Goal: Navigation & Orientation: Find specific page/section

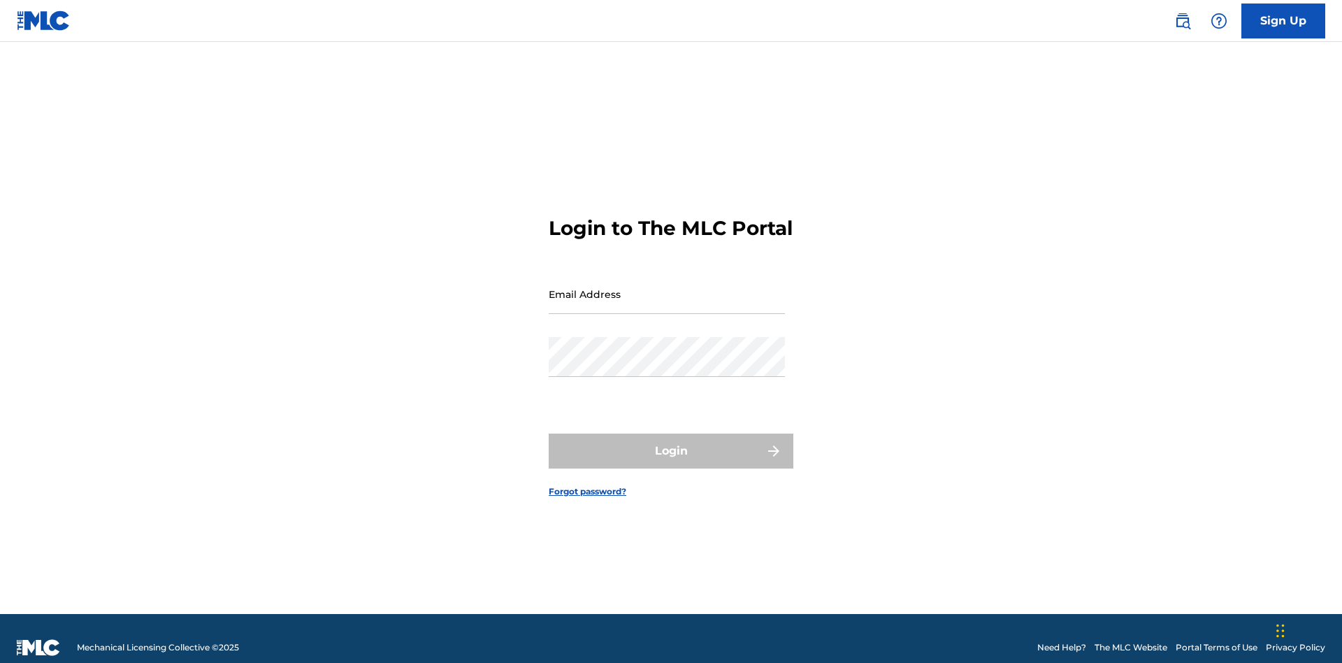
scroll to position [18, 0]
click at [667, 287] on input "Email Address" at bounding box center [667, 294] width 236 height 40
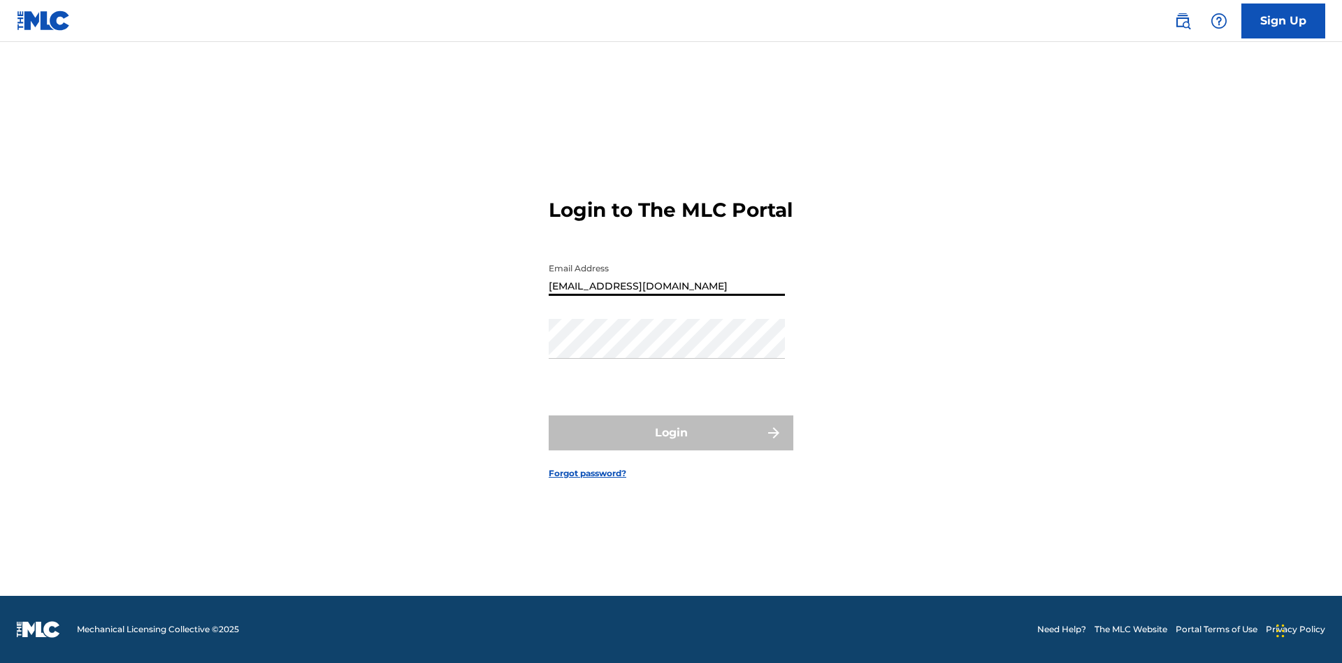
type input "[EMAIL_ADDRESS][DOMAIN_NAME]"
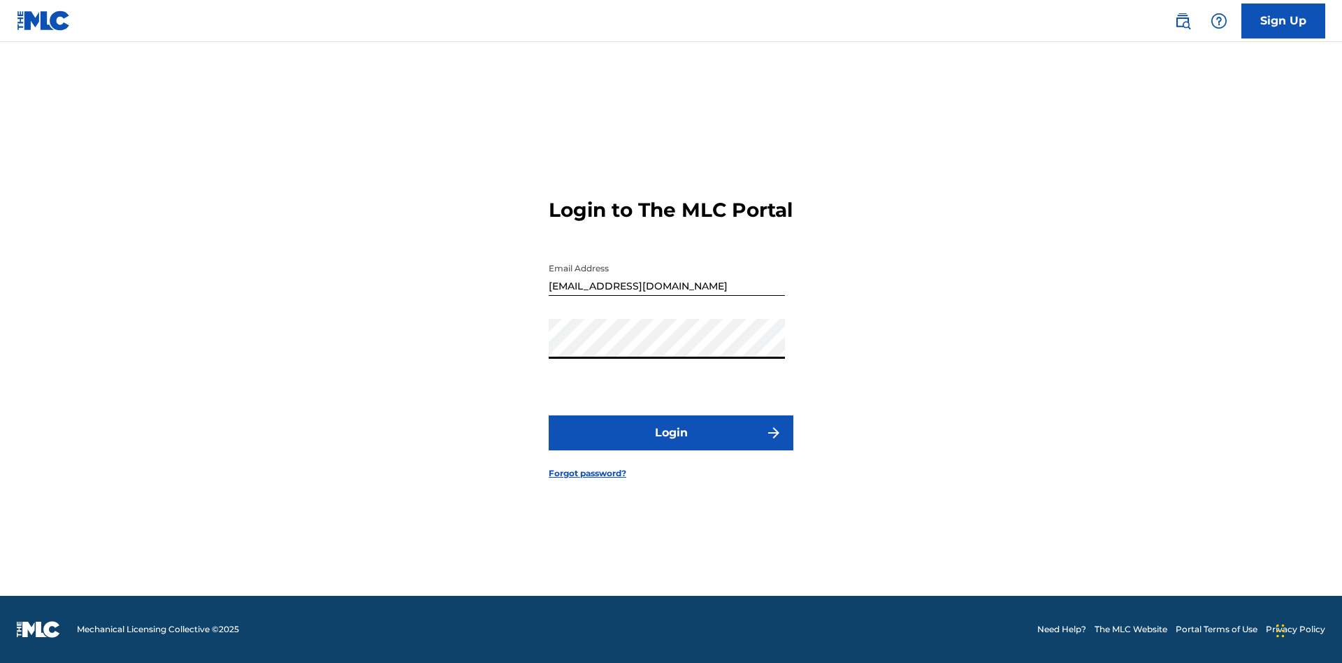
click at [671, 445] on button "Login" at bounding box center [671, 432] width 245 height 35
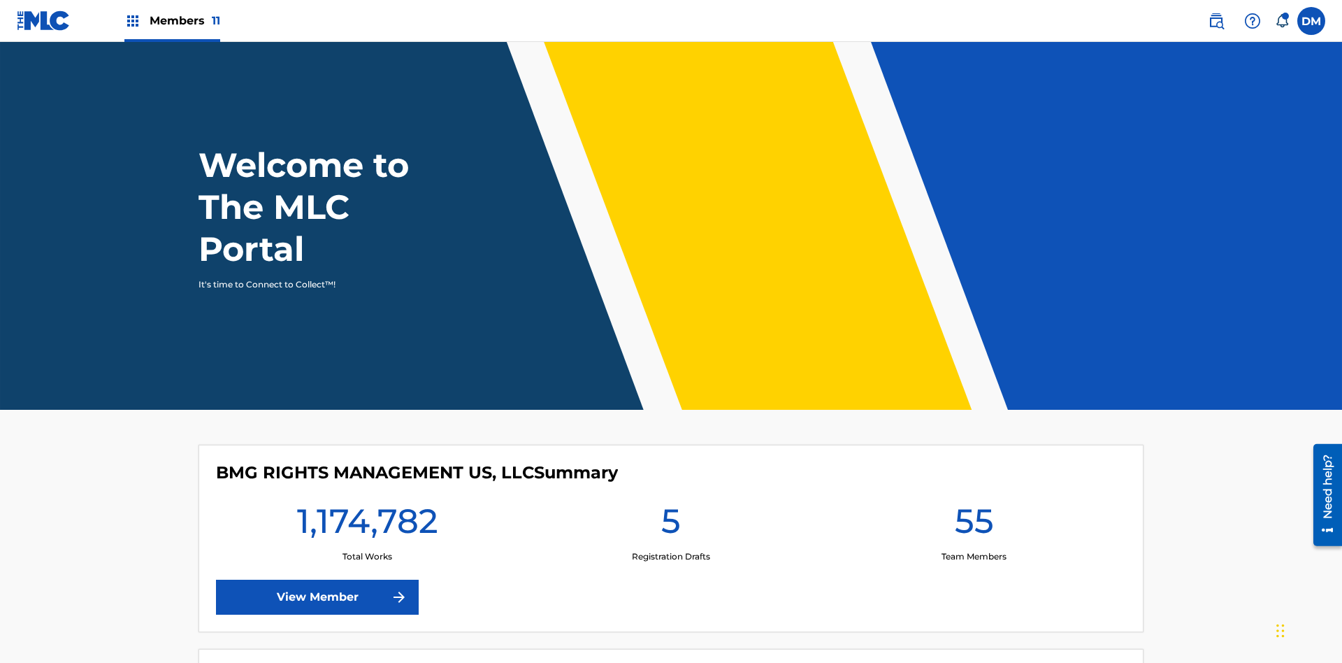
scroll to position [60, 0]
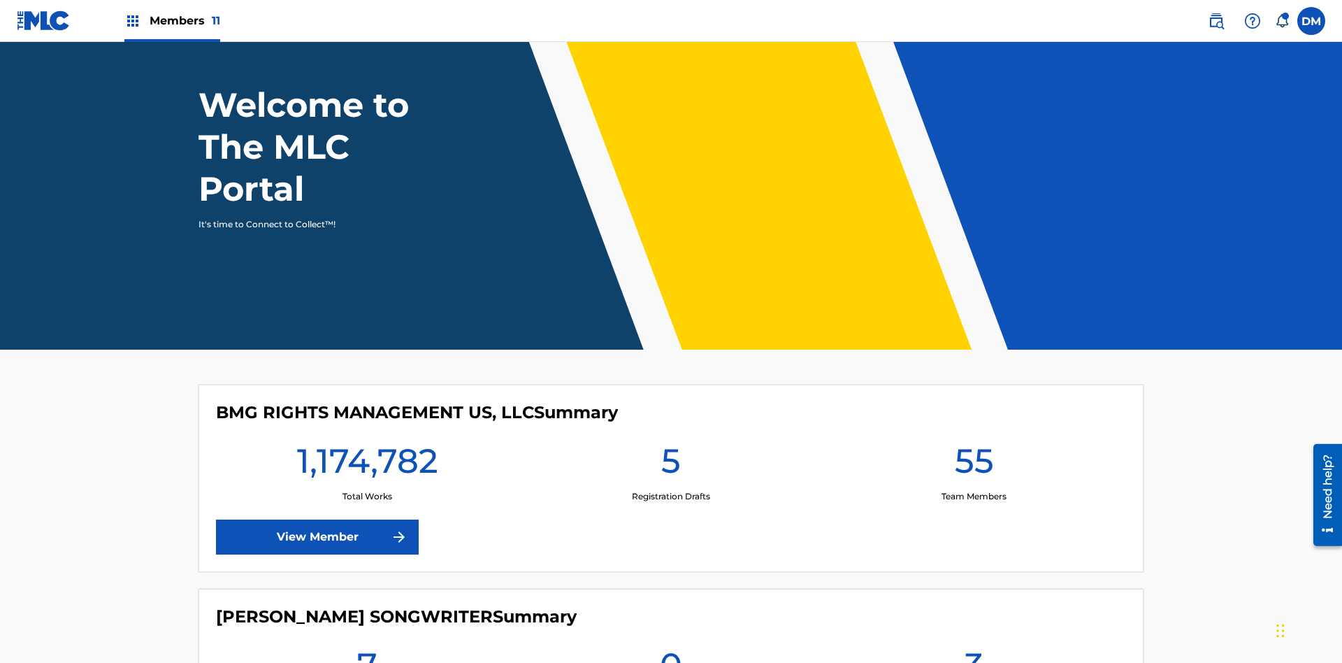
click at [172, 20] on span "Members 11" at bounding box center [185, 21] width 71 height 16
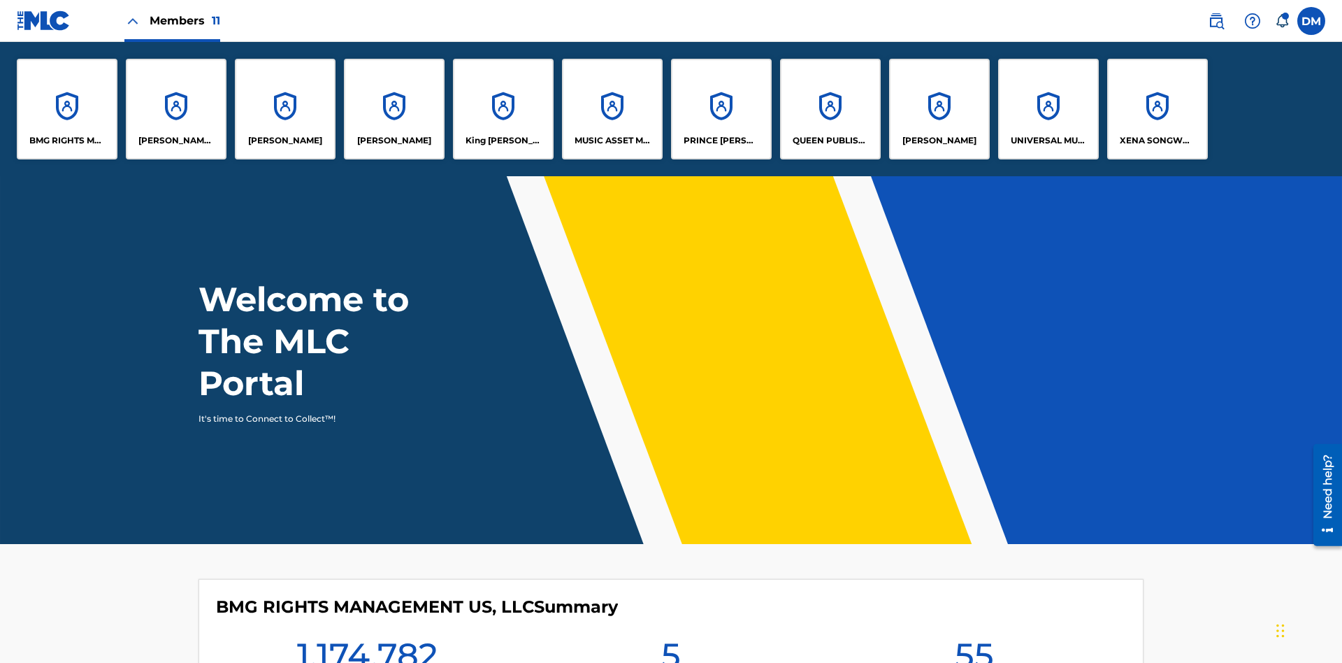
scroll to position [50, 0]
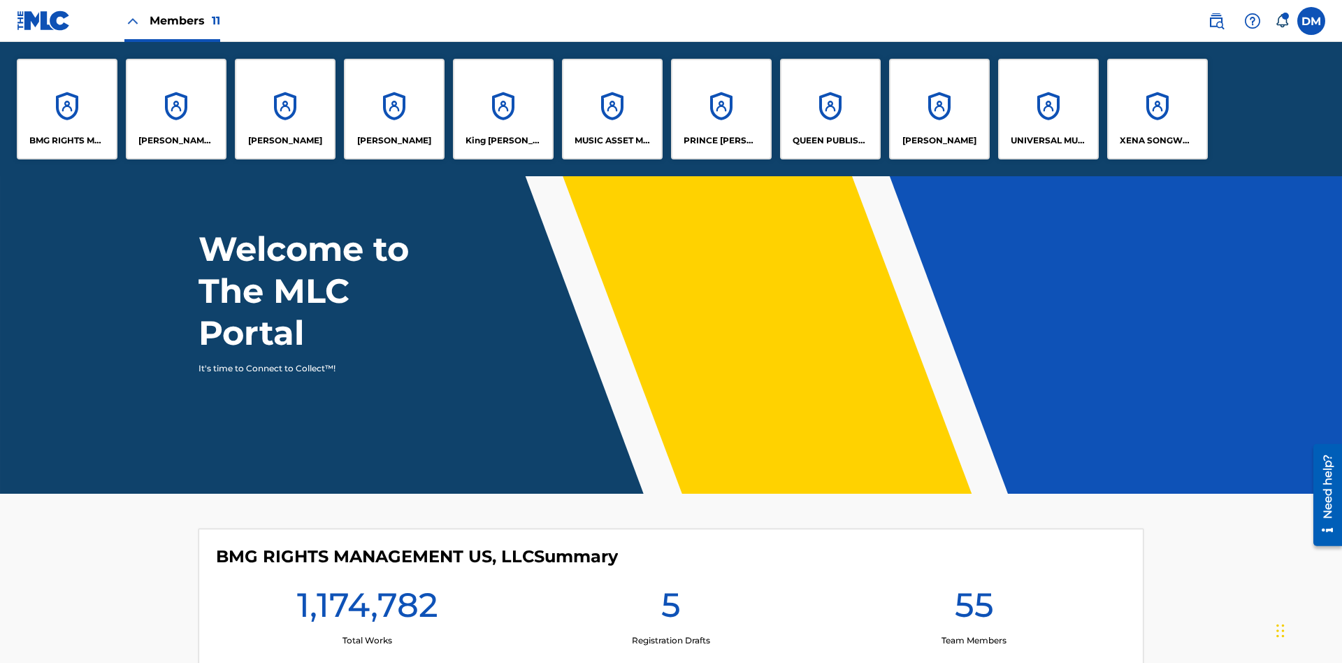
click at [612, 141] on p "MUSIC ASSET MANAGEMENT (MAM)" at bounding box center [613, 140] width 76 height 13
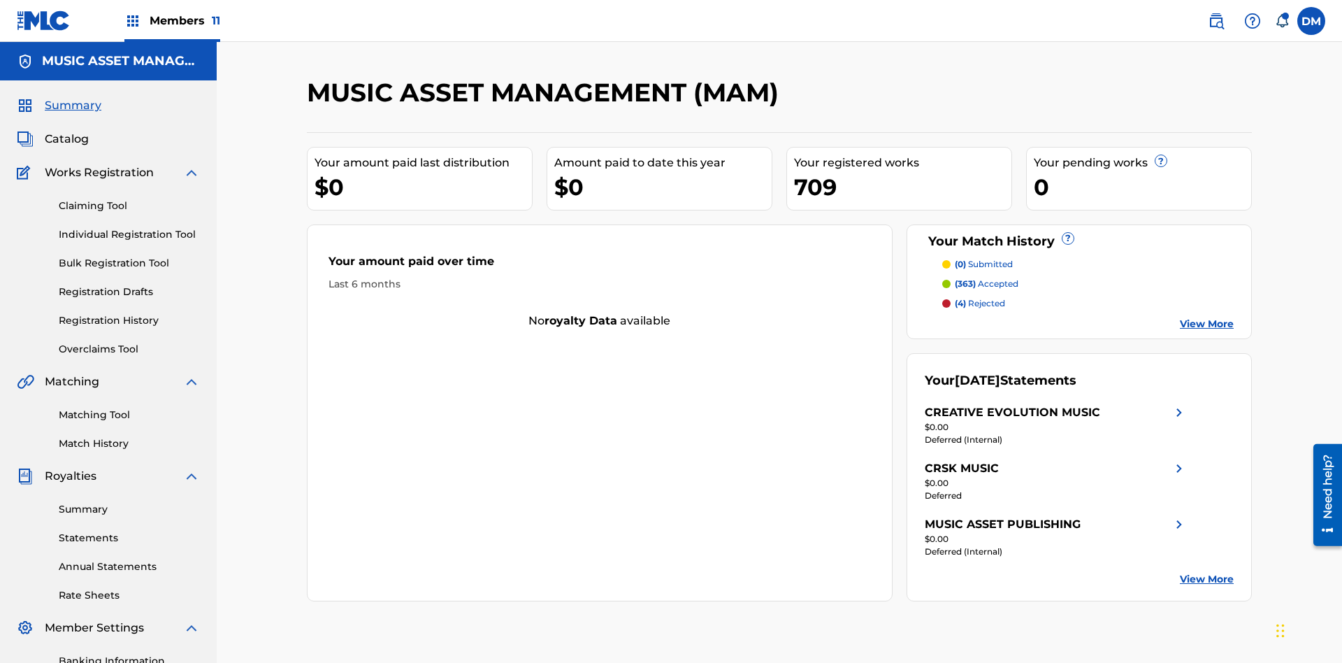
click at [66, 131] on span "Catalog" at bounding box center [67, 139] width 44 height 17
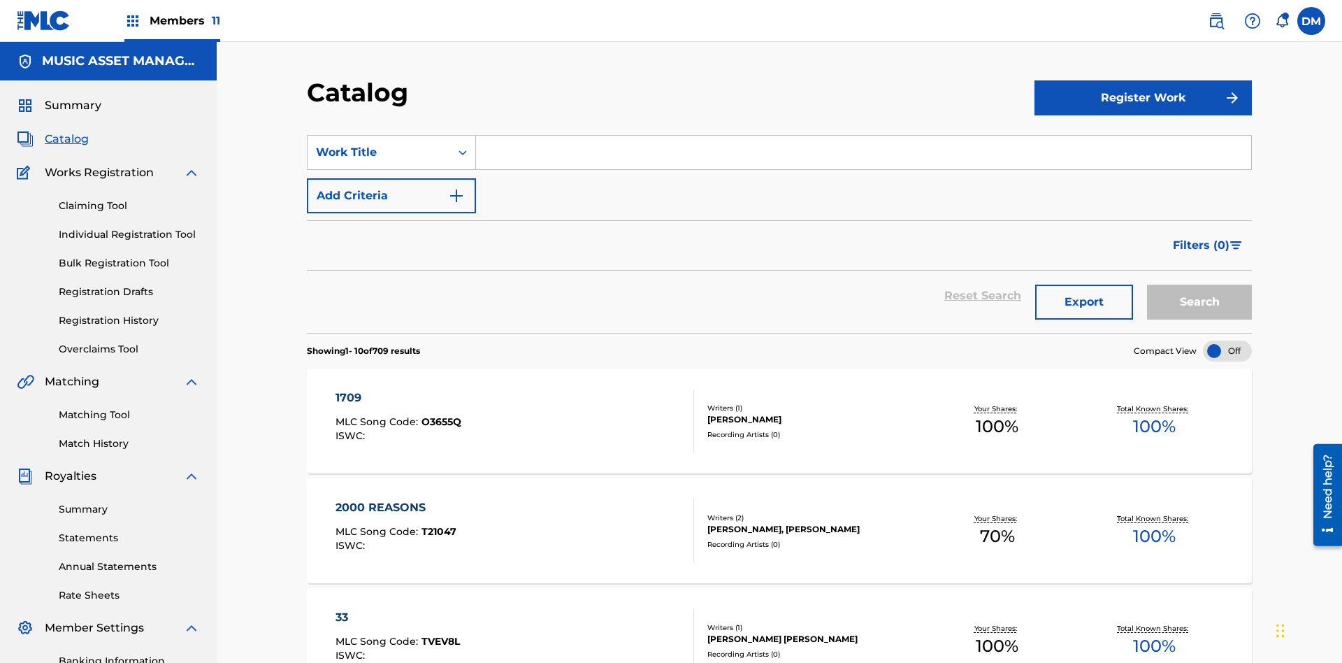
scroll to position [257, 0]
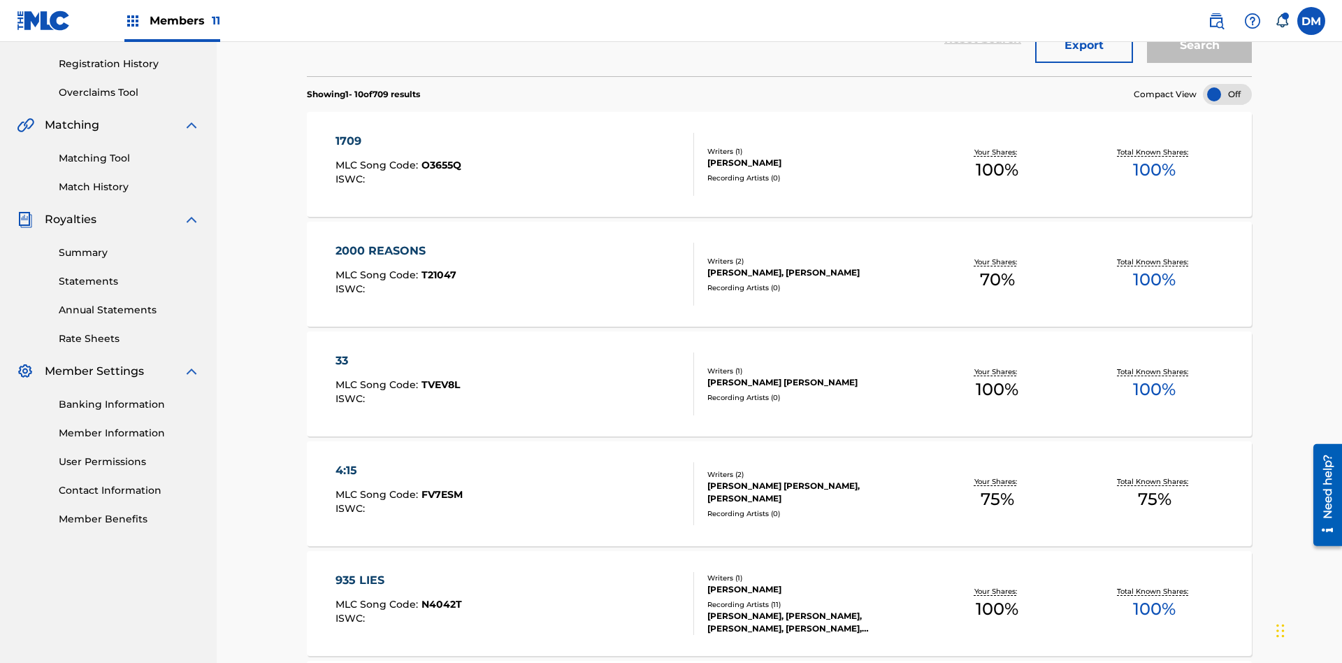
click at [1228, 94] on div at bounding box center [1227, 94] width 49 height 21
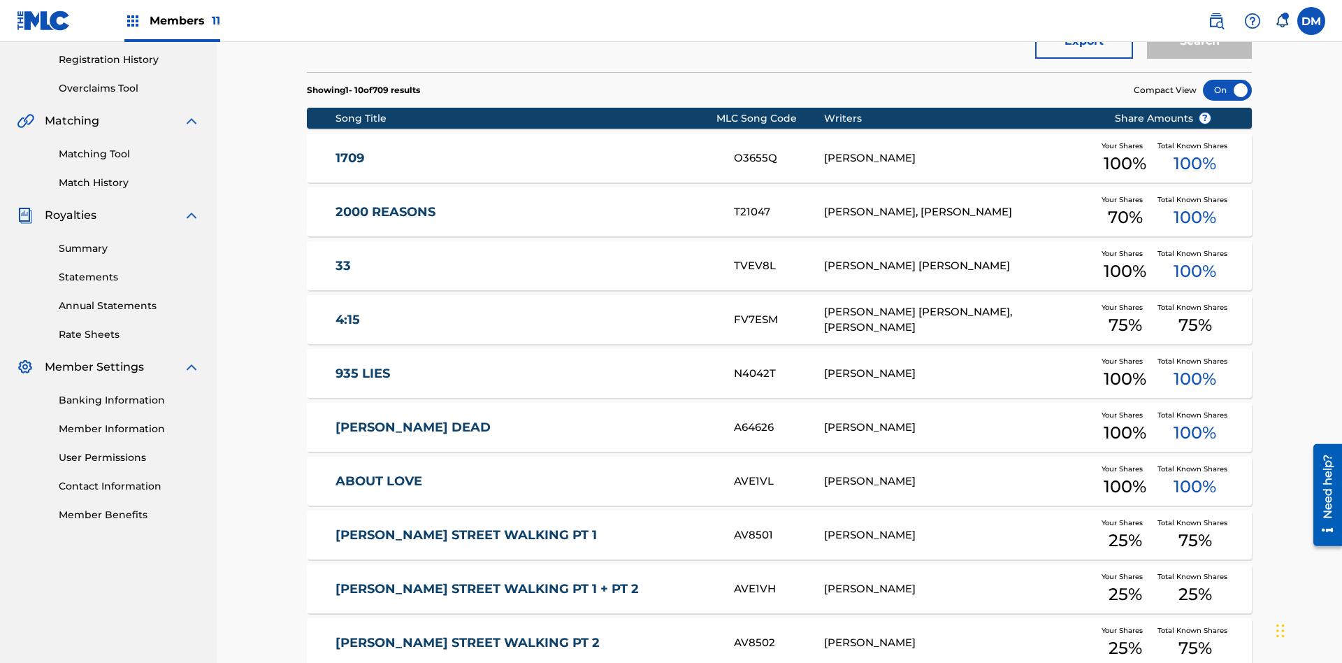
scroll to position [404, 0]
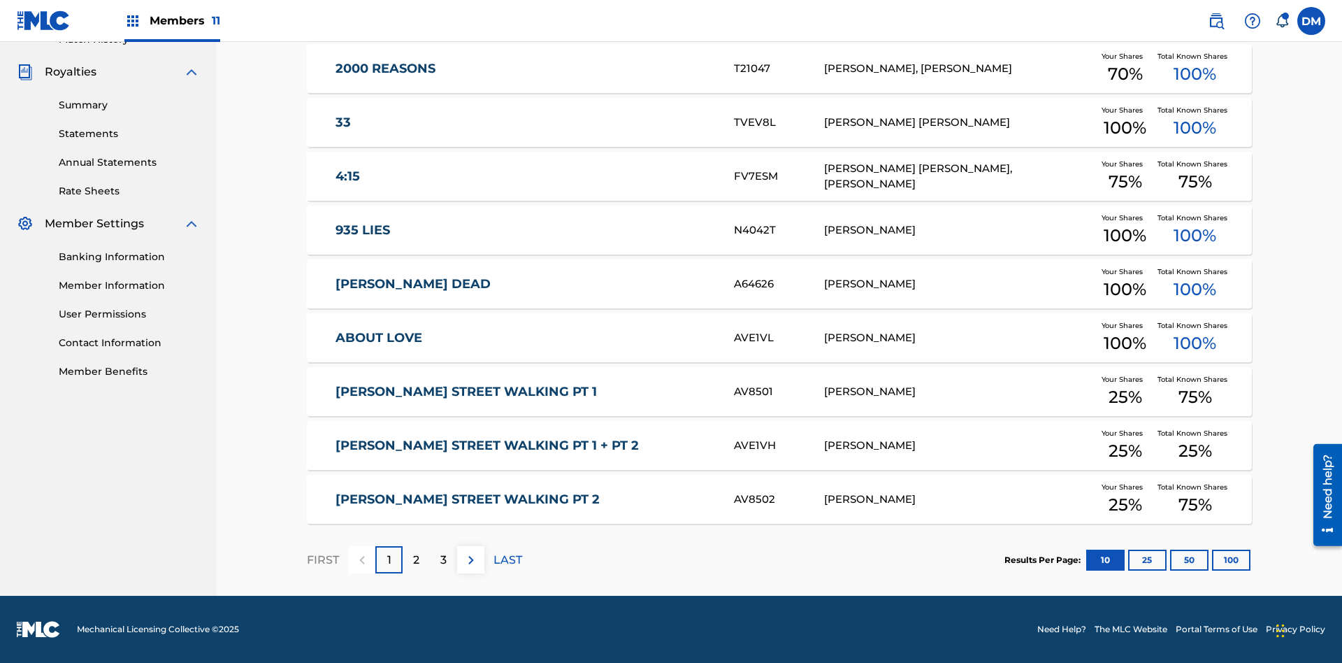
click at [1087, 559] on button "10" at bounding box center [1106, 560] width 38 height 21
click at [322, 559] on p "FIRST" at bounding box center [323, 560] width 32 height 17
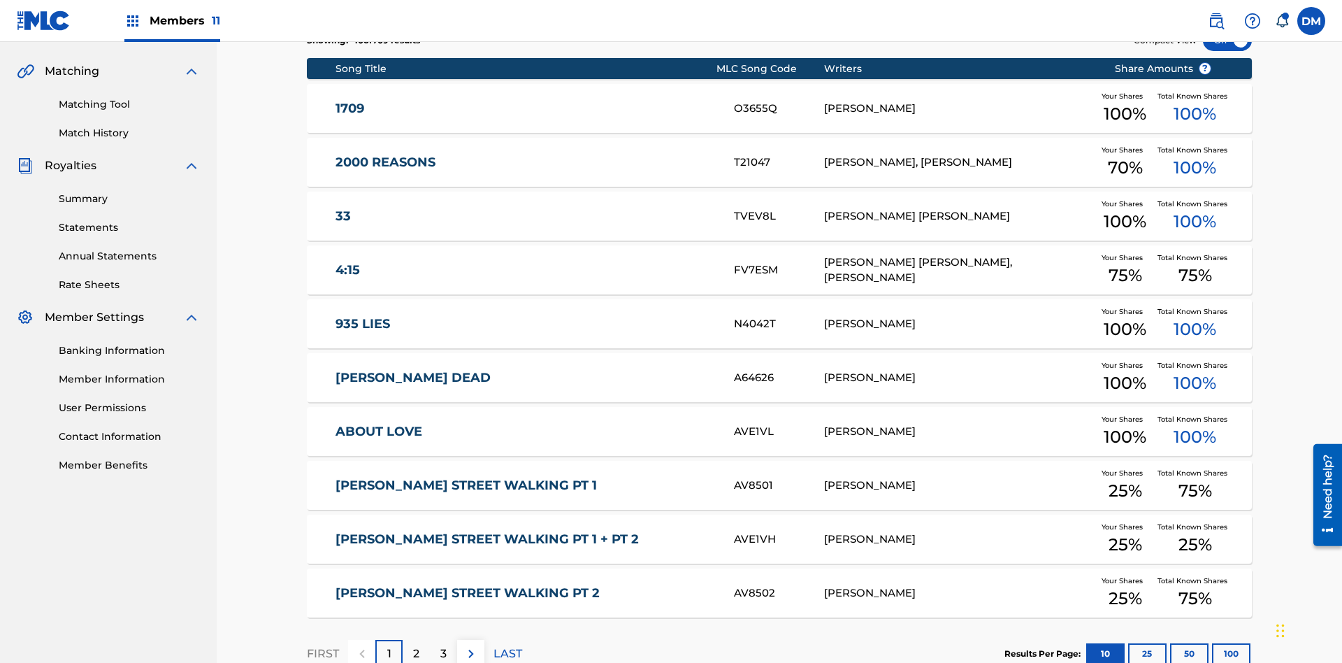
scroll to position [261, 0]
click at [471, 645] on img at bounding box center [471, 653] width 17 height 17
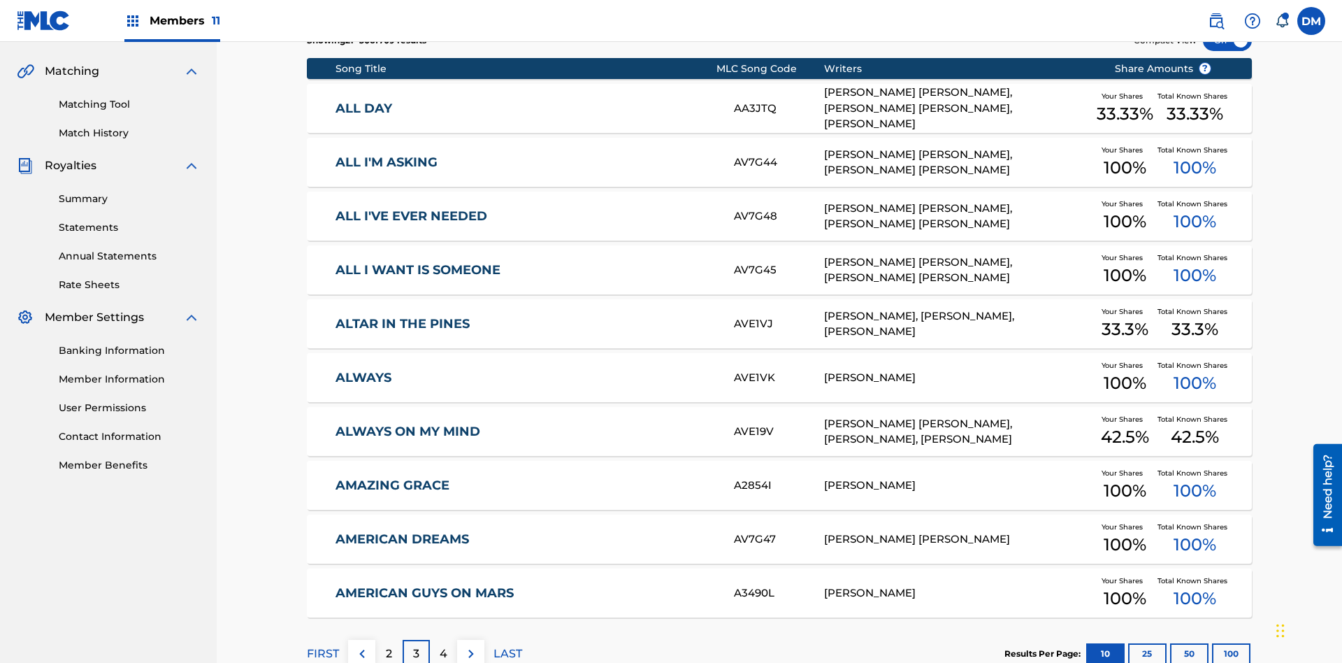
scroll to position [204, 0]
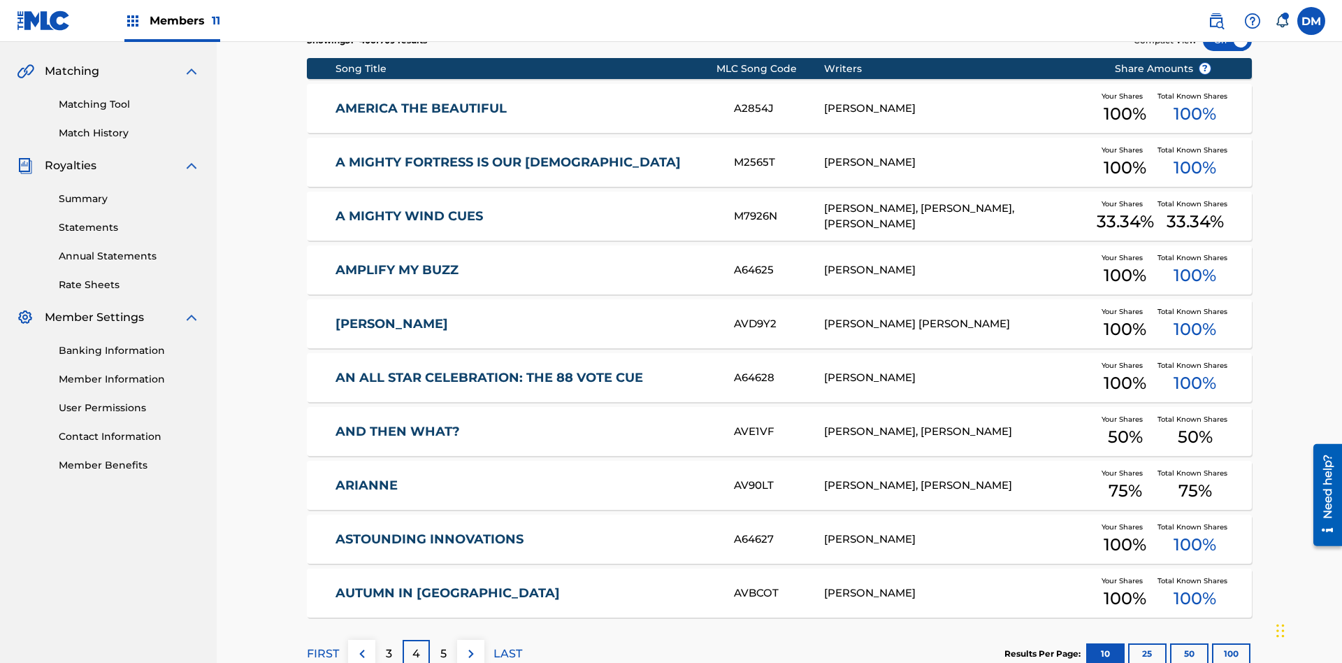
scroll to position [261, 0]
click at [471, 645] on img at bounding box center [471, 653] width 17 height 17
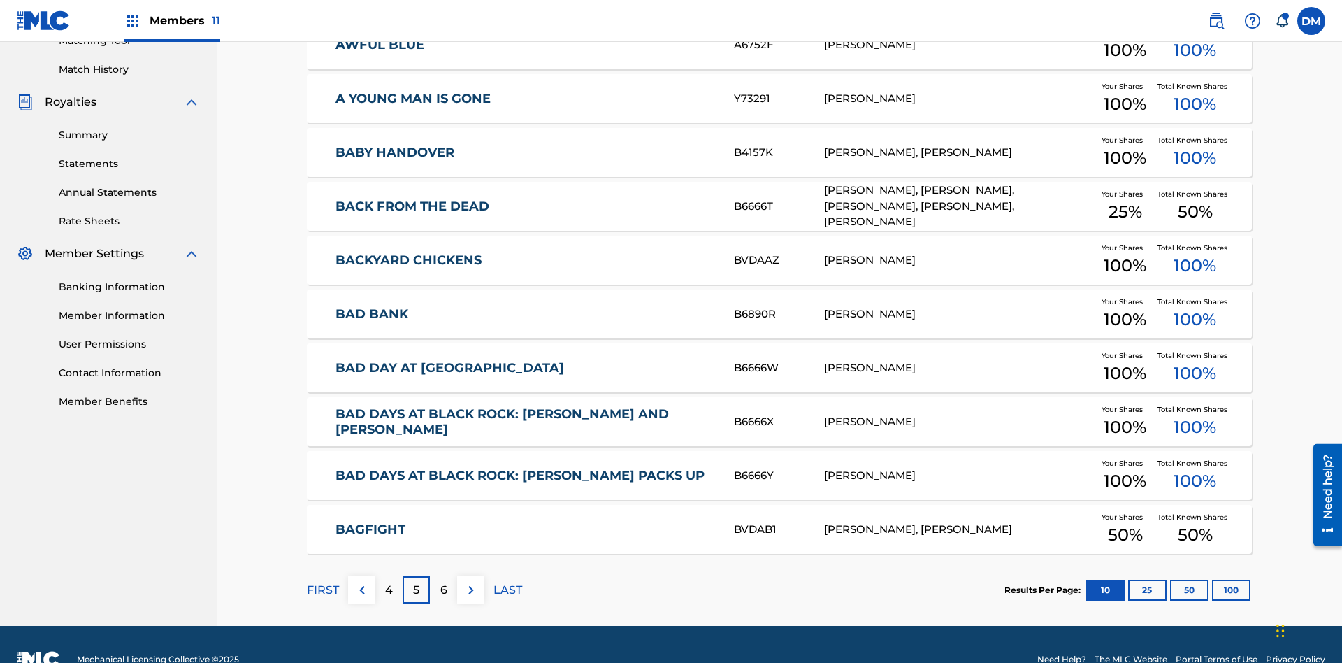
click at [471, 582] on img at bounding box center [471, 590] width 17 height 17
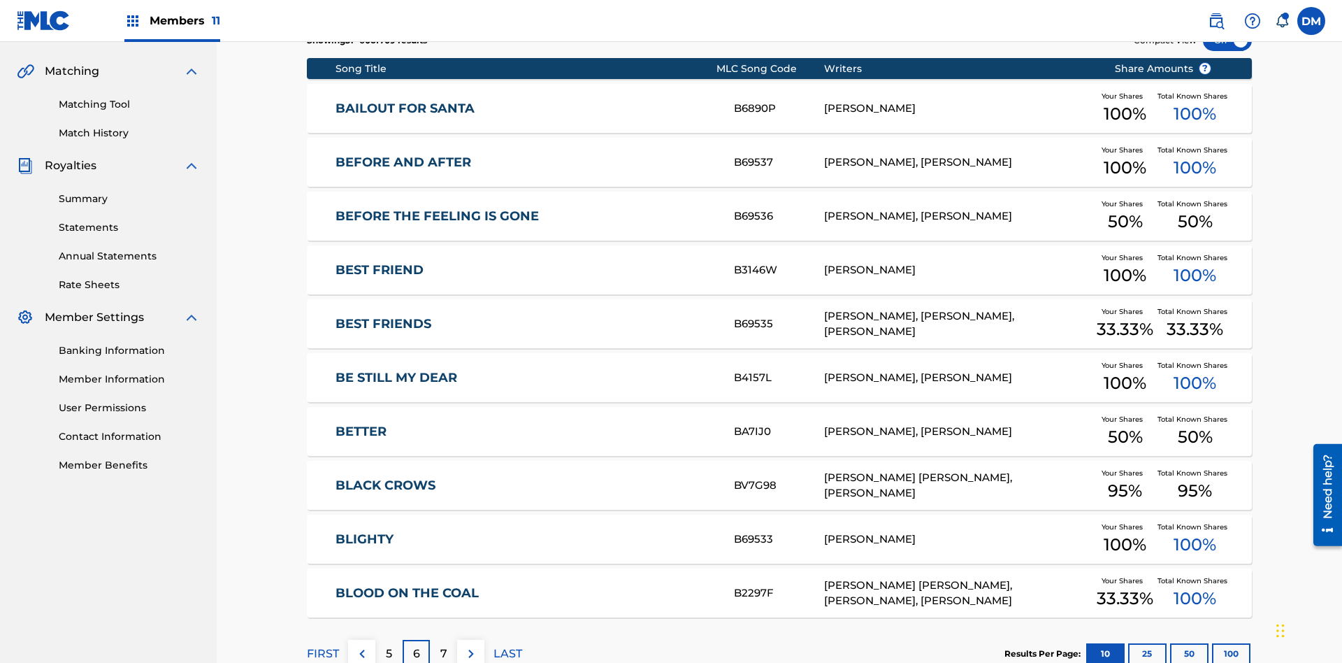
click at [471, 645] on img at bounding box center [471, 653] width 17 height 17
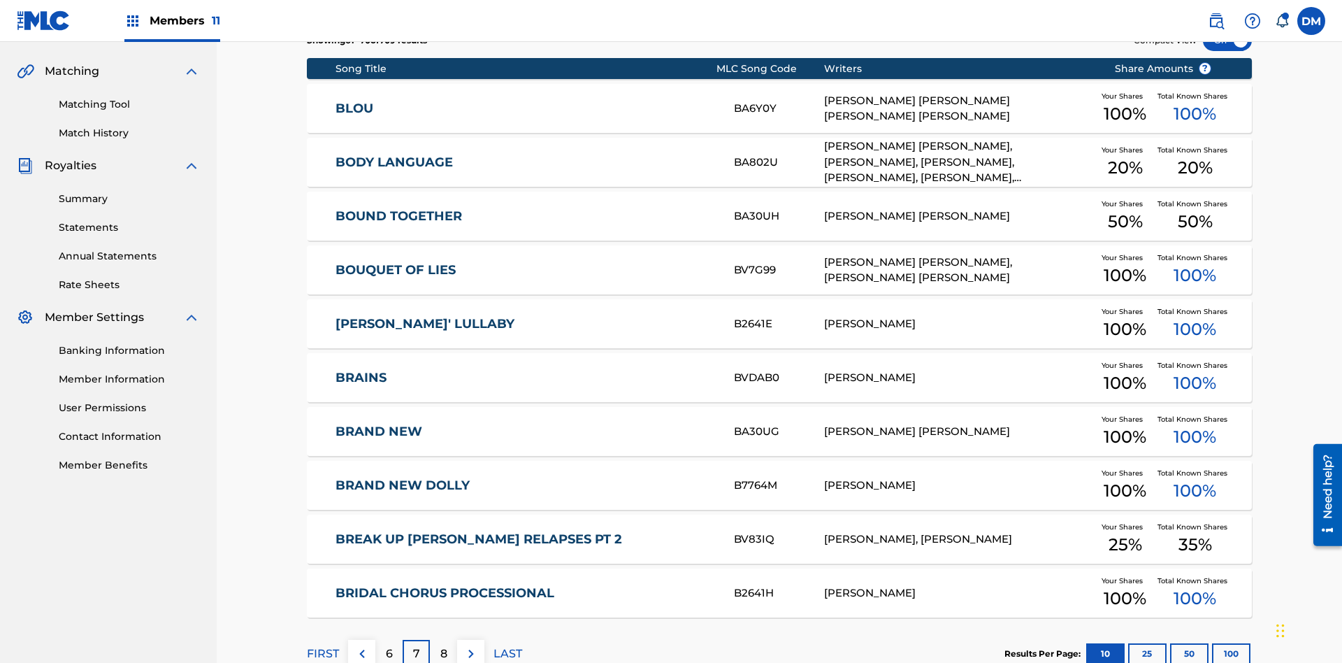
click at [471, 645] on img at bounding box center [471, 653] width 17 height 17
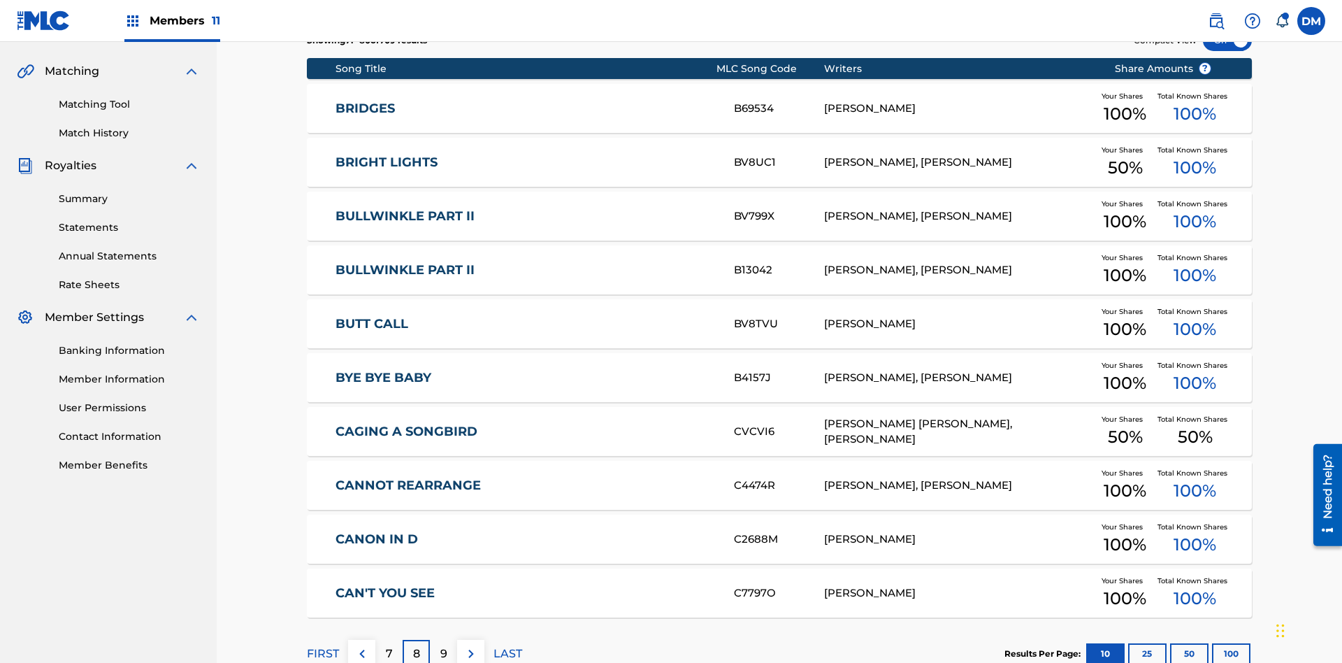
scroll to position [204, 0]
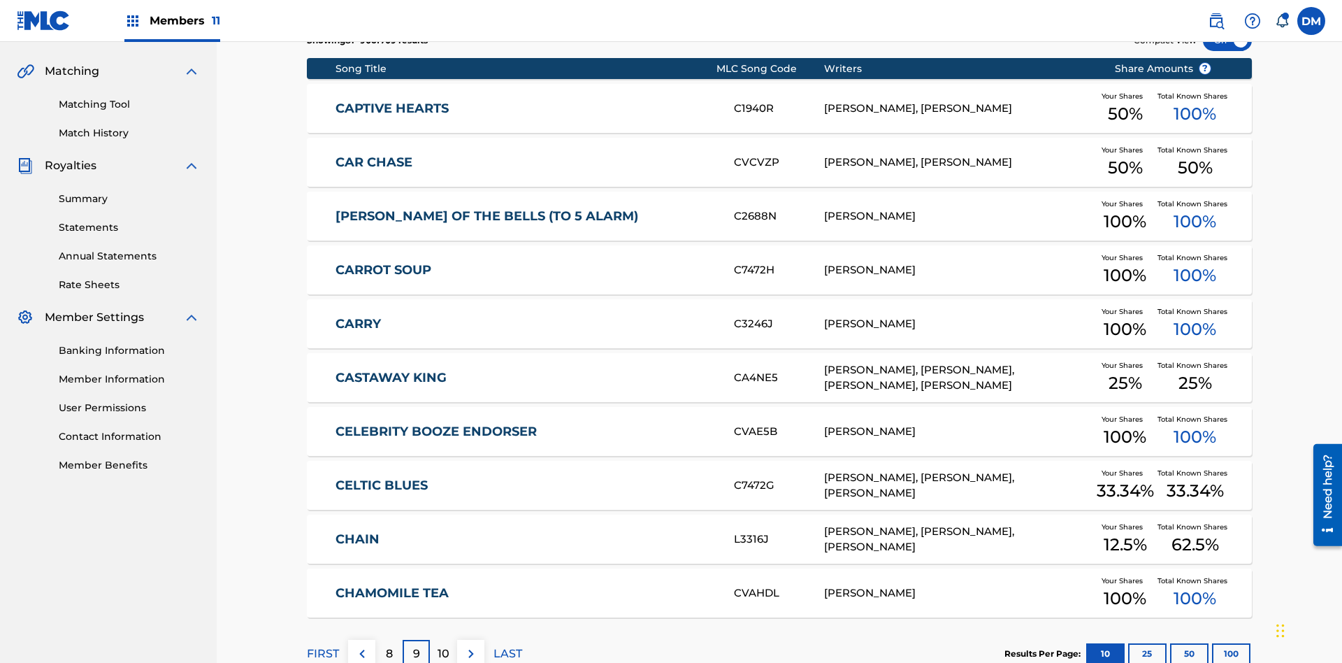
scroll to position [261, 0]
click at [471, 645] on img at bounding box center [471, 653] width 17 height 17
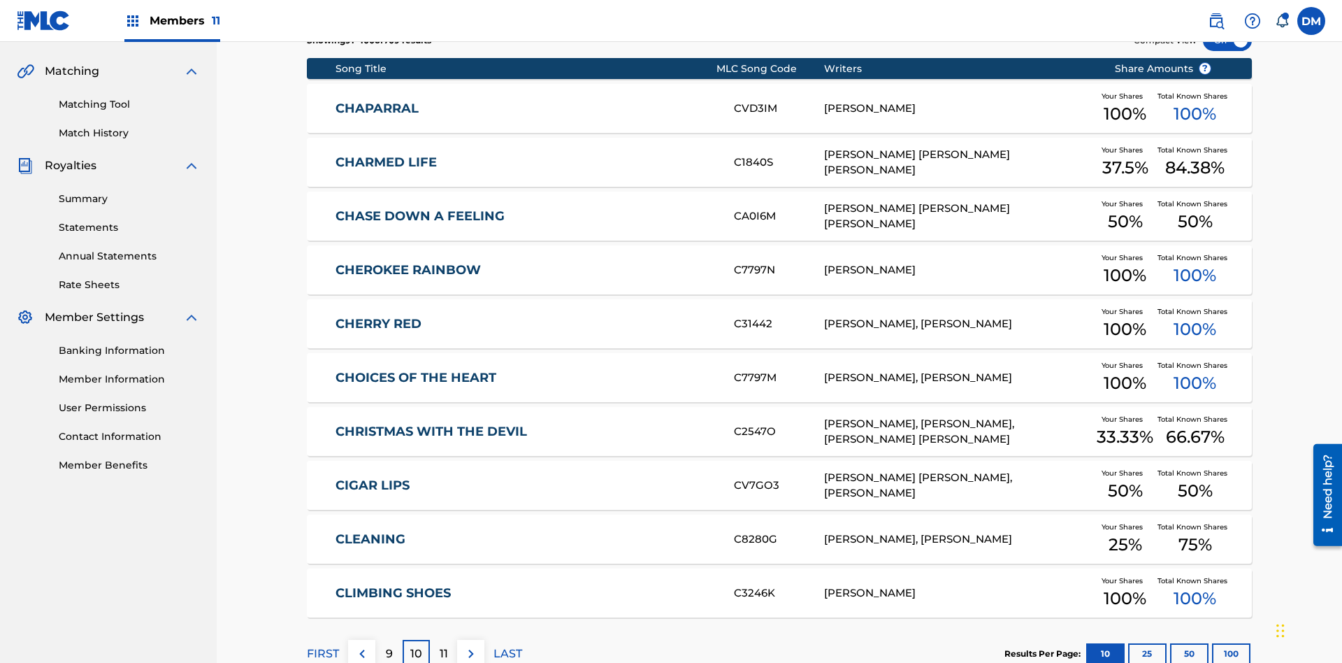
click at [471, 645] on img at bounding box center [471, 653] width 17 height 17
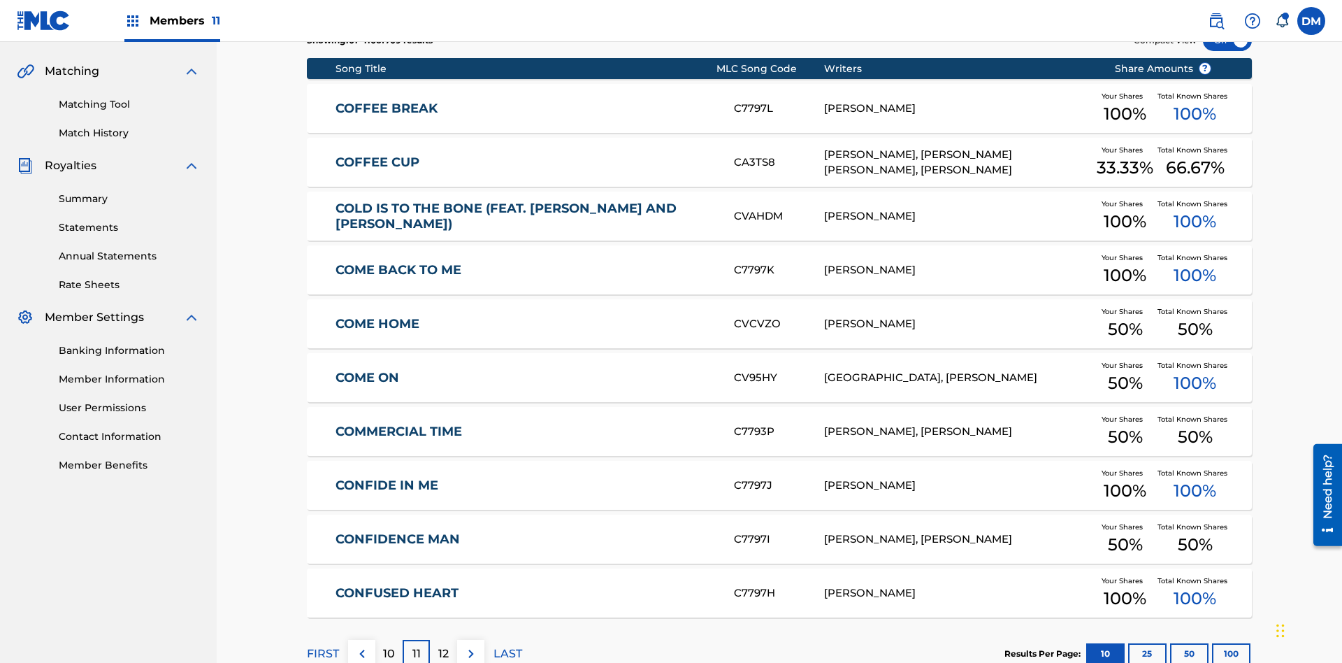
click at [471, 645] on img at bounding box center [471, 653] width 17 height 17
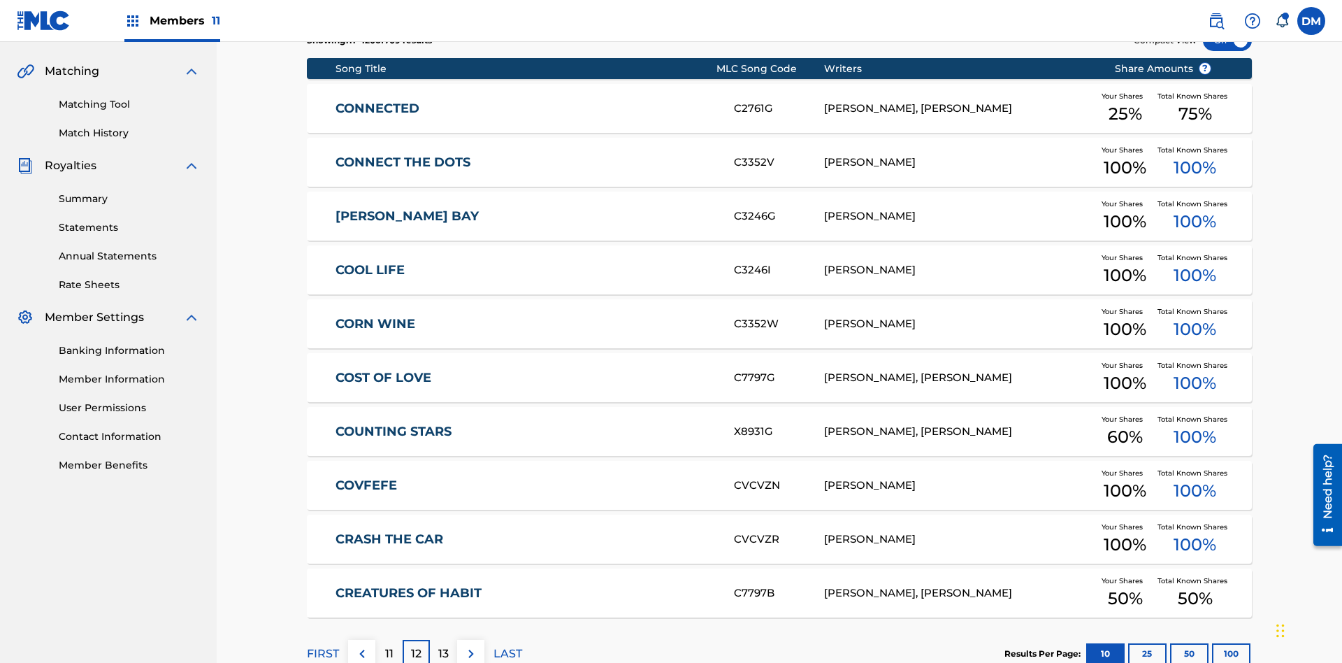
click at [471, 645] on img at bounding box center [471, 653] width 17 height 17
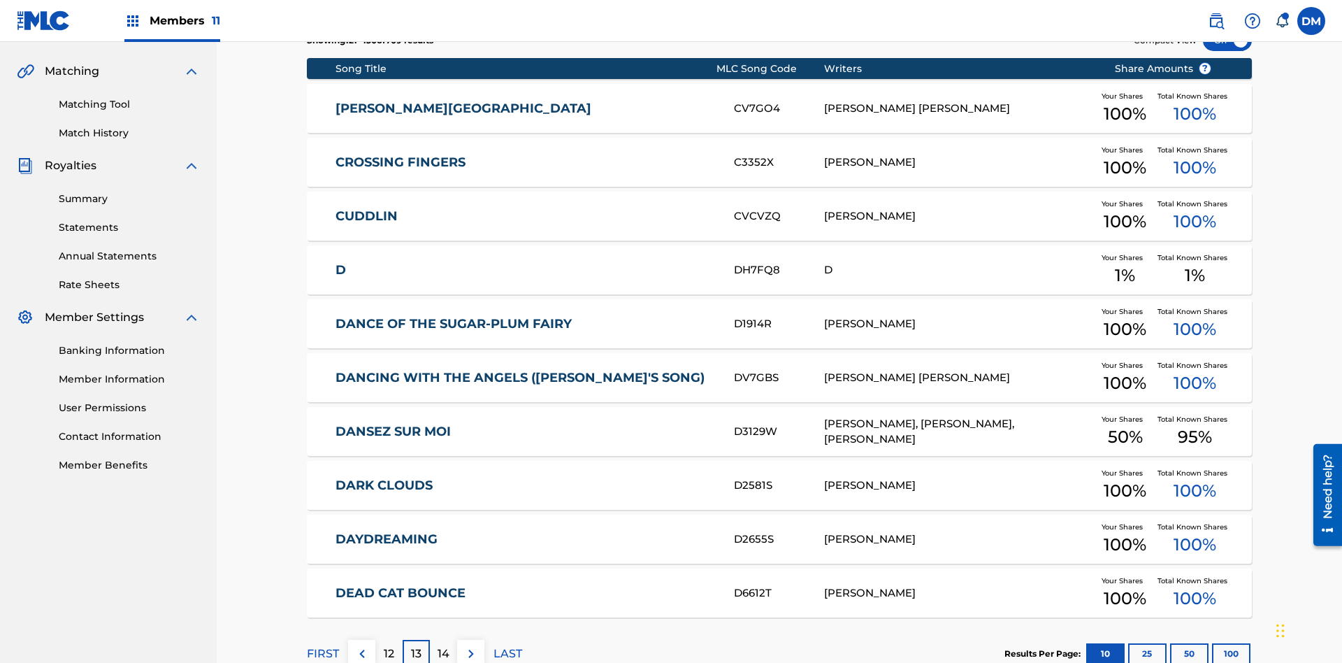
click at [471, 645] on img at bounding box center [471, 653] width 17 height 17
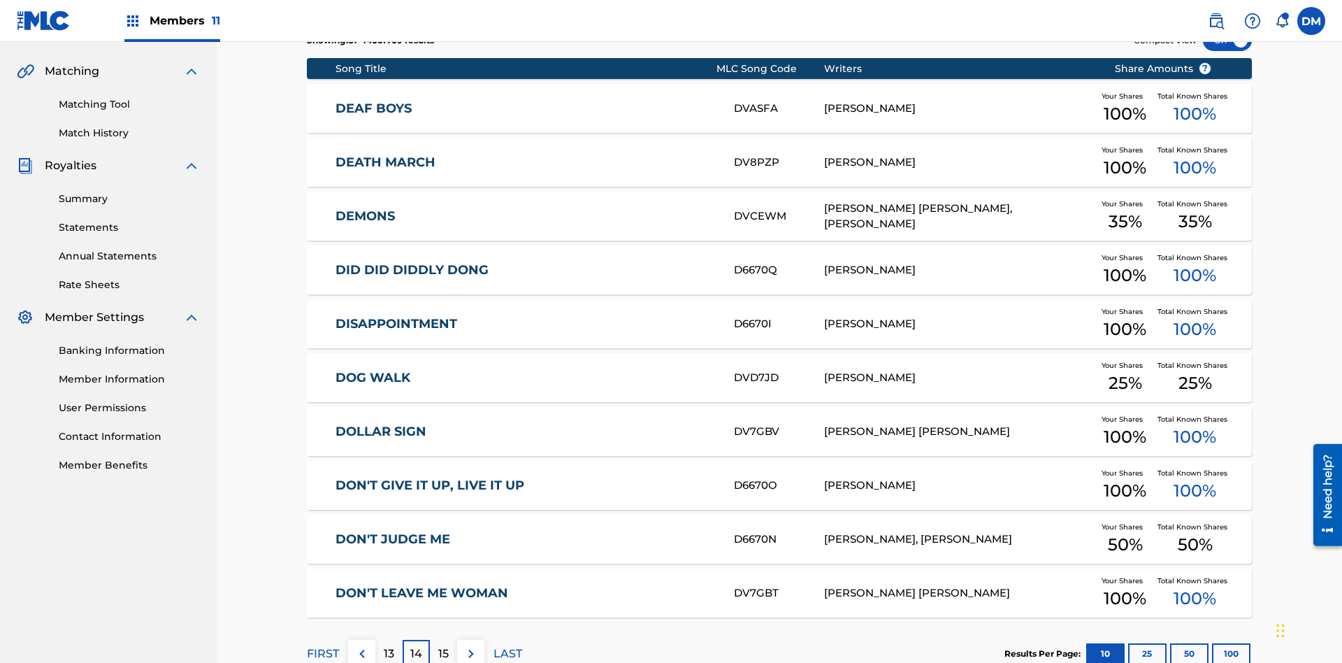
click at [471, 645] on img at bounding box center [471, 653] width 17 height 17
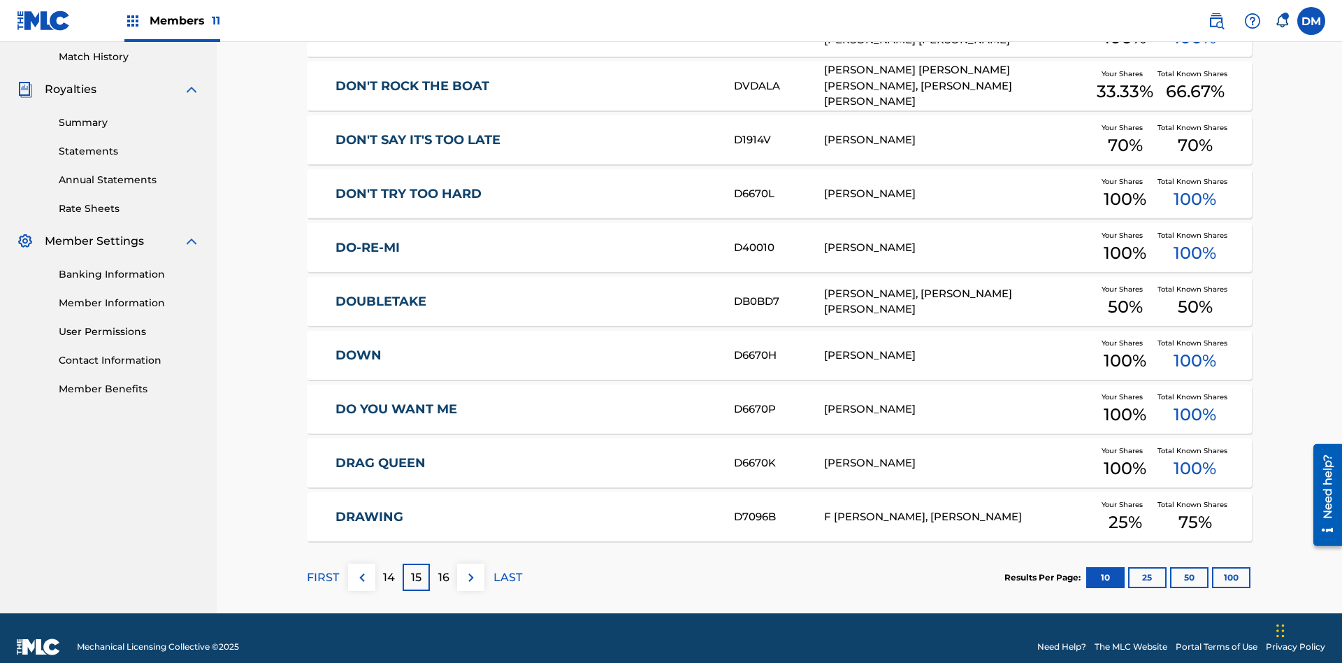
click at [471, 569] on img at bounding box center [471, 577] width 17 height 17
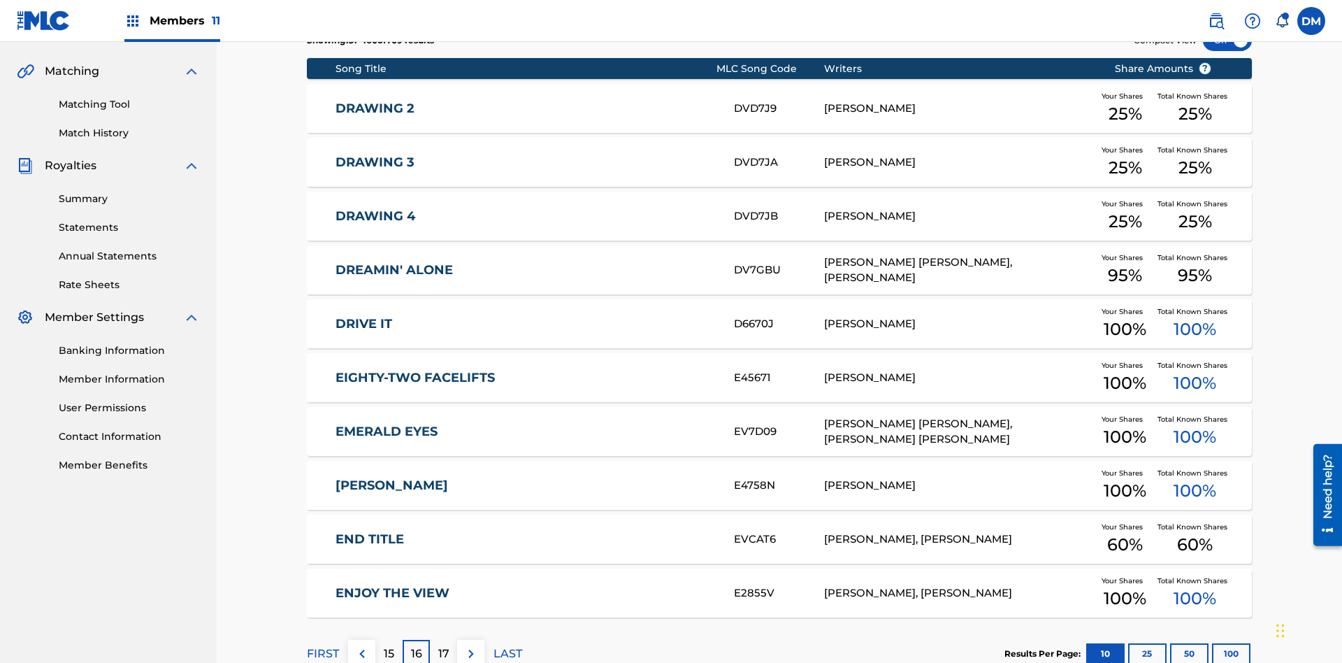
click at [471, 645] on img at bounding box center [471, 653] width 17 height 17
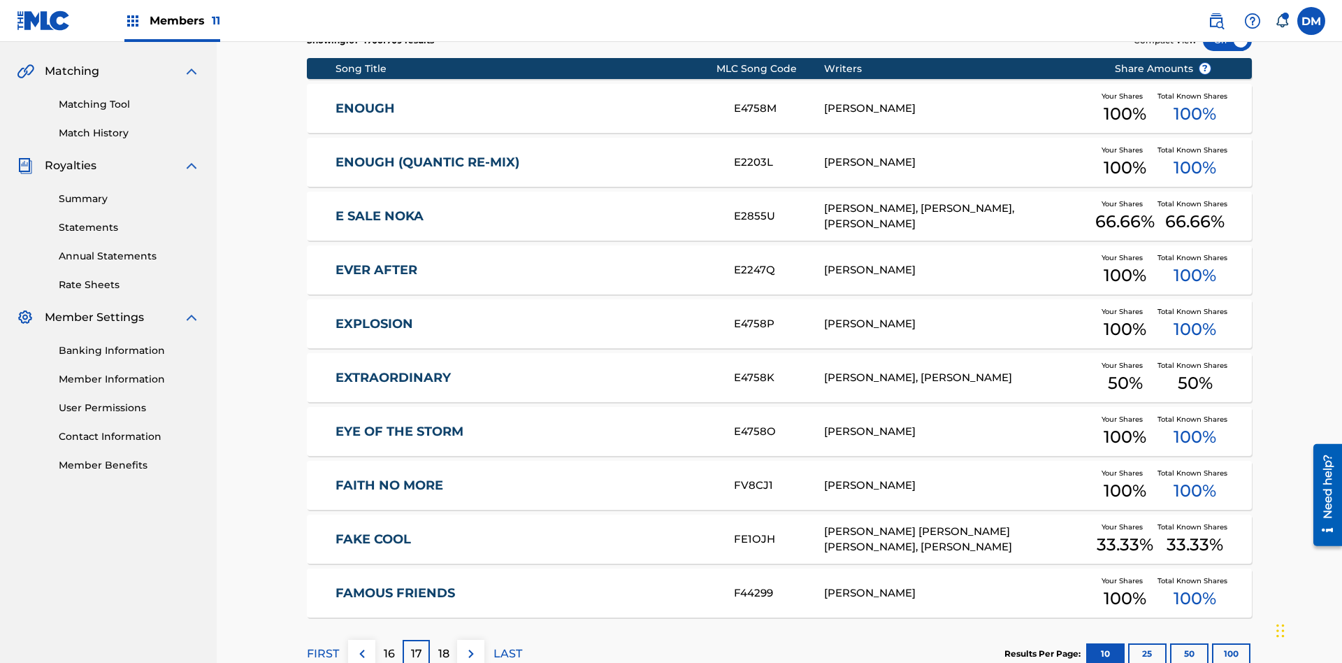
click at [471, 645] on img at bounding box center [471, 653] width 17 height 17
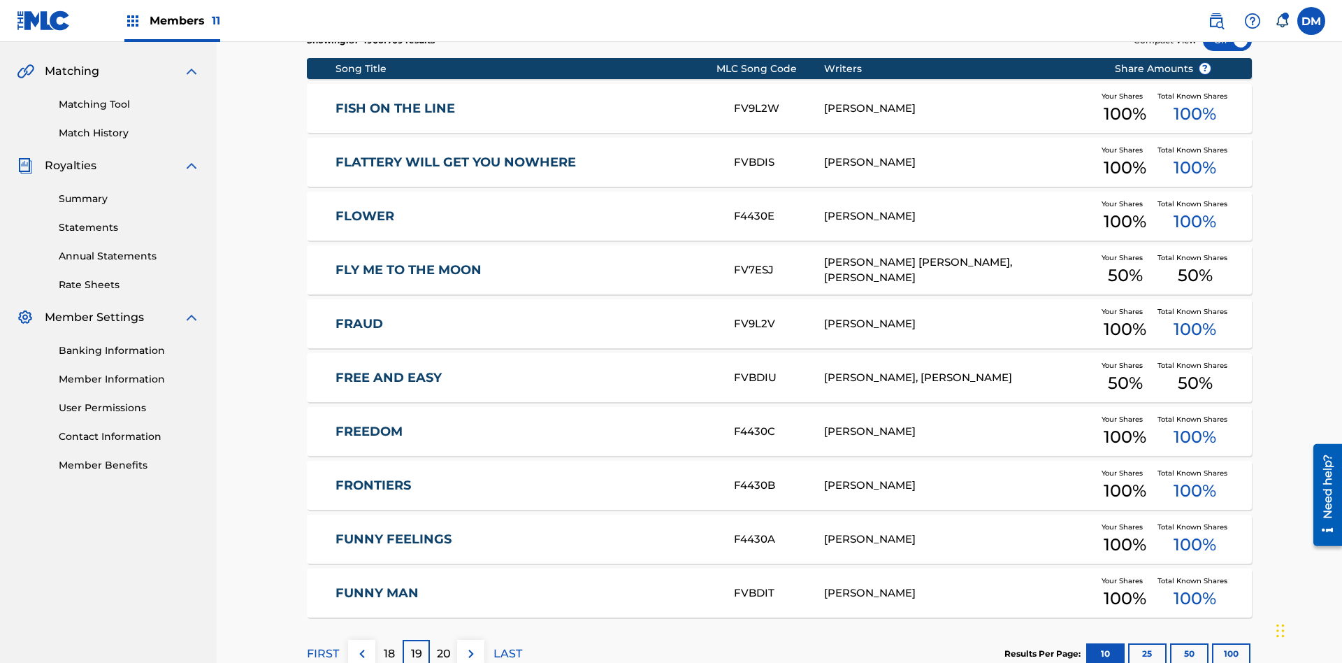
click at [471, 645] on img at bounding box center [471, 653] width 17 height 17
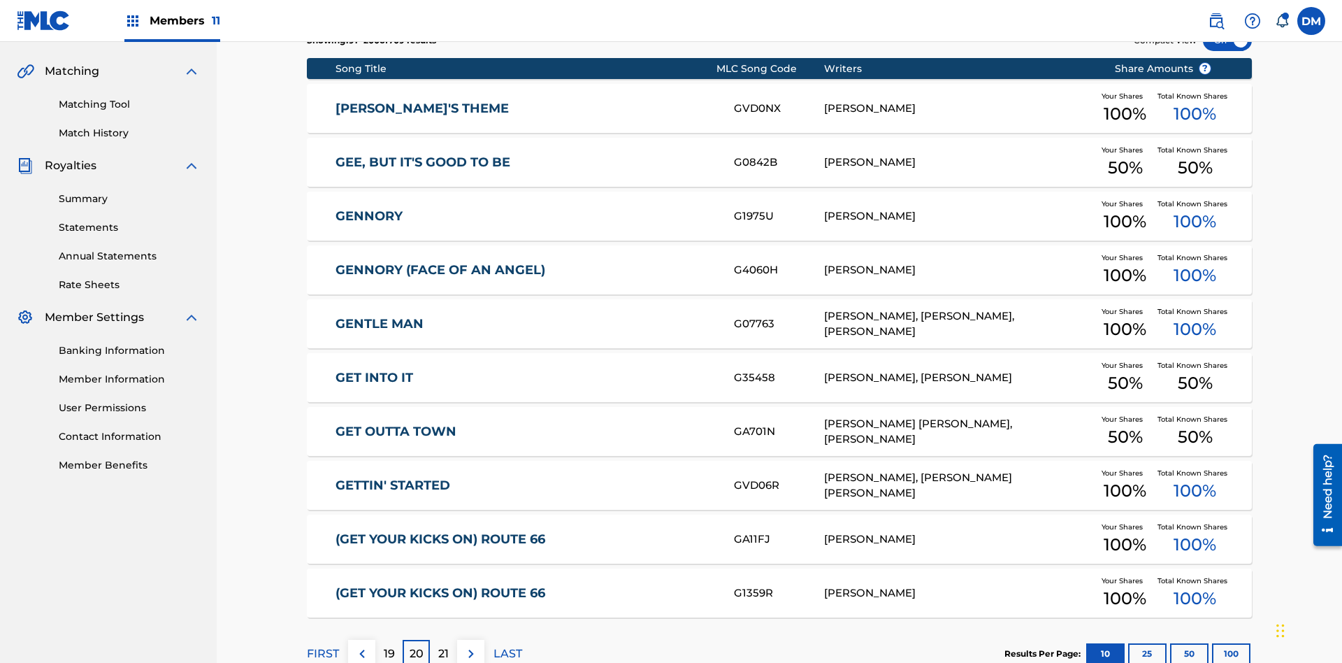
click at [471, 645] on img at bounding box center [471, 653] width 17 height 17
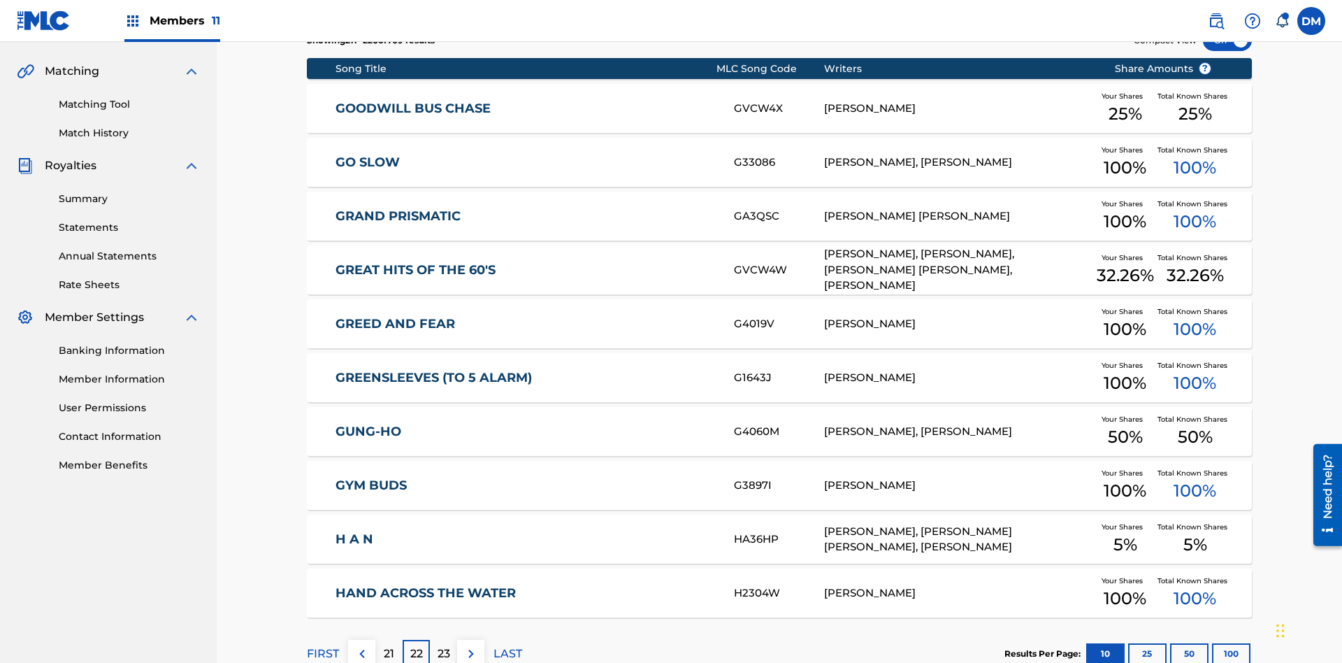
click at [471, 645] on img at bounding box center [471, 653] width 17 height 17
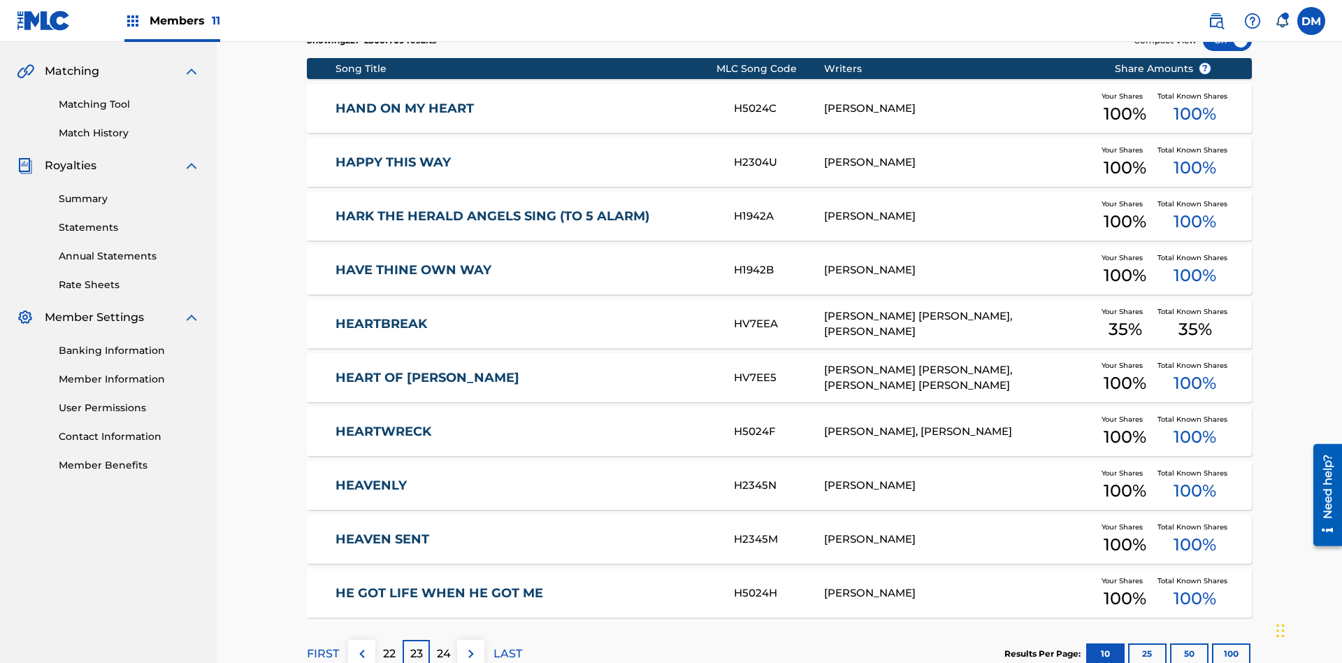
click at [471, 645] on img at bounding box center [471, 653] width 17 height 17
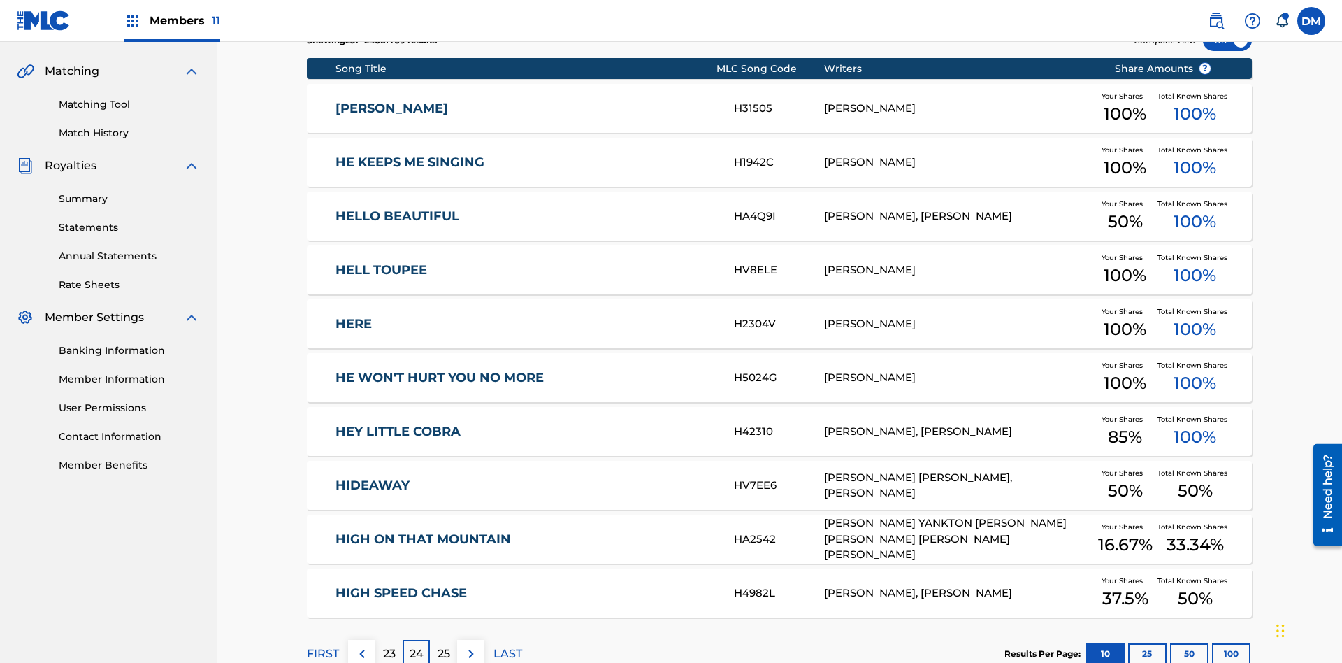
click at [471, 645] on img at bounding box center [471, 653] width 17 height 17
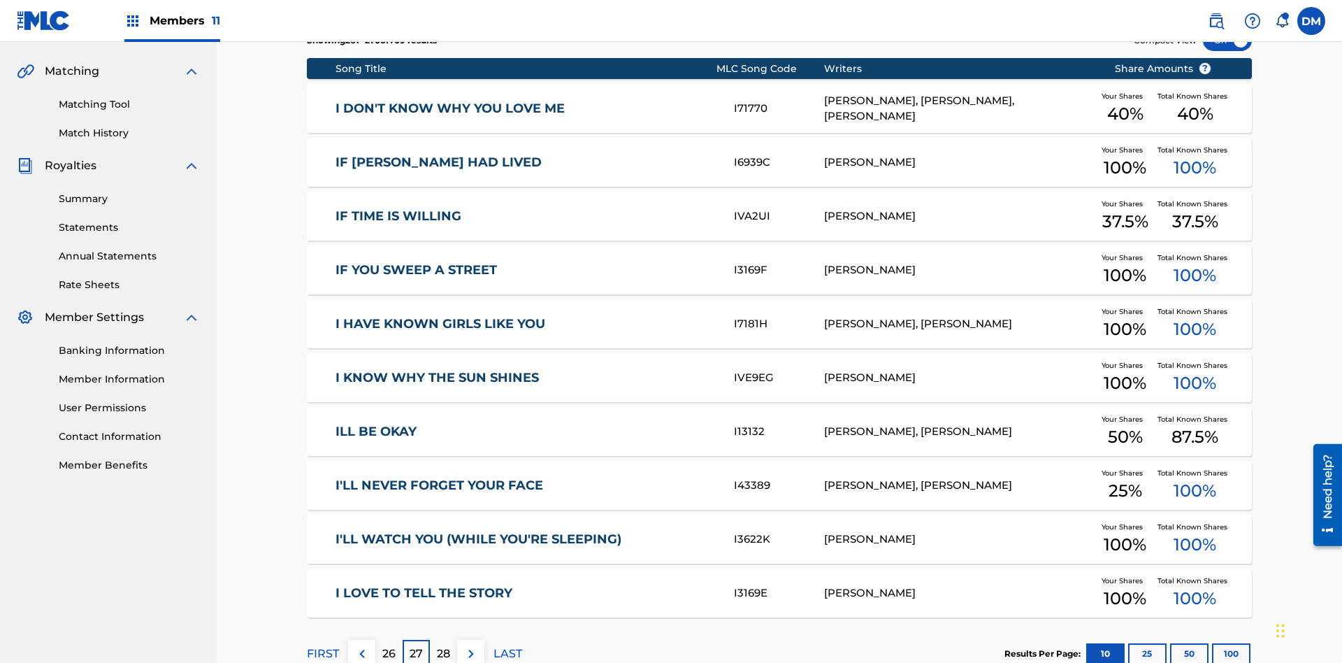
click at [471, 645] on img at bounding box center [471, 653] width 17 height 17
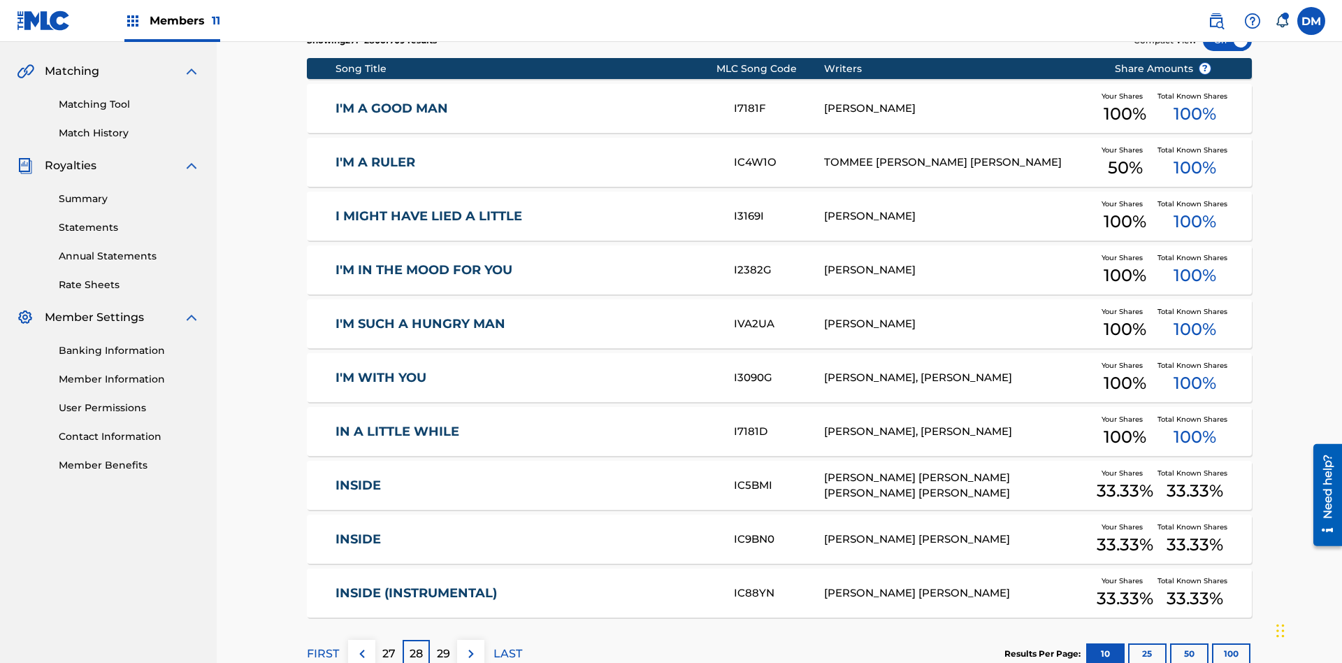
click at [471, 645] on img at bounding box center [471, 653] width 17 height 17
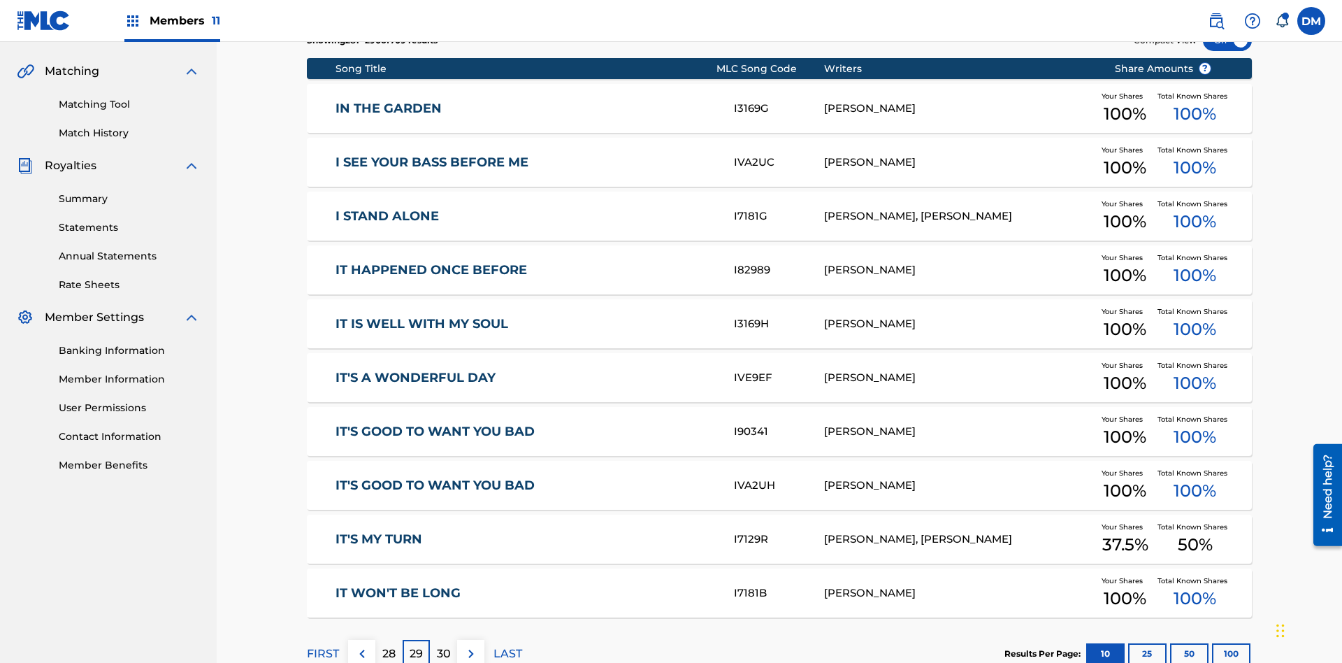
click at [471, 645] on img at bounding box center [471, 653] width 17 height 17
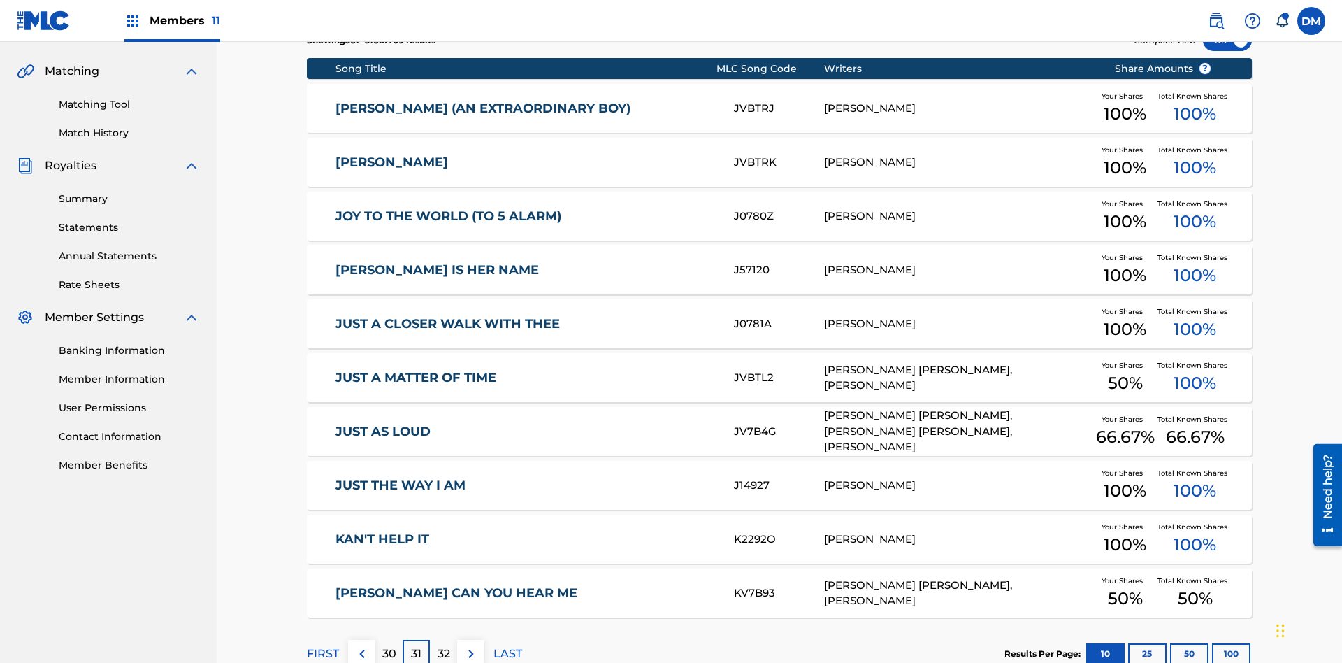
click at [471, 645] on img at bounding box center [471, 653] width 17 height 17
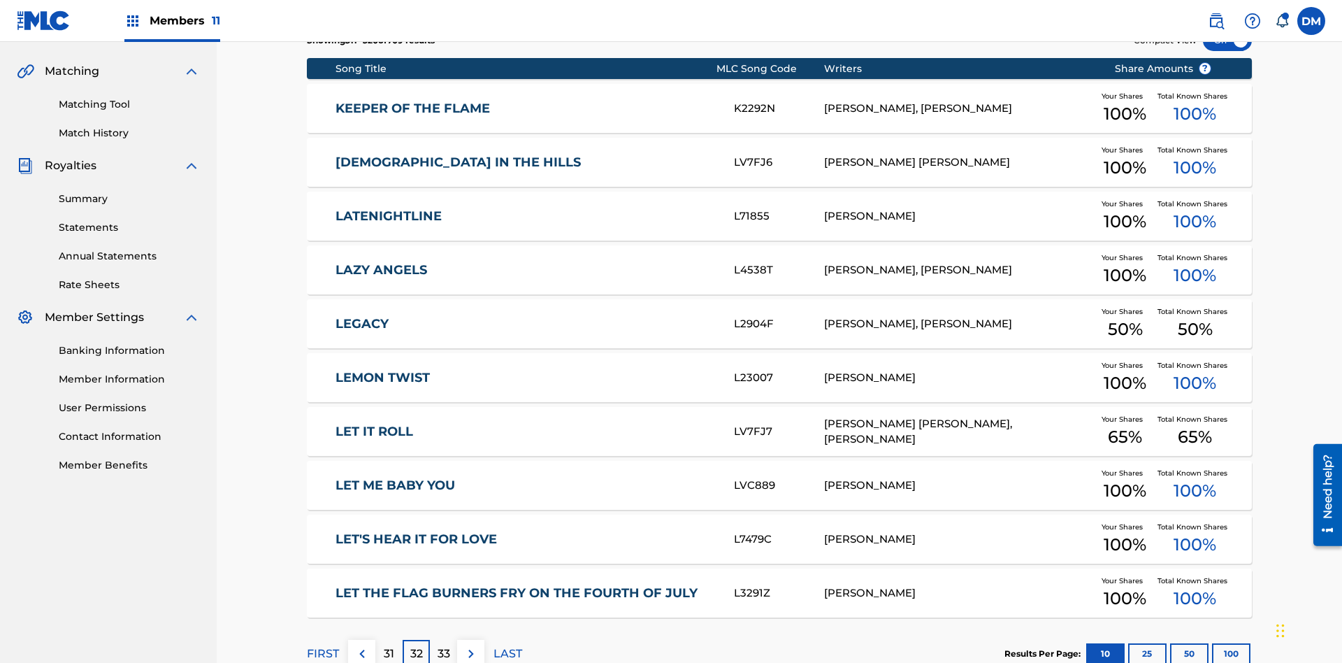
click at [471, 645] on img at bounding box center [471, 653] width 17 height 17
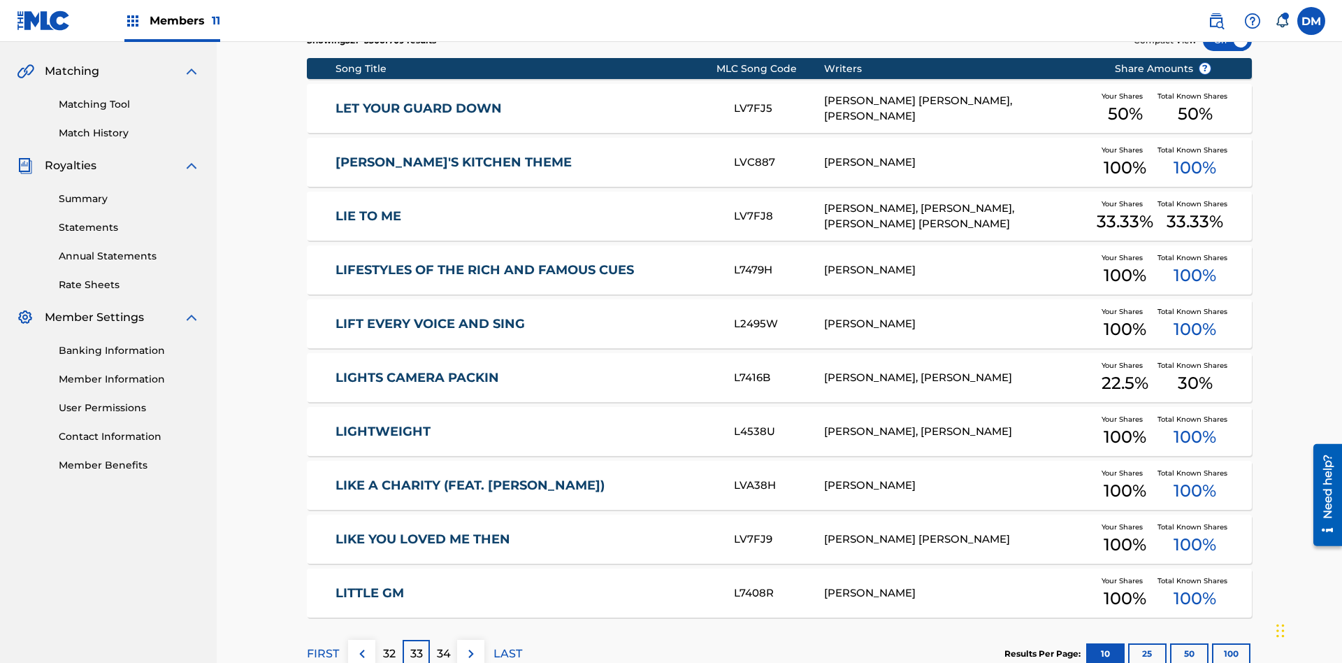
click at [471, 645] on img at bounding box center [471, 653] width 17 height 17
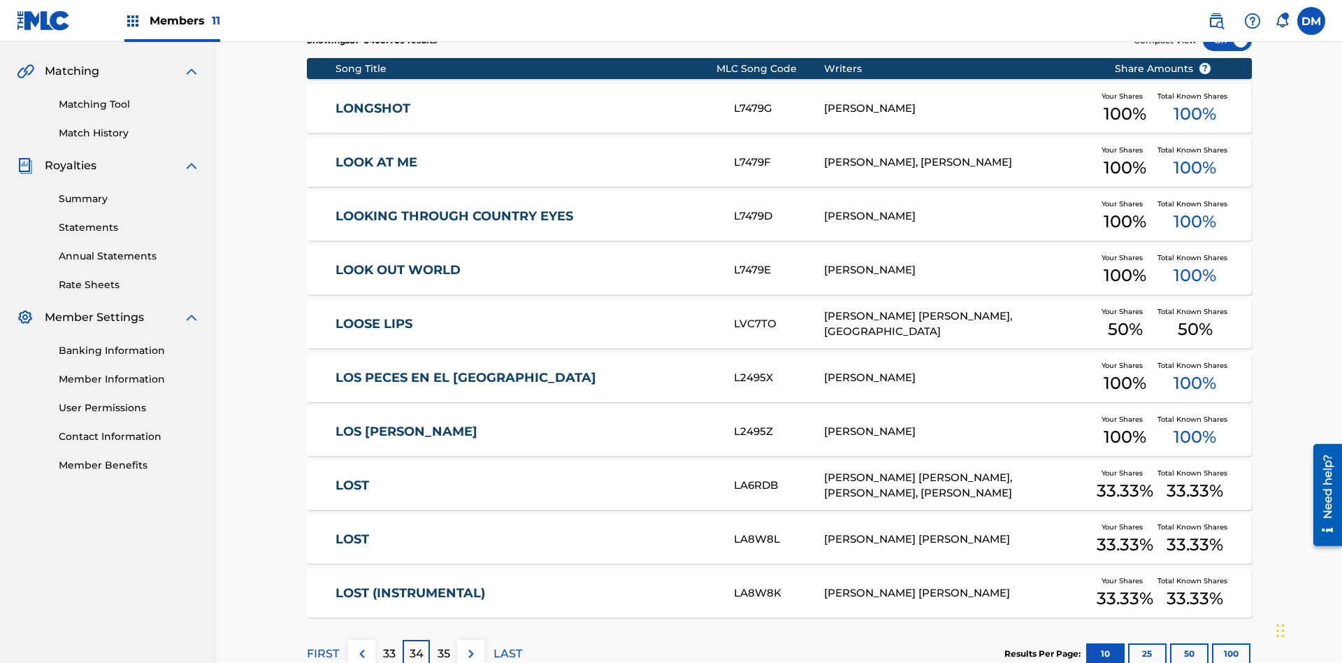
click at [471, 645] on img at bounding box center [471, 653] width 17 height 17
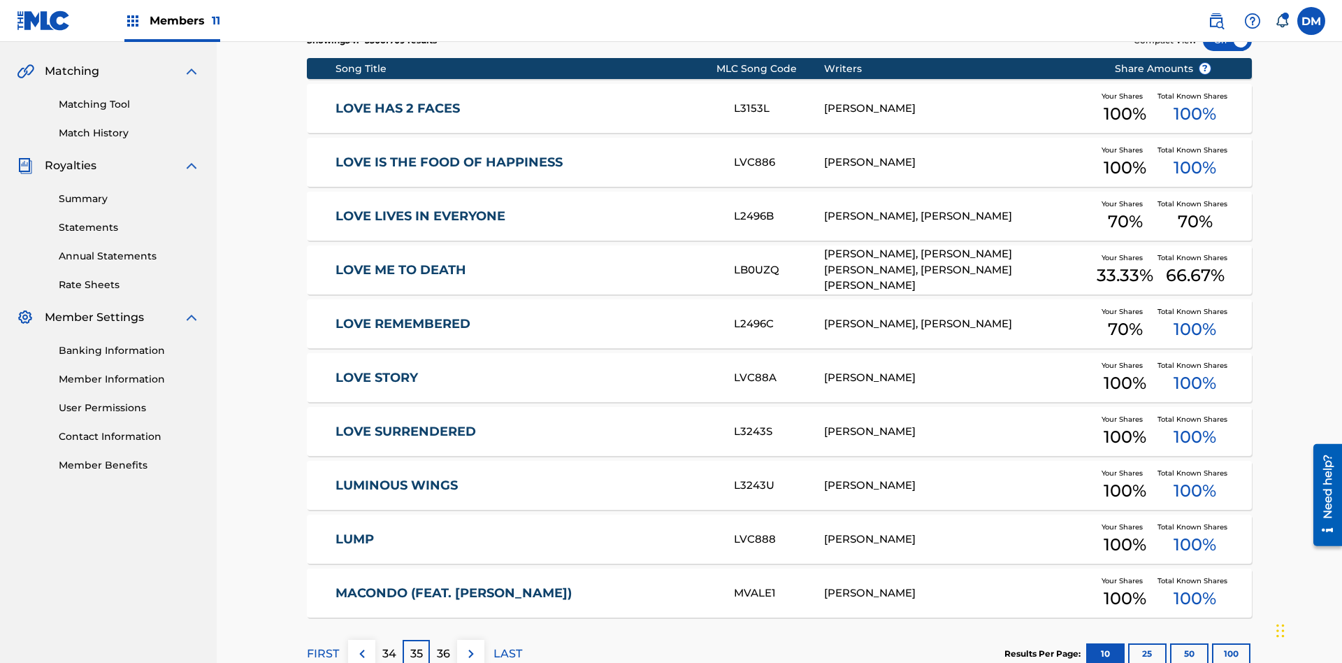
click at [471, 645] on img at bounding box center [471, 653] width 17 height 17
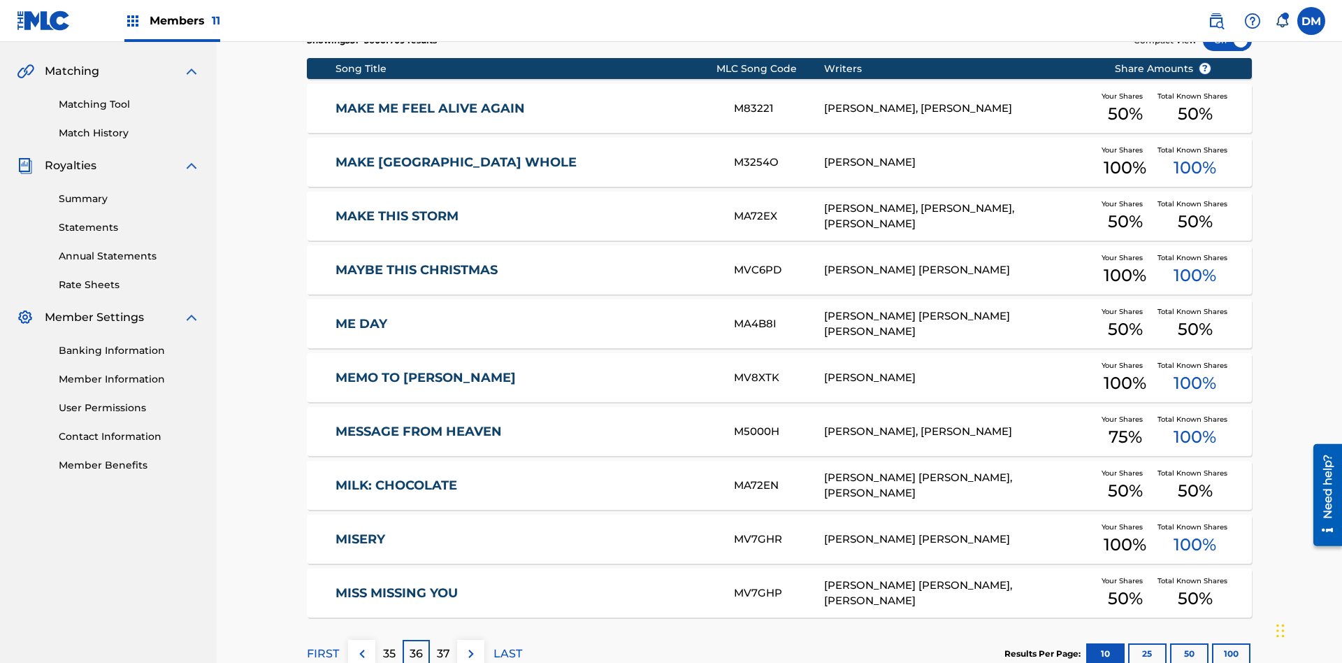
click at [471, 645] on img at bounding box center [471, 653] width 17 height 17
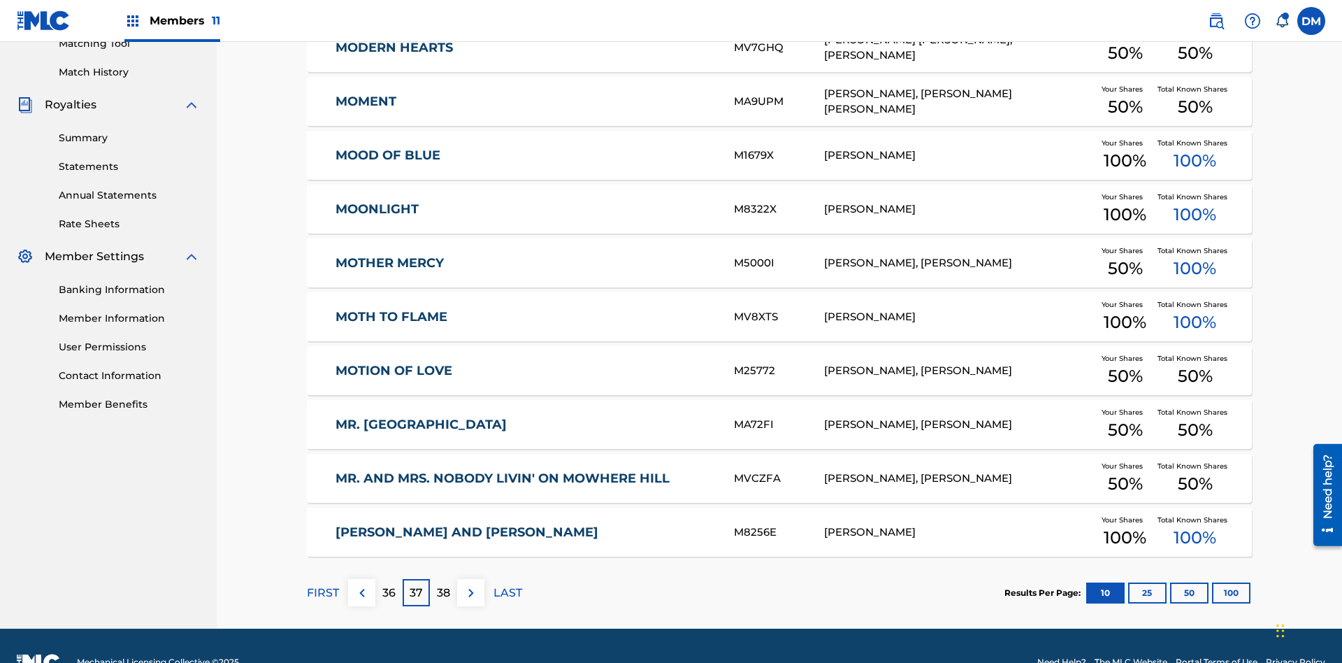
click at [471, 585] on img at bounding box center [471, 593] width 17 height 17
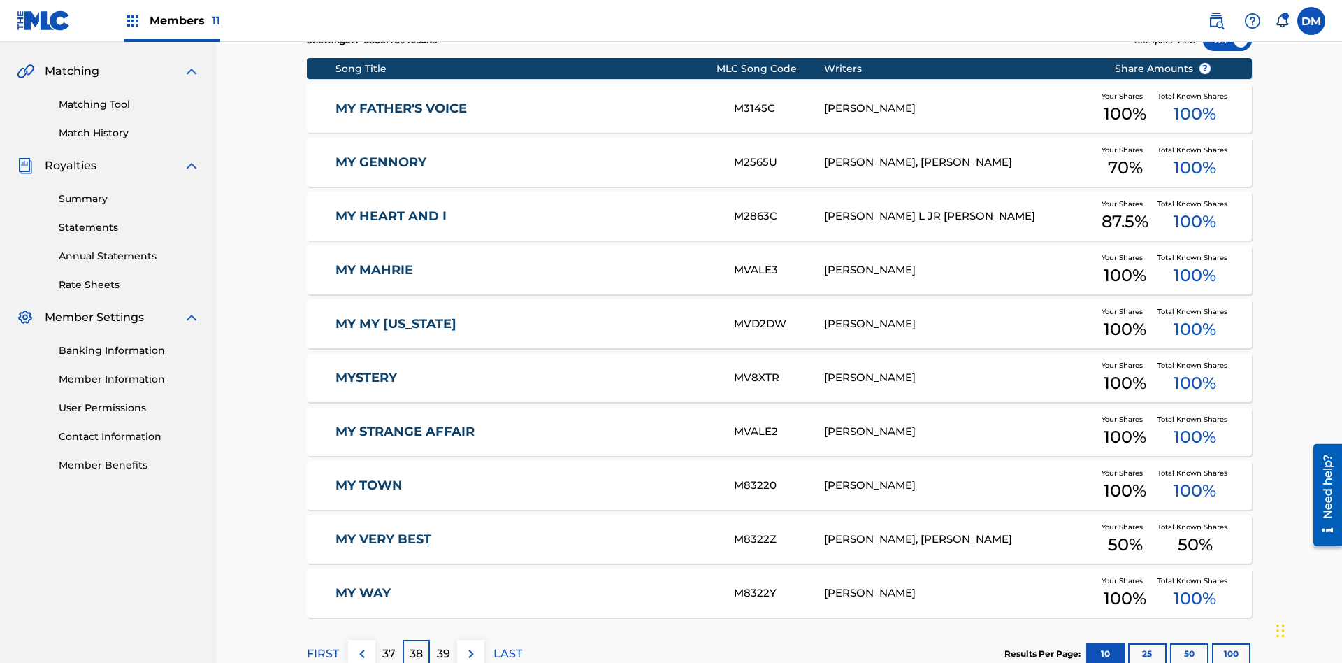
click at [471, 645] on img at bounding box center [471, 653] width 17 height 17
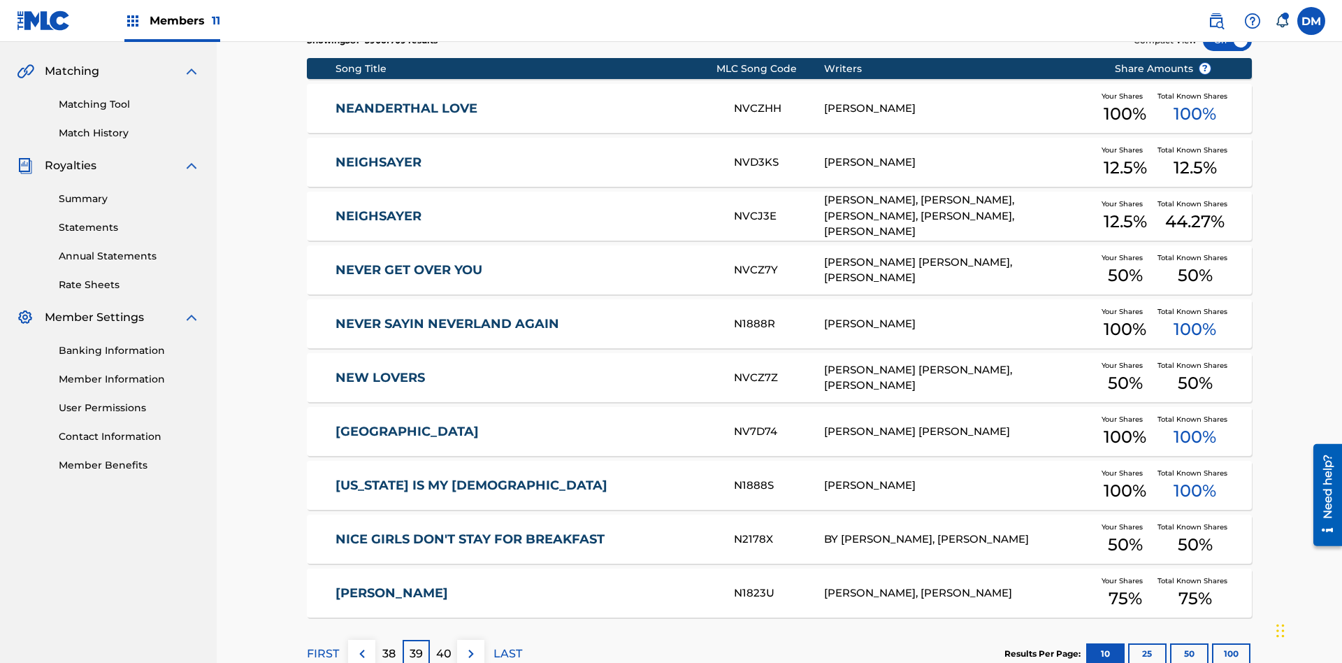
click at [471, 645] on img at bounding box center [471, 653] width 17 height 17
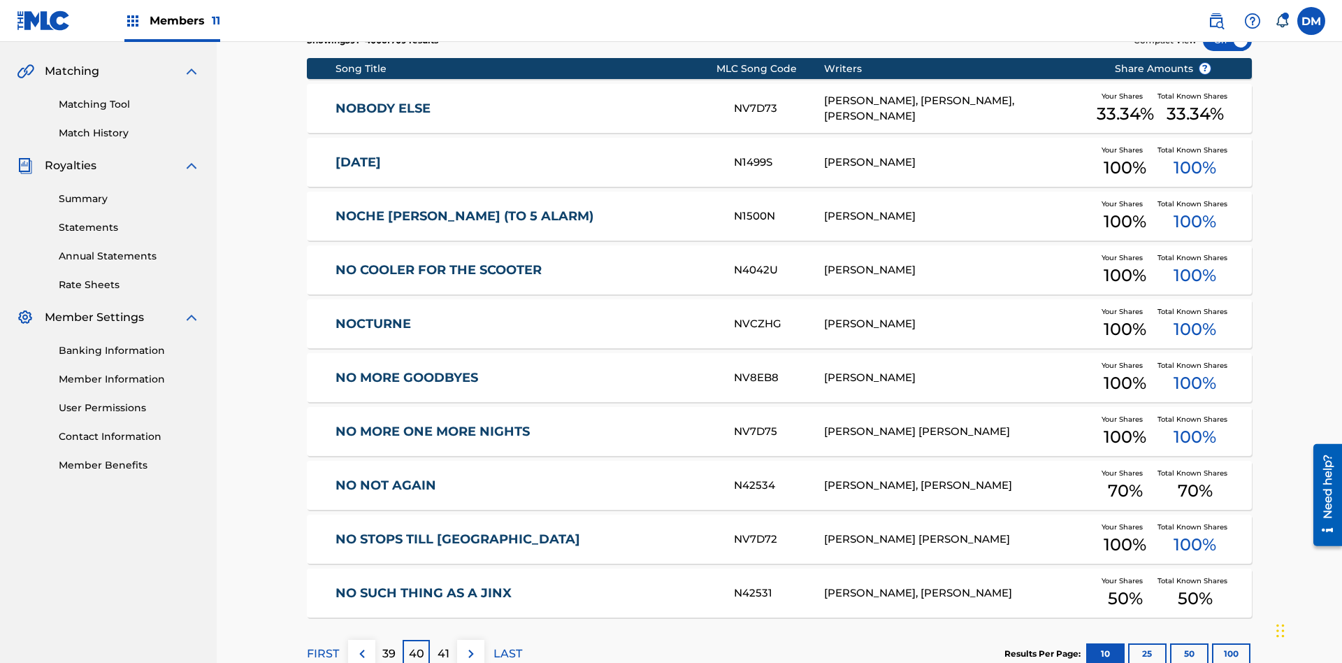
click at [471, 645] on img at bounding box center [471, 653] width 17 height 17
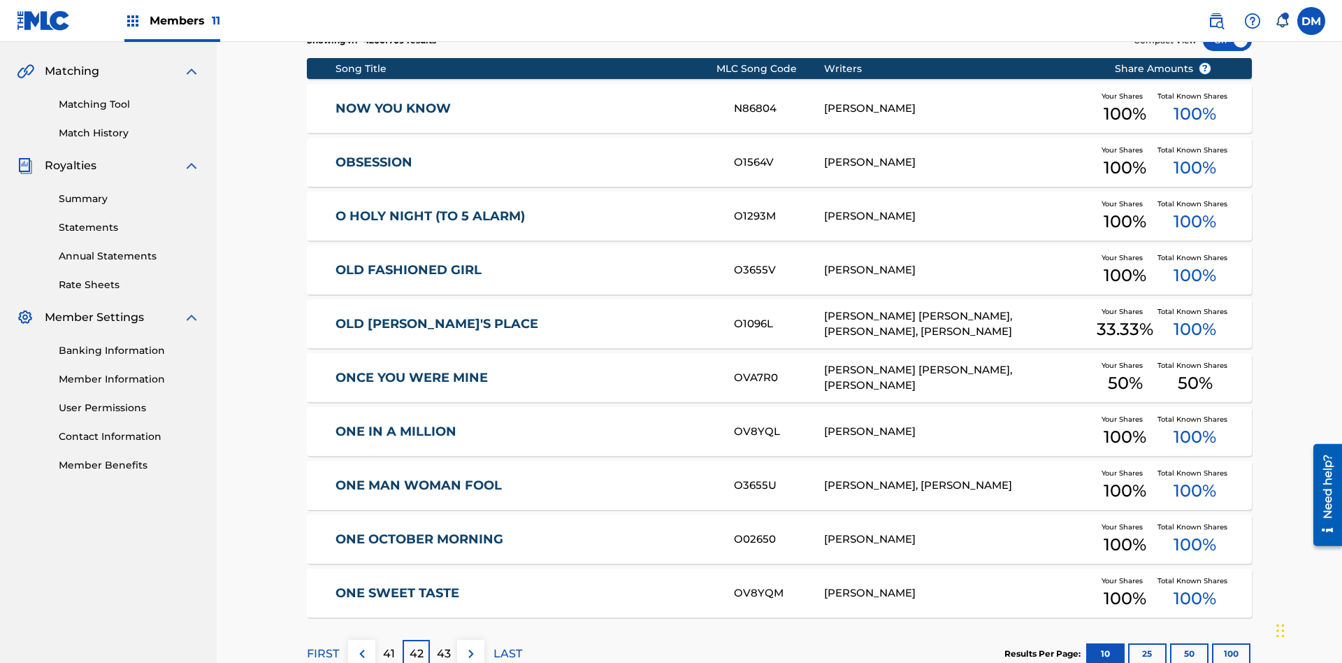
click at [471, 645] on img at bounding box center [471, 653] width 17 height 17
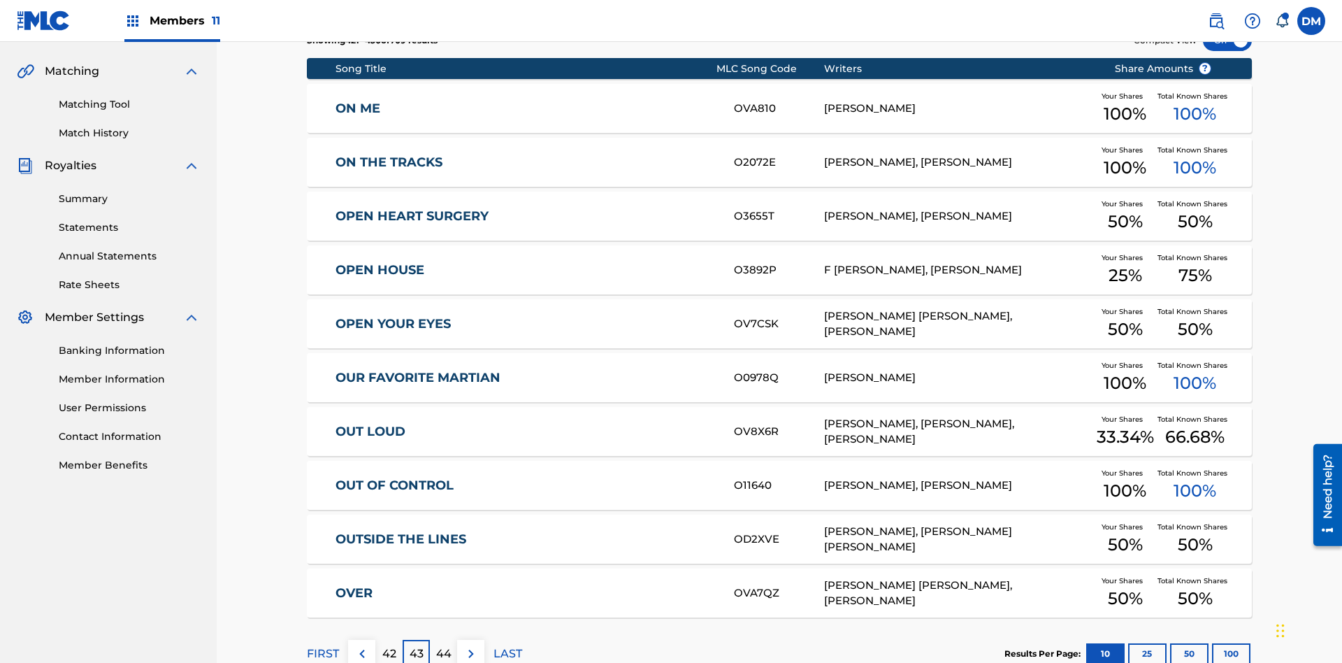
scroll to position [204, 0]
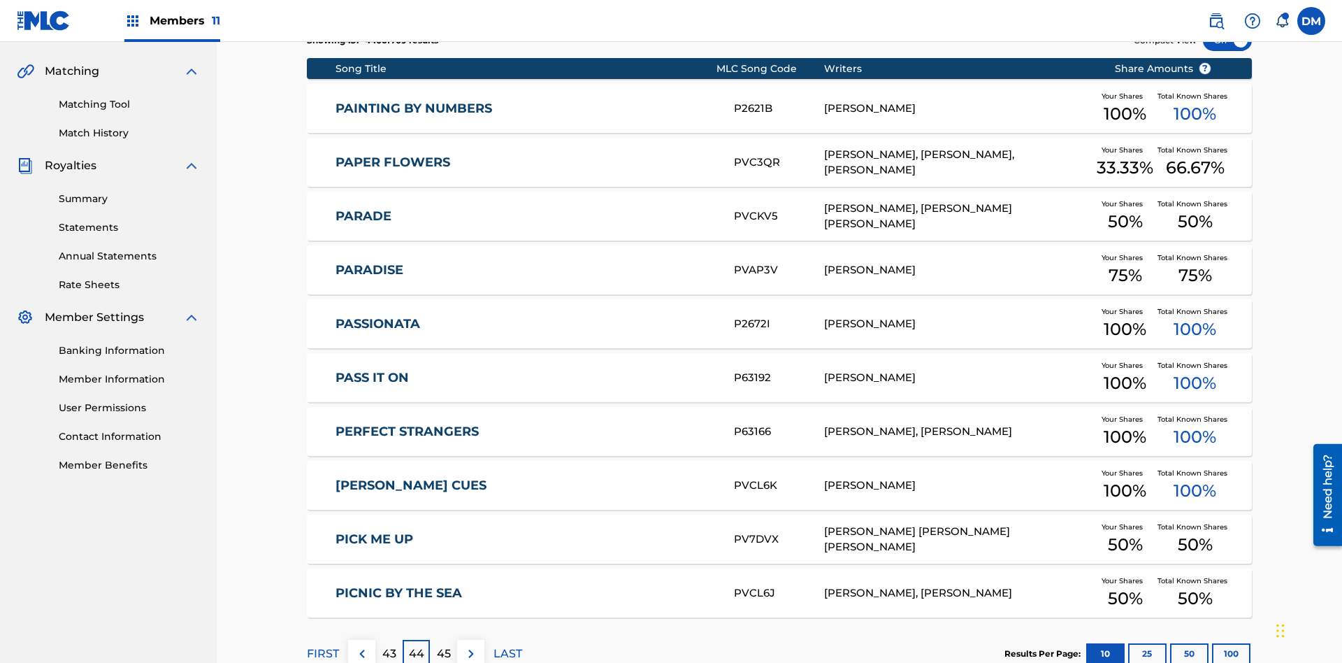
scroll to position [261, 0]
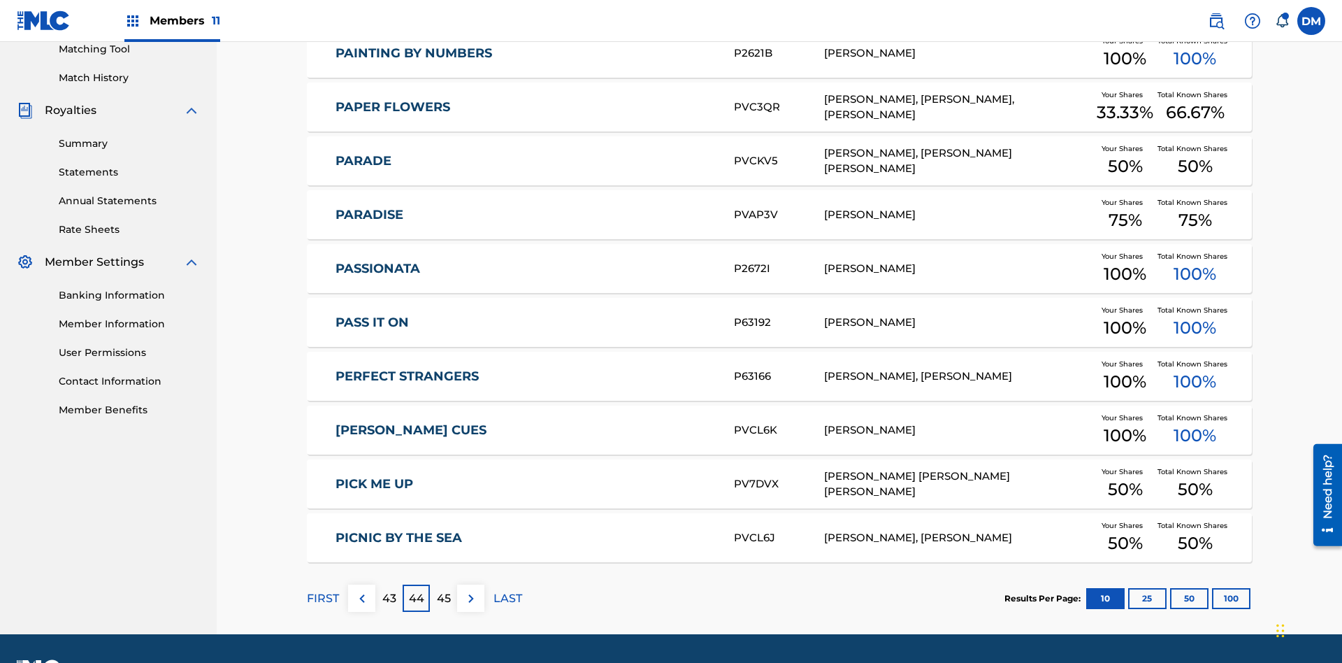
click at [471, 590] on img at bounding box center [471, 598] width 17 height 17
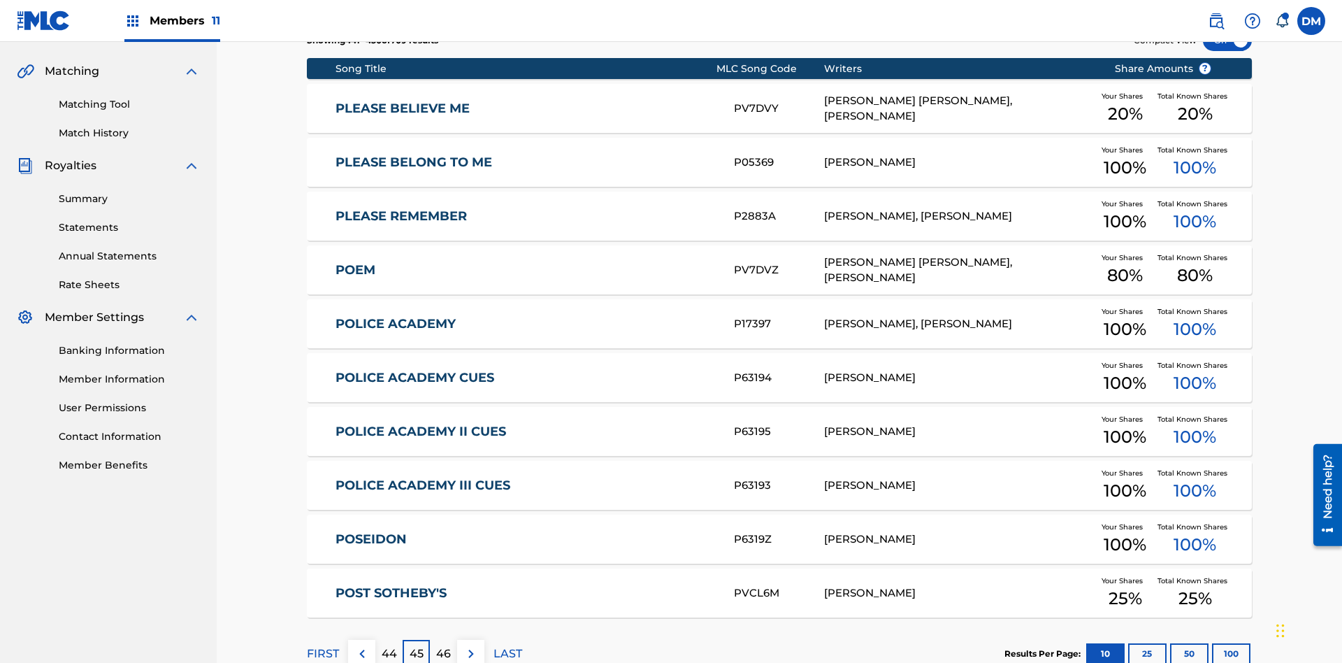
click at [471, 645] on img at bounding box center [471, 653] width 17 height 17
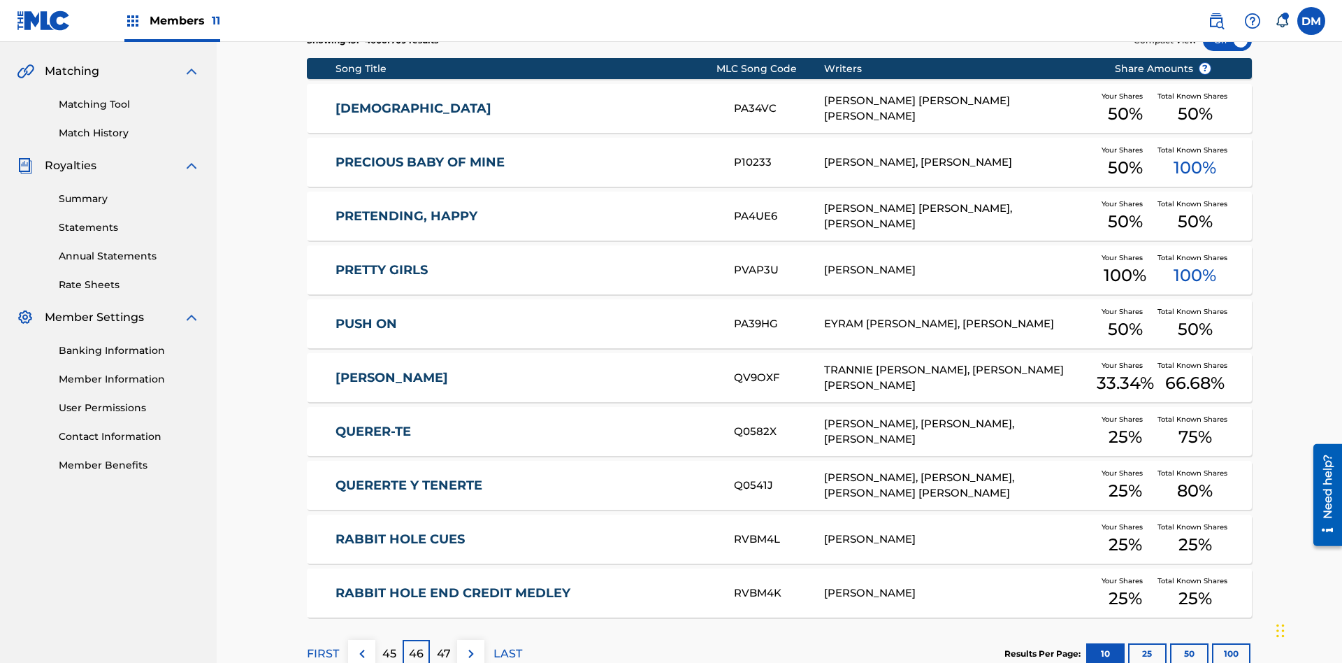
scroll to position [204, 0]
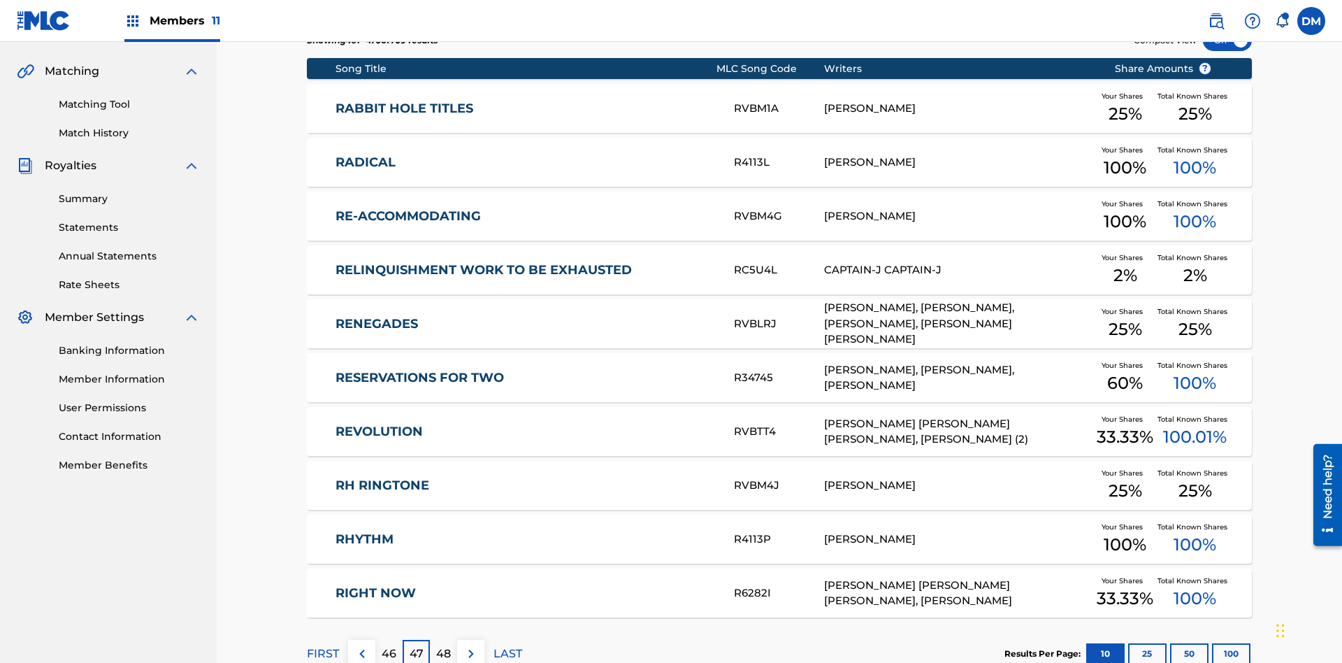
scroll to position [261, 0]
click at [471, 645] on img at bounding box center [471, 653] width 17 height 17
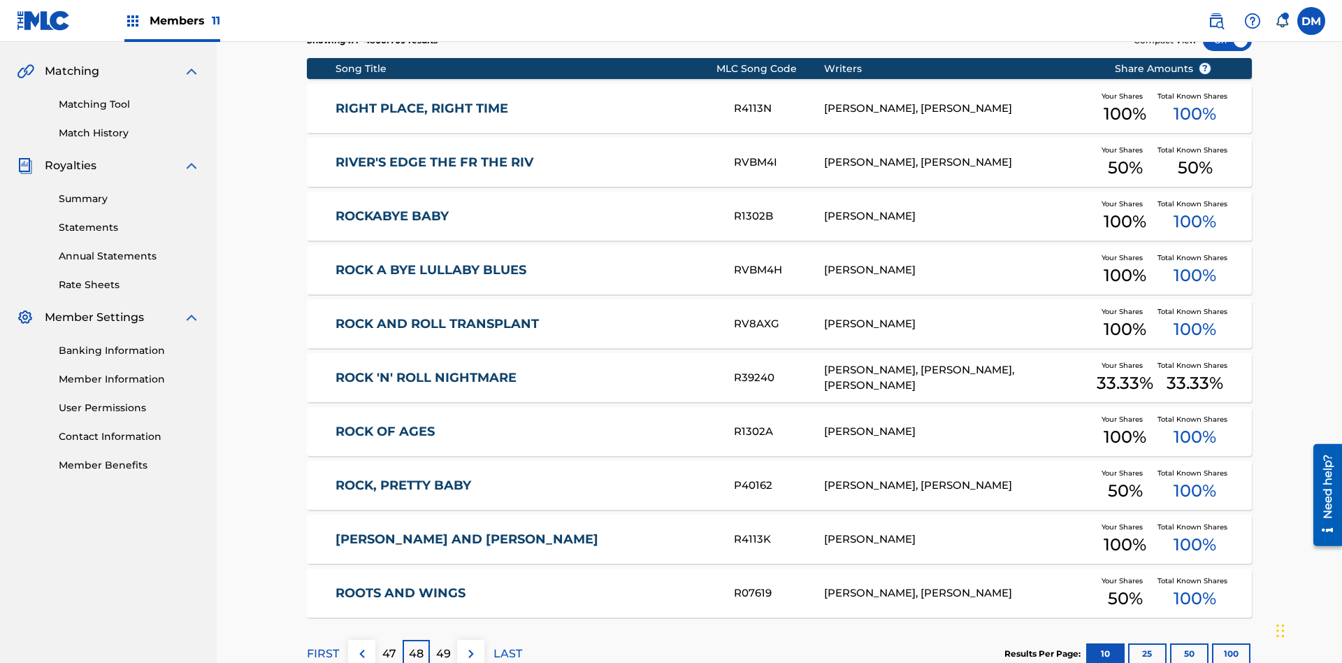
click at [471, 645] on img at bounding box center [471, 653] width 17 height 17
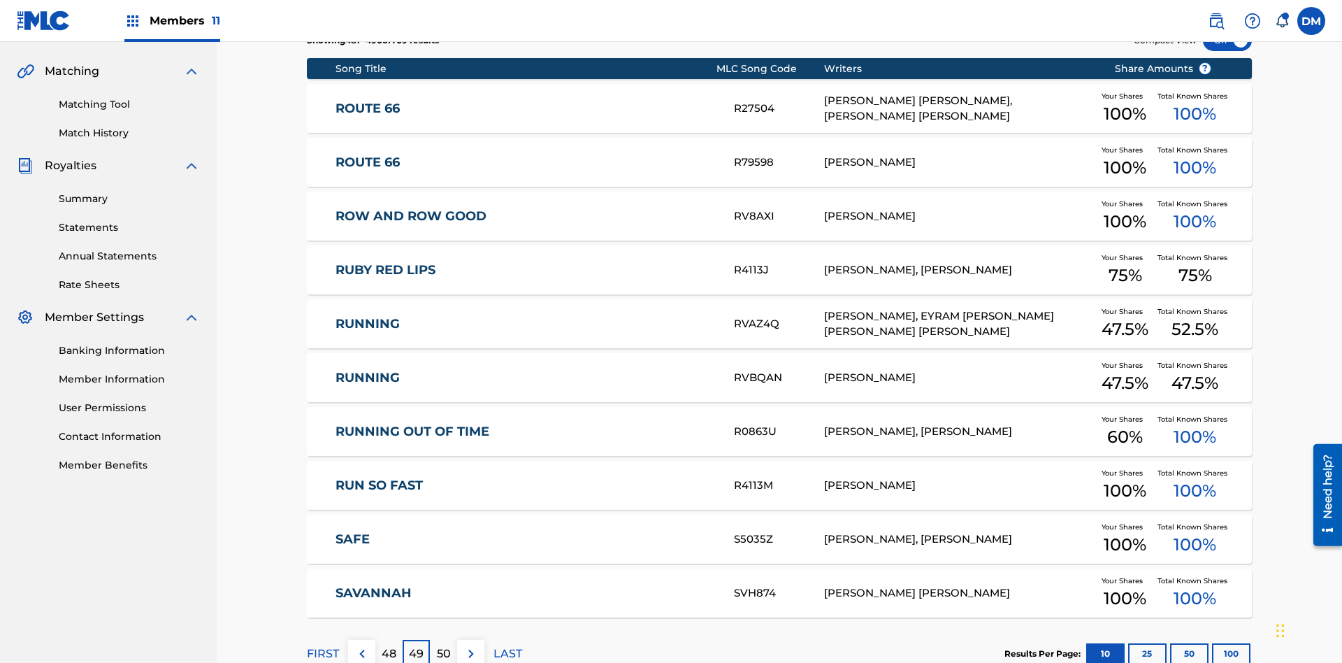
click at [471, 645] on img at bounding box center [471, 653] width 17 height 17
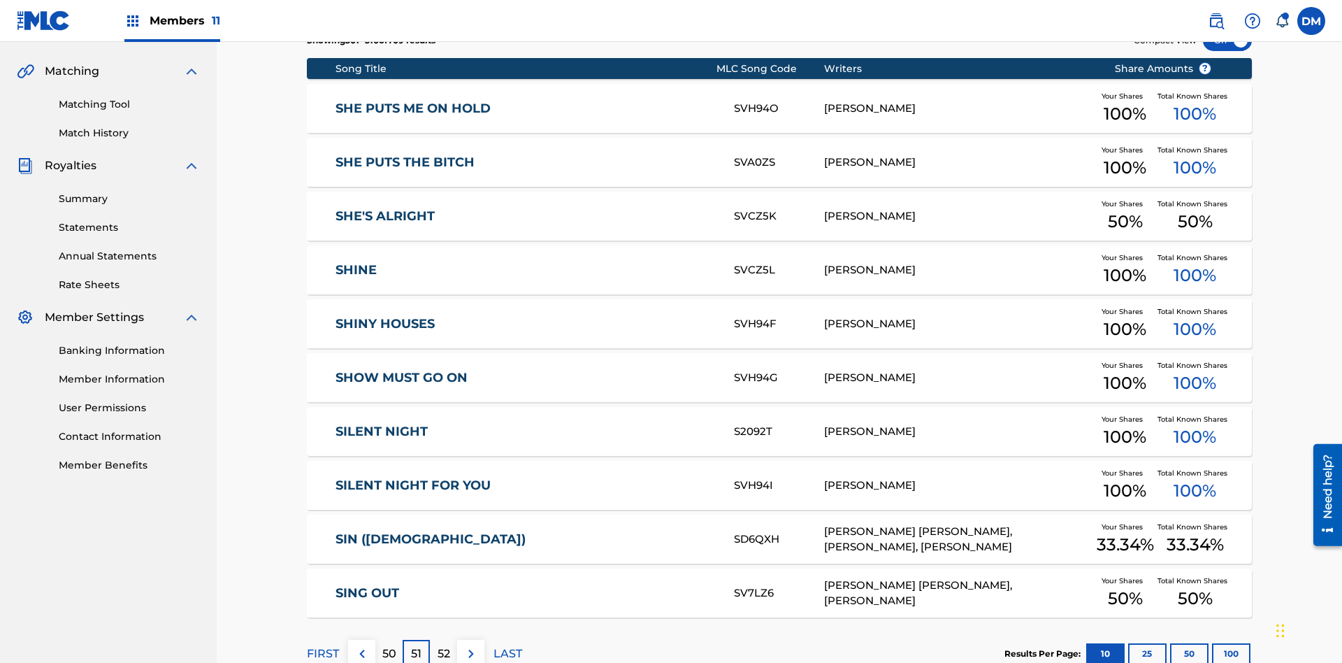
click at [471, 645] on img at bounding box center [471, 653] width 17 height 17
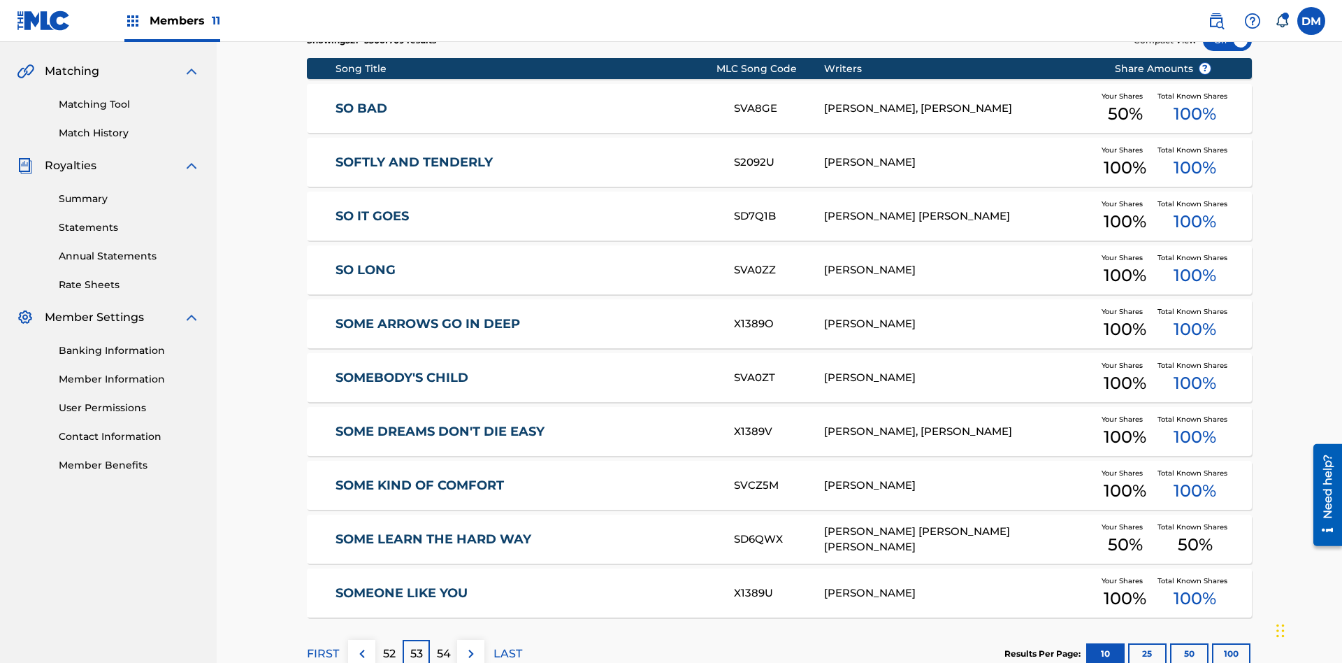
click at [471, 645] on img at bounding box center [471, 653] width 17 height 17
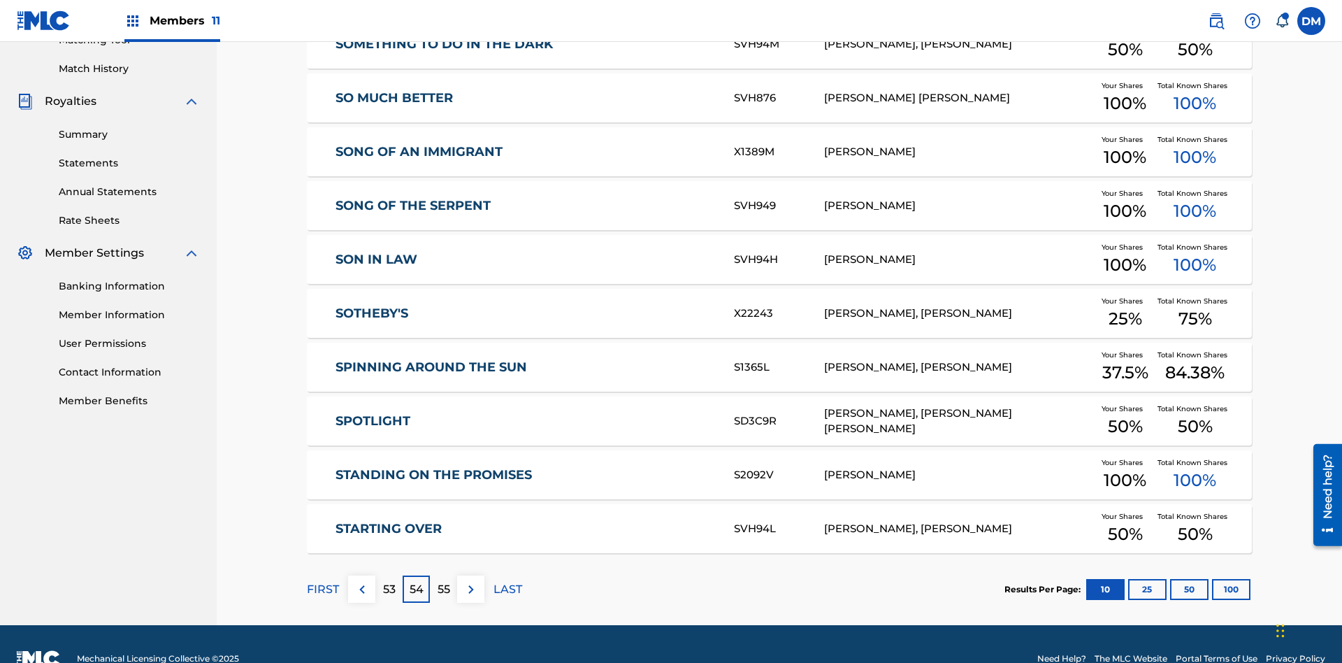
click at [471, 581] on img at bounding box center [471, 589] width 17 height 17
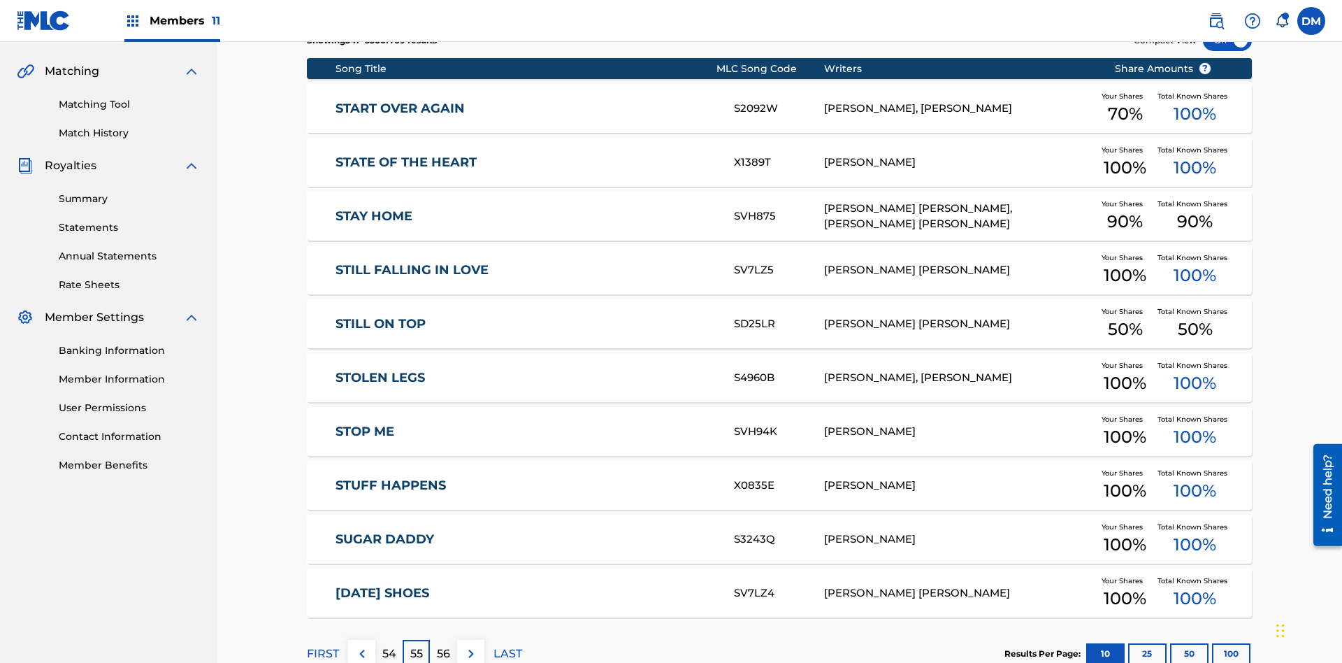
click at [471, 645] on img at bounding box center [471, 653] width 17 height 17
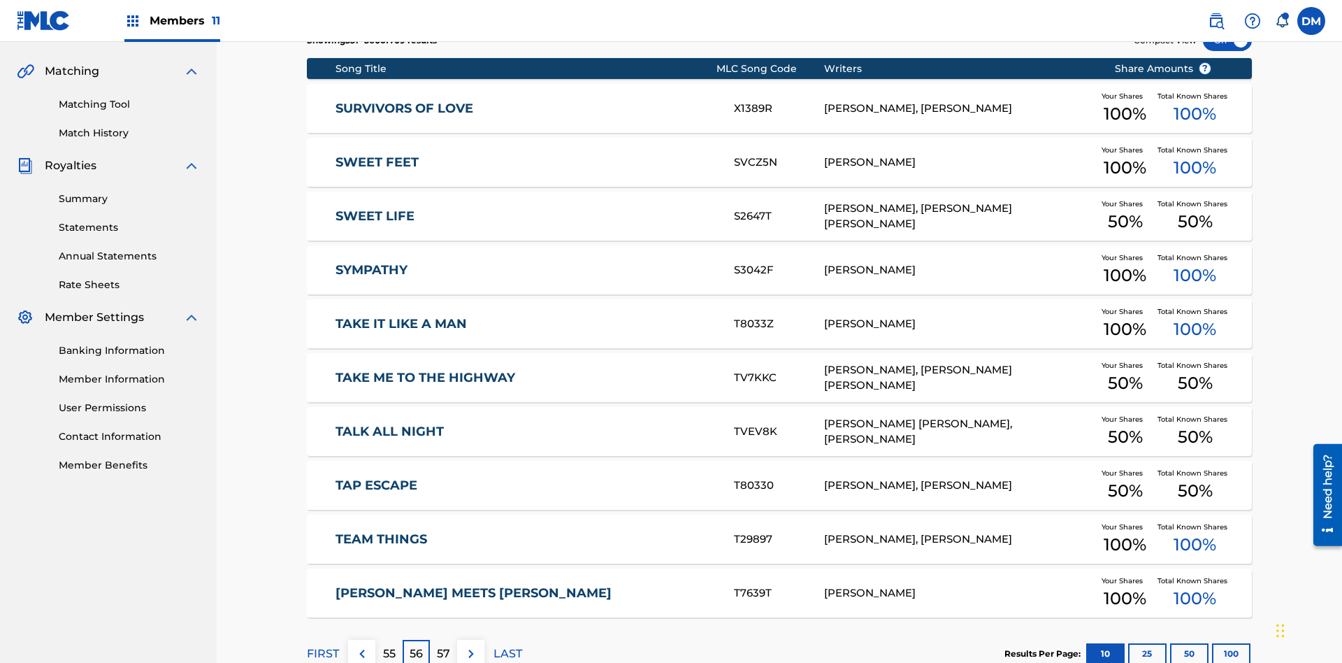
click at [471, 645] on img at bounding box center [471, 653] width 17 height 17
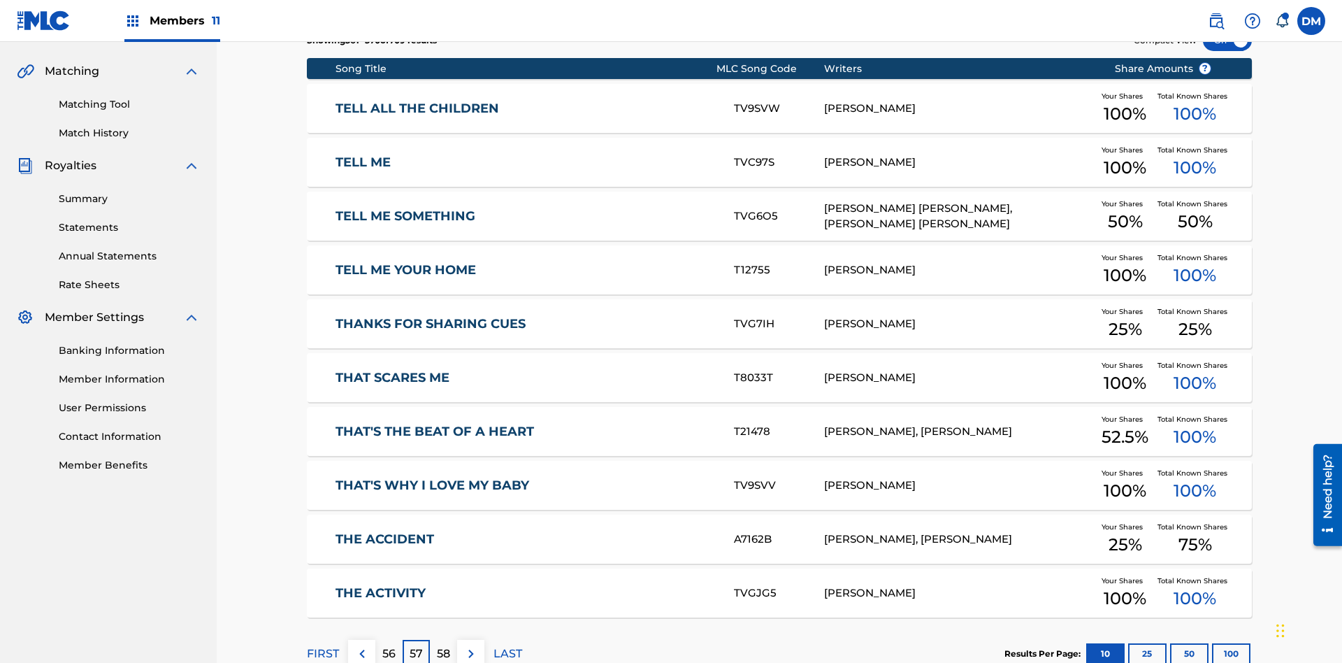
click at [471, 645] on img at bounding box center [471, 653] width 17 height 17
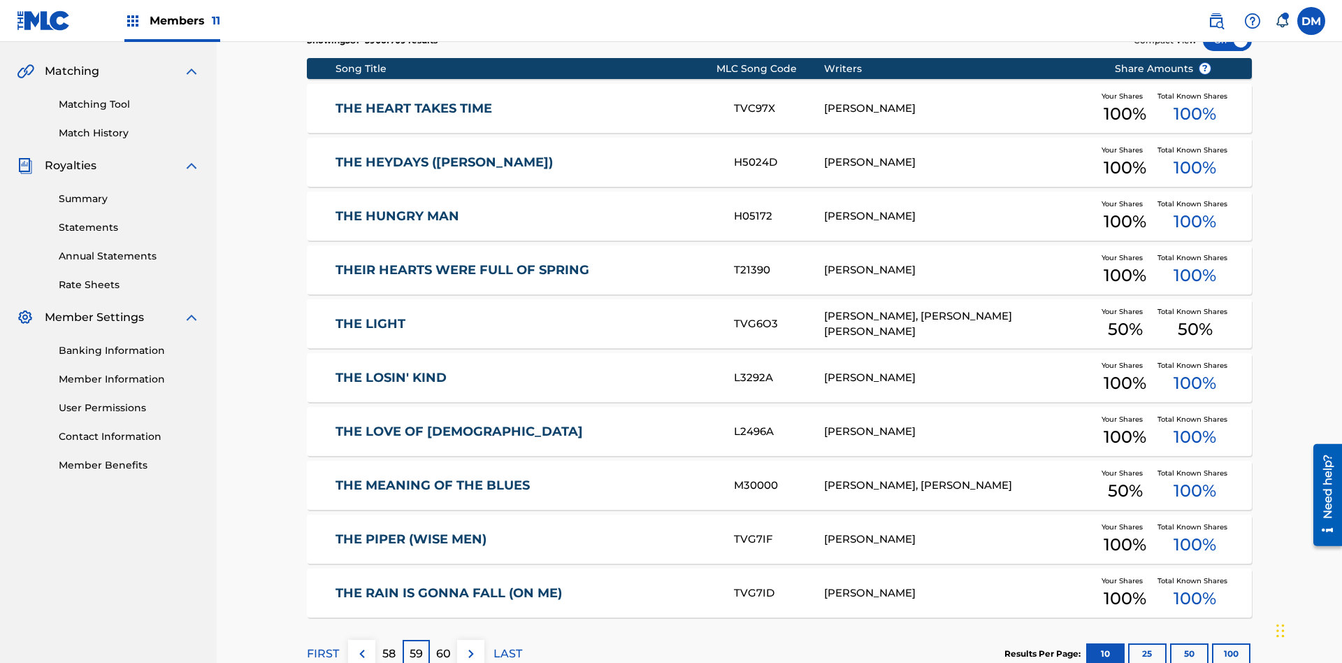
click at [471, 645] on img at bounding box center [471, 653] width 17 height 17
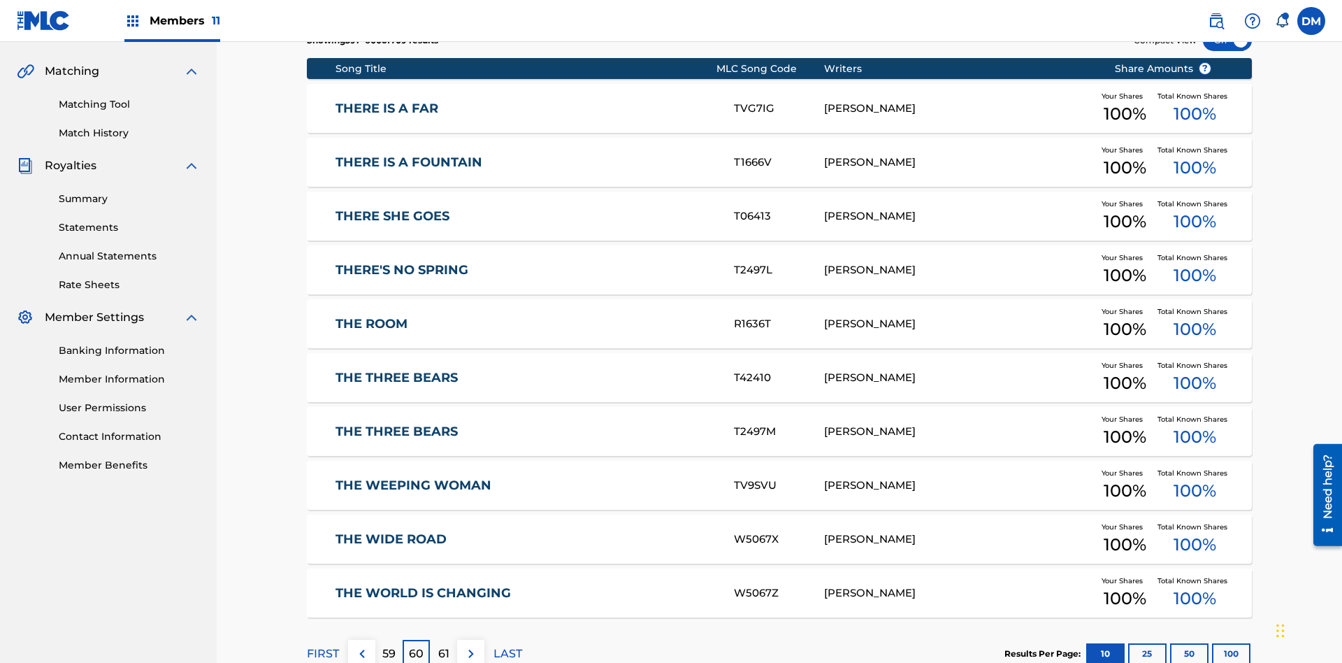
click at [471, 645] on img at bounding box center [471, 653] width 17 height 17
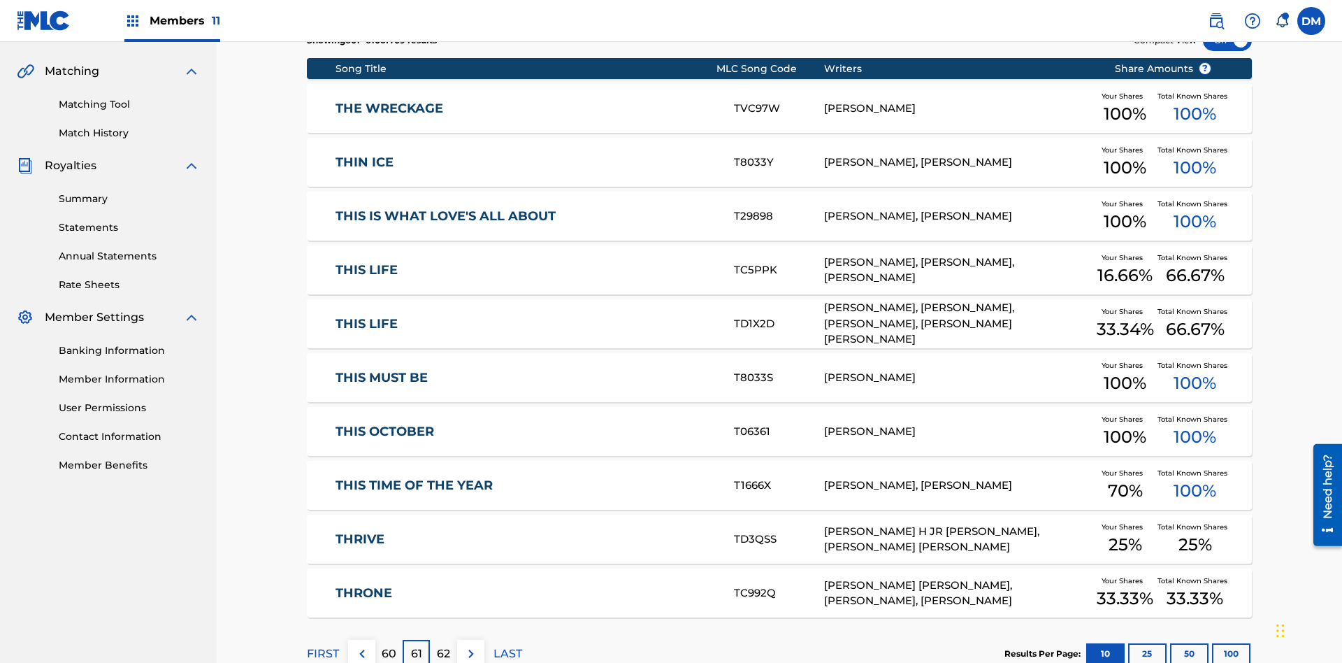
scroll to position [204, 0]
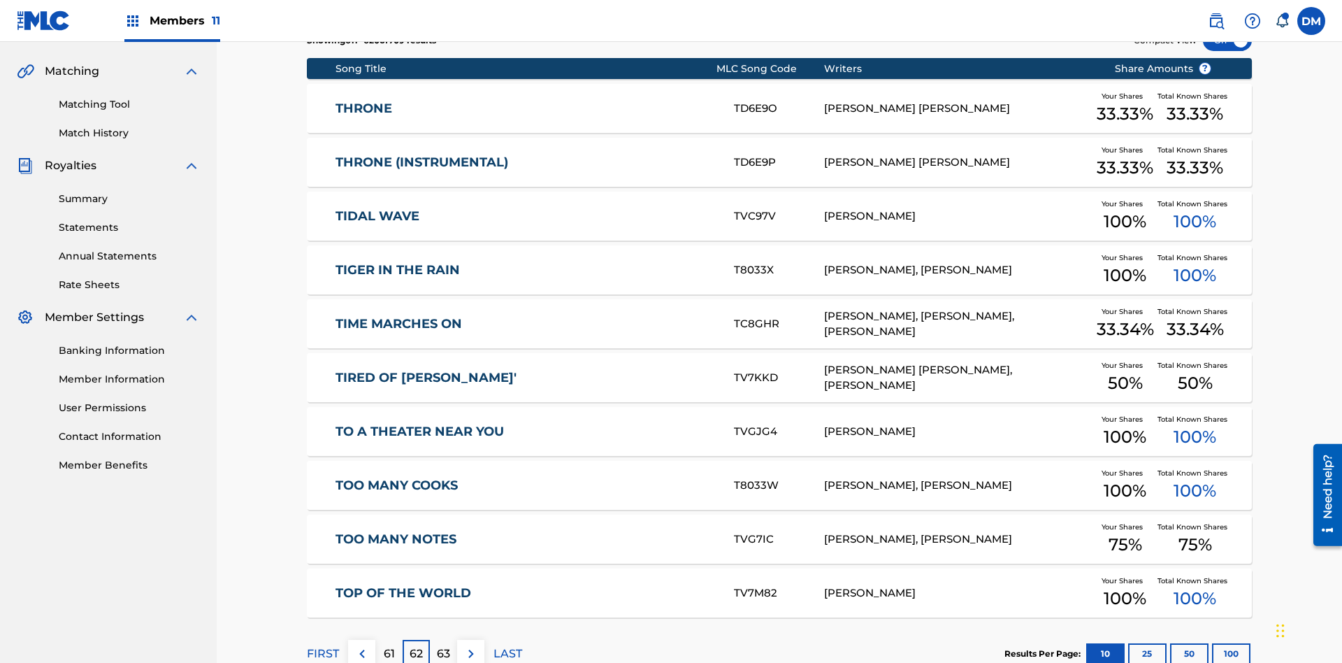
scroll to position [261, 0]
click at [471, 645] on img at bounding box center [471, 653] width 17 height 17
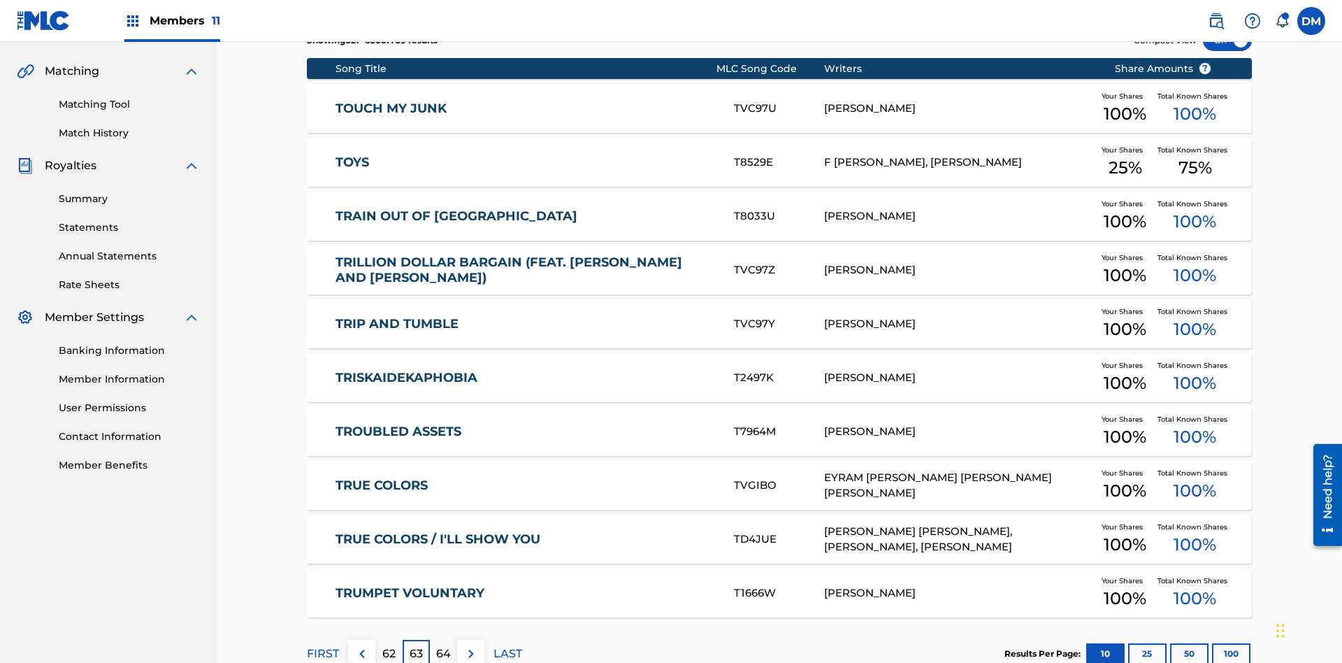
click at [471, 645] on img at bounding box center [471, 653] width 17 height 17
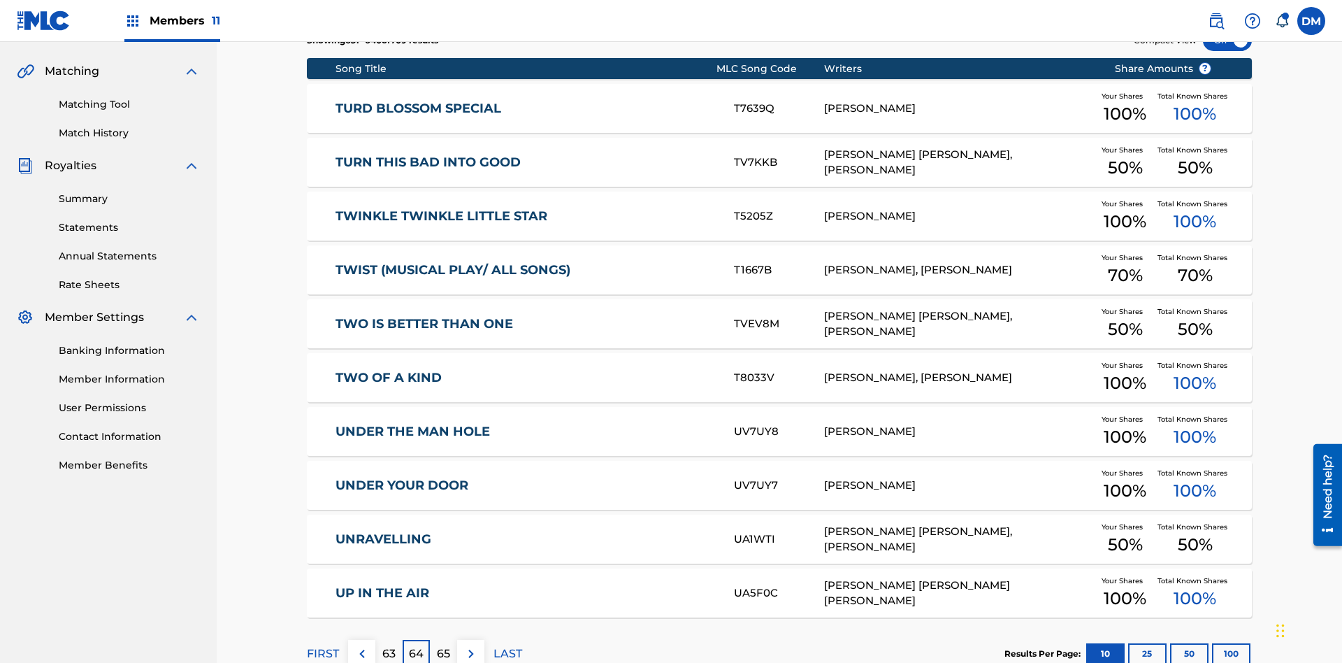
click at [471, 645] on img at bounding box center [471, 653] width 17 height 17
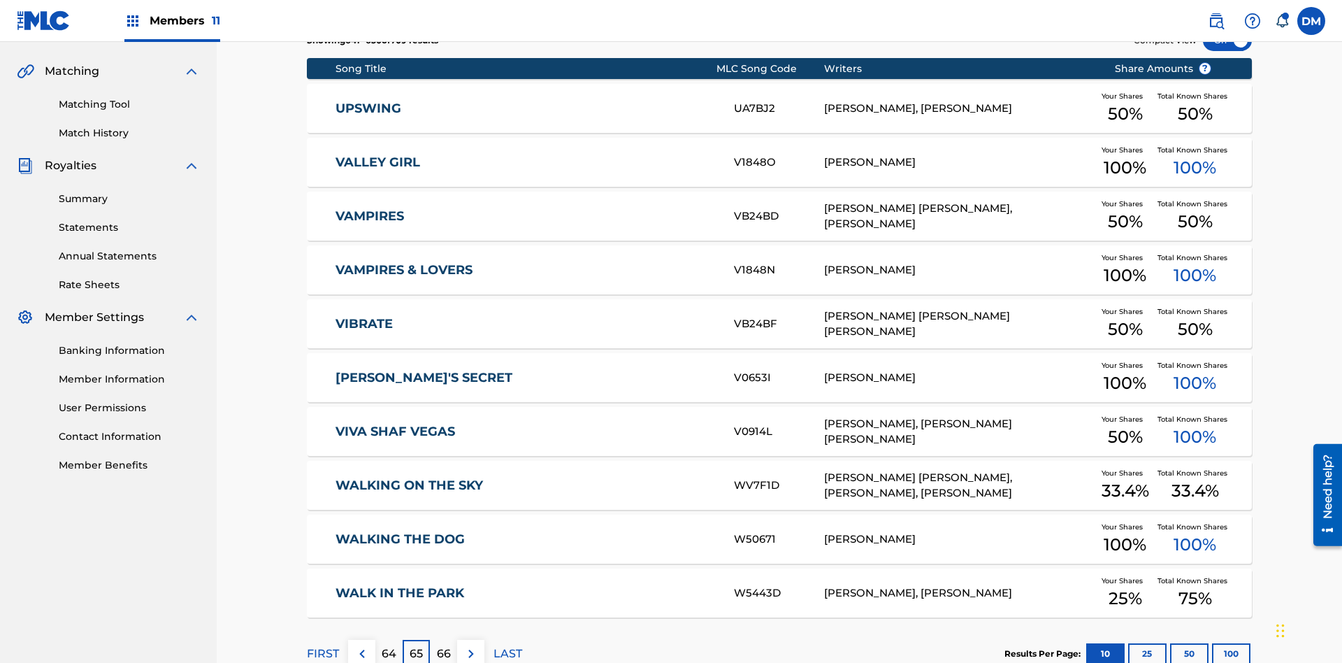
click at [471, 645] on img at bounding box center [471, 653] width 17 height 17
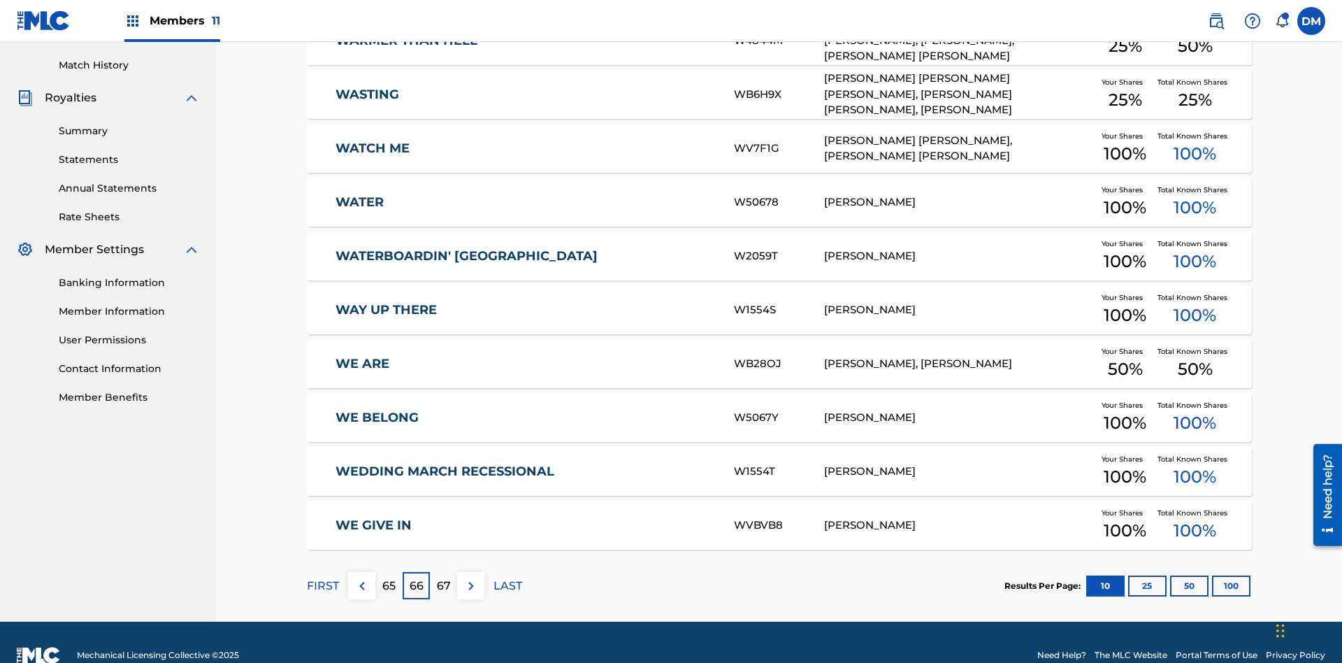
click at [471, 578] on img at bounding box center [471, 586] width 17 height 17
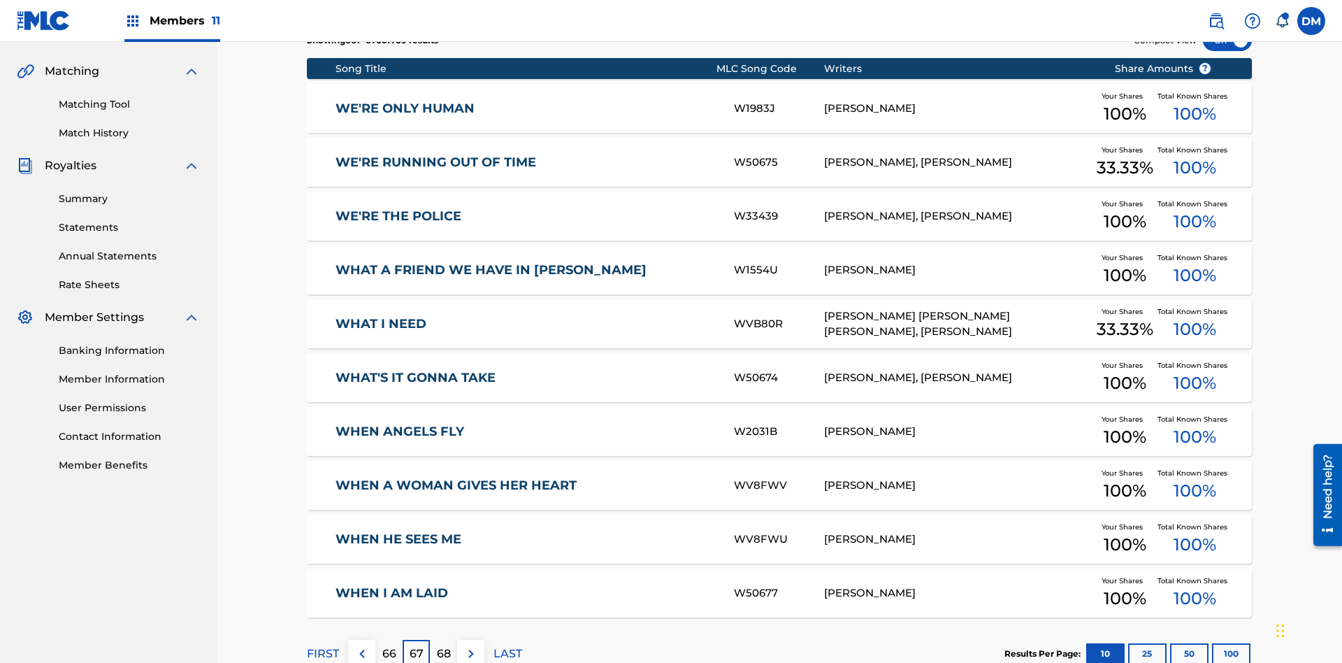
click at [471, 645] on img at bounding box center [471, 653] width 17 height 17
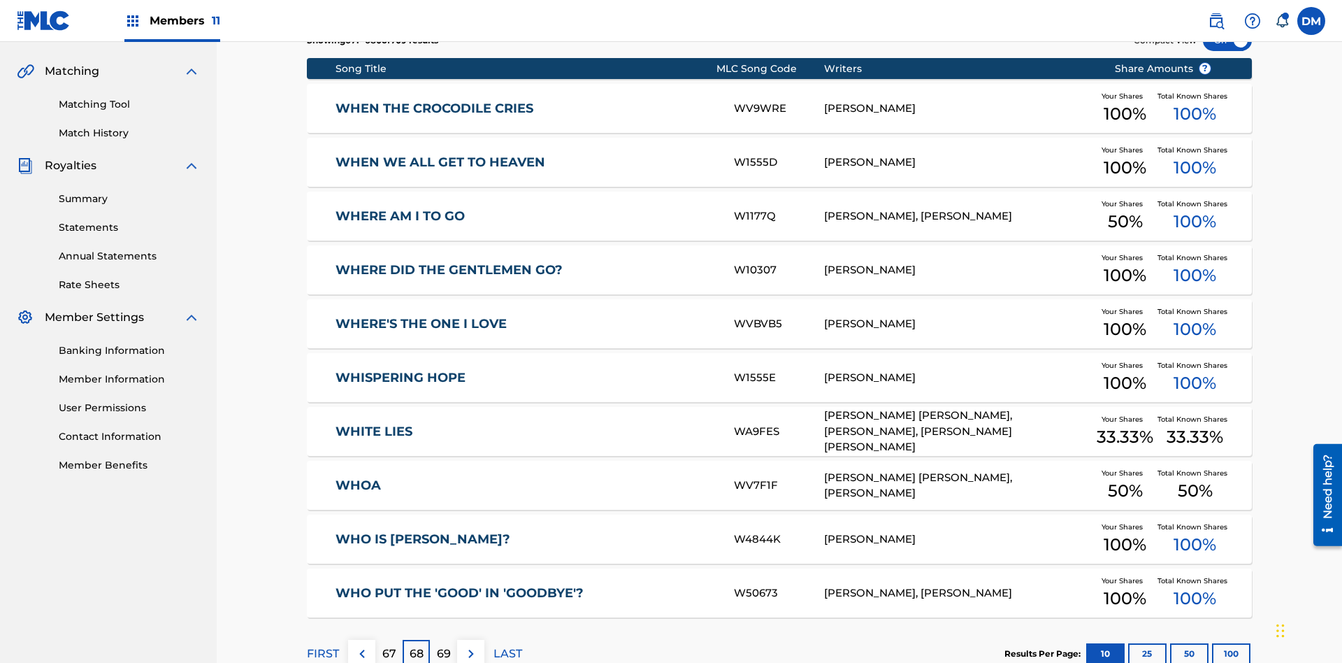
click at [471, 645] on img at bounding box center [471, 653] width 17 height 17
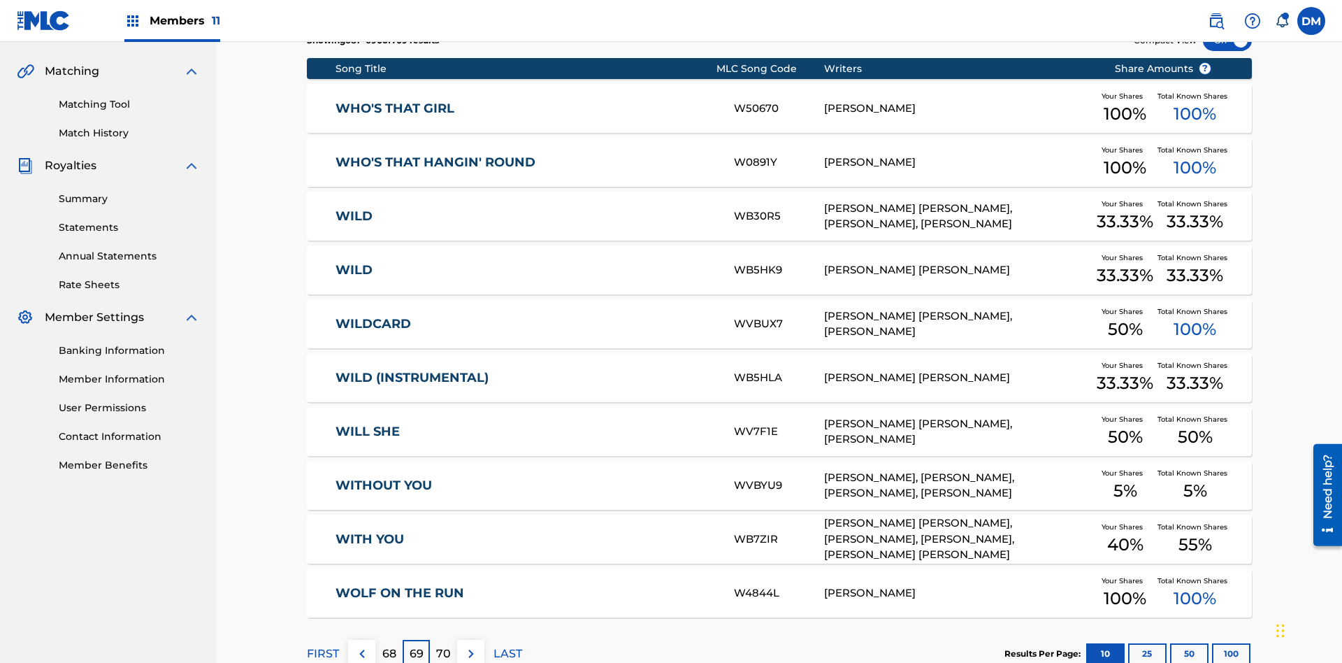
click at [471, 645] on img at bounding box center [471, 653] width 17 height 17
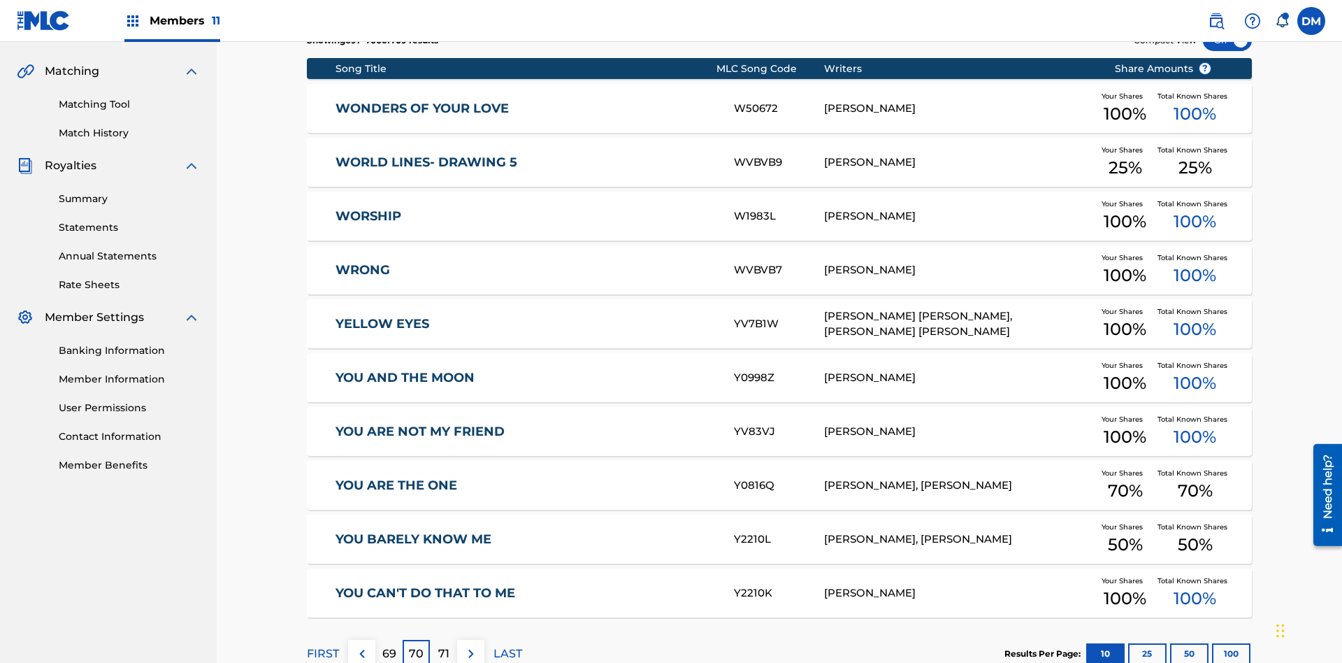
click at [471, 645] on img at bounding box center [471, 653] width 17 height 17
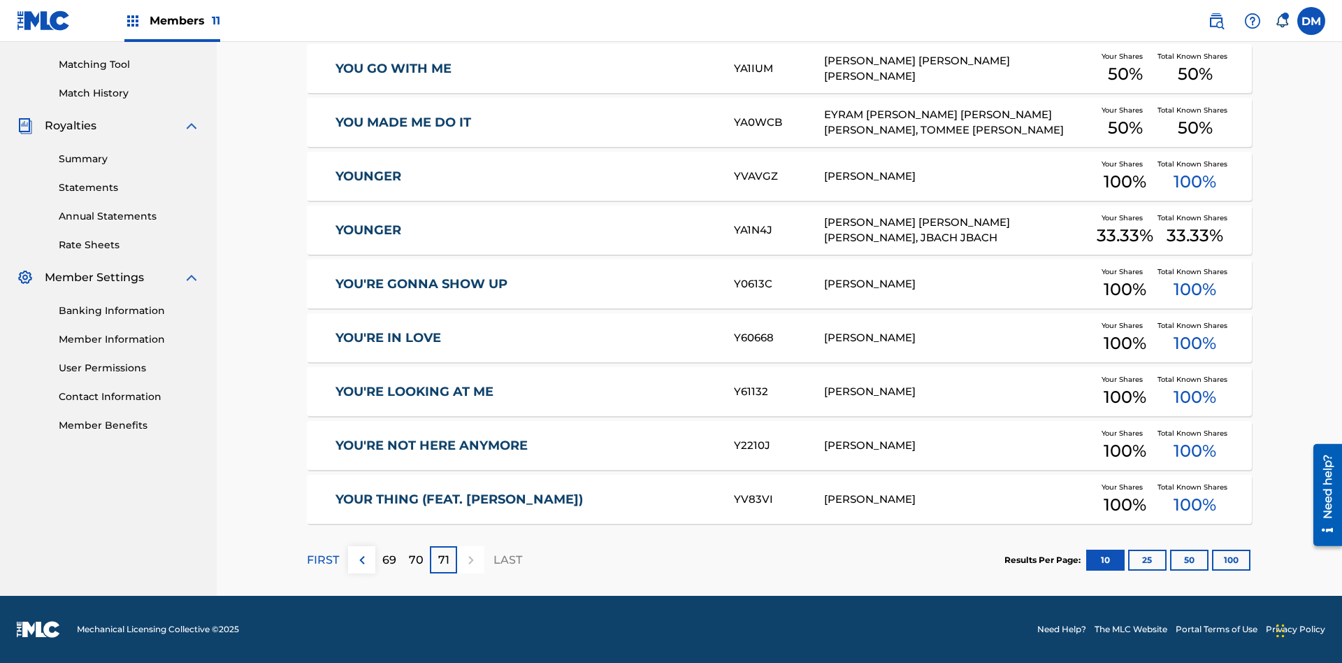
click at [1128, 559] on button "25" at bounding box center [1147, 560] width 38 height 21
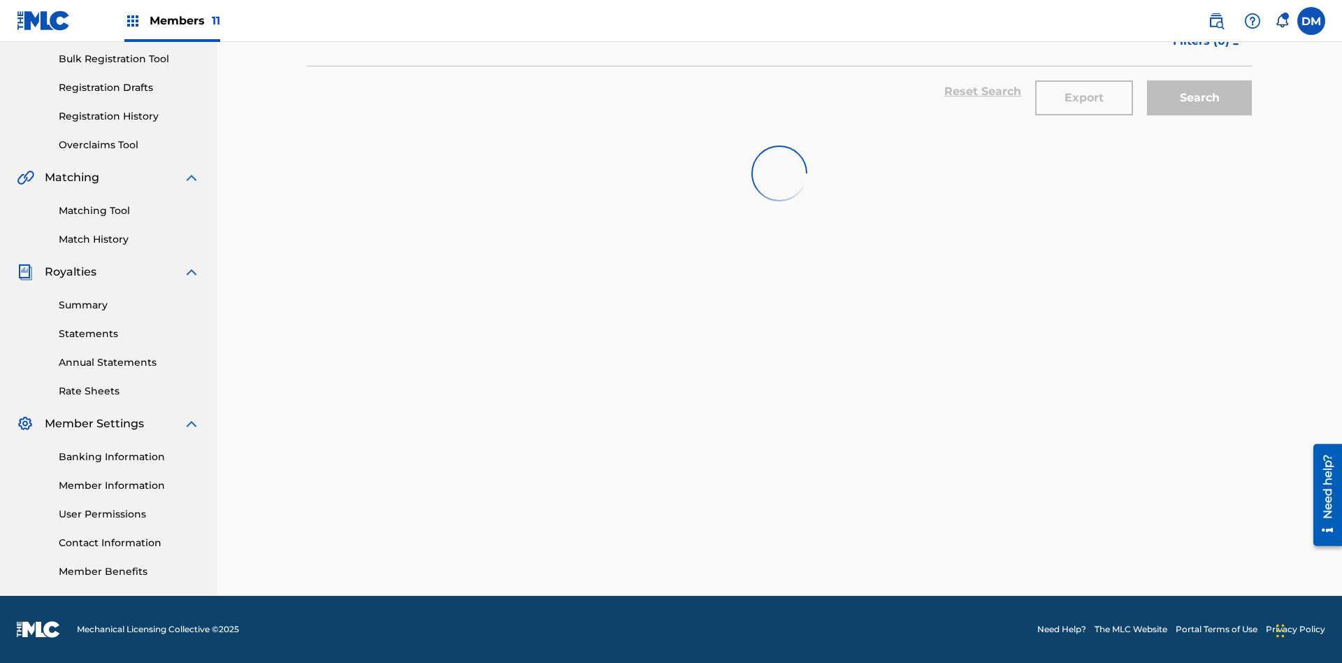
scroll to position [204, 0]
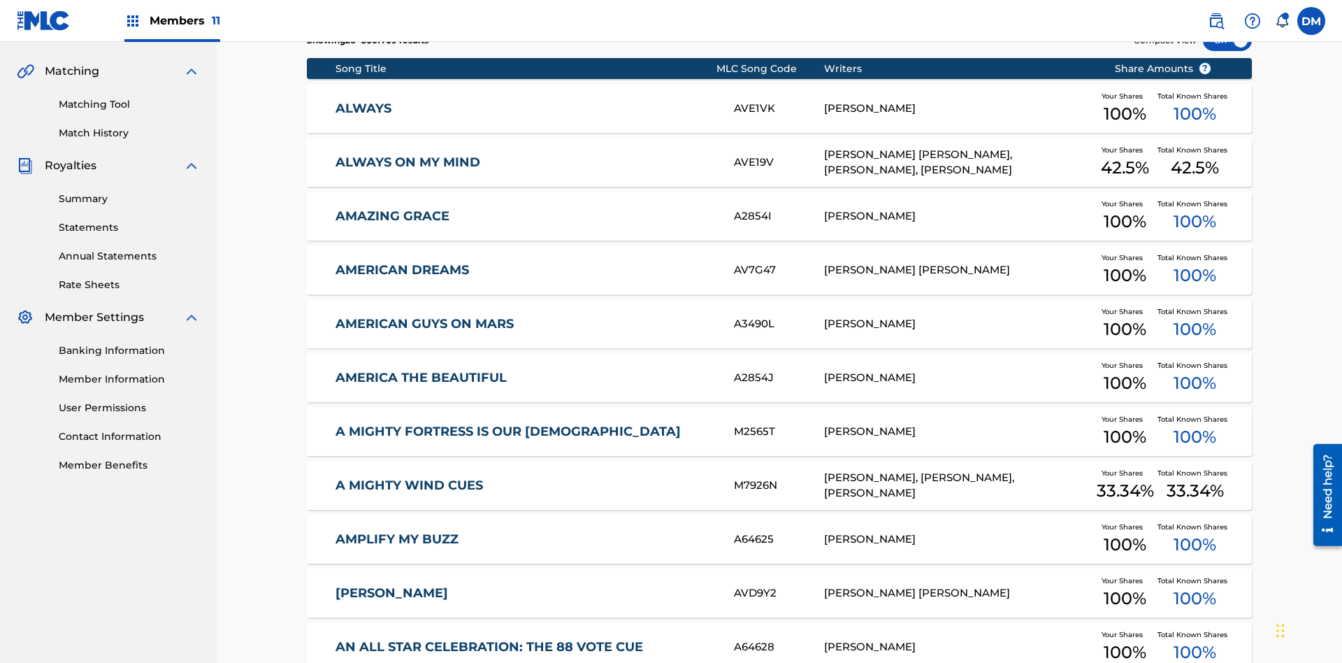
scroll to position [261, 0]
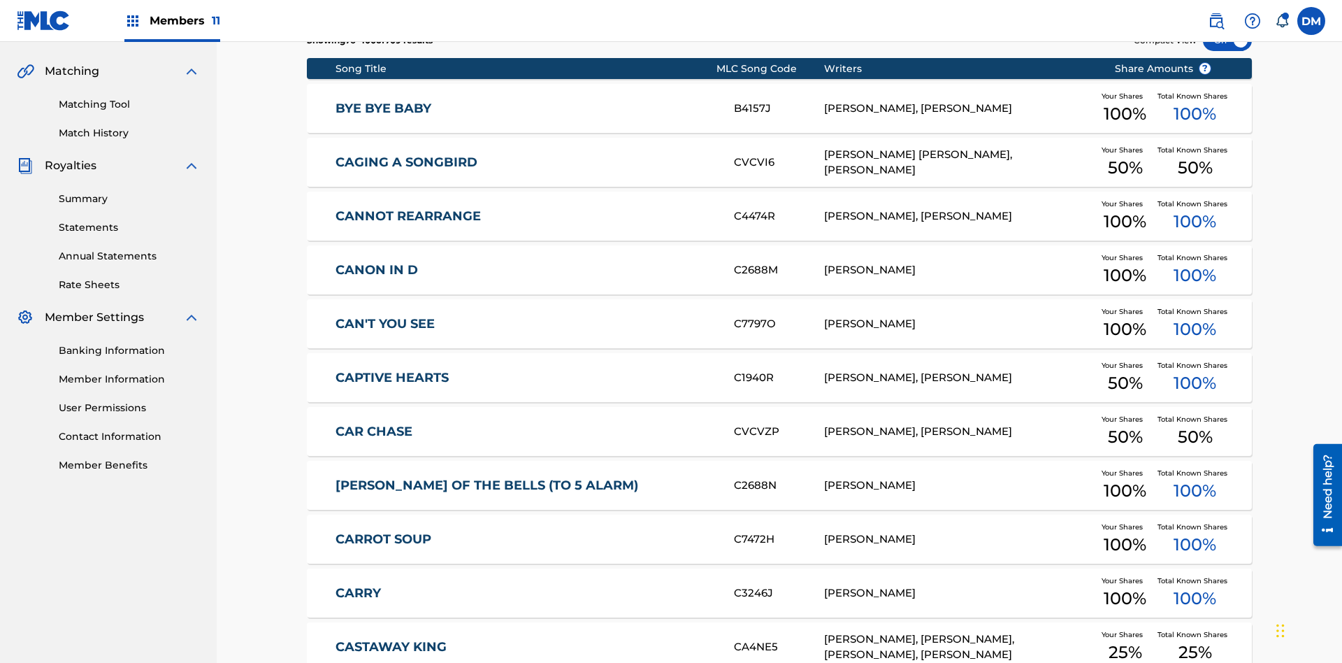
scroll to position [204, 0]
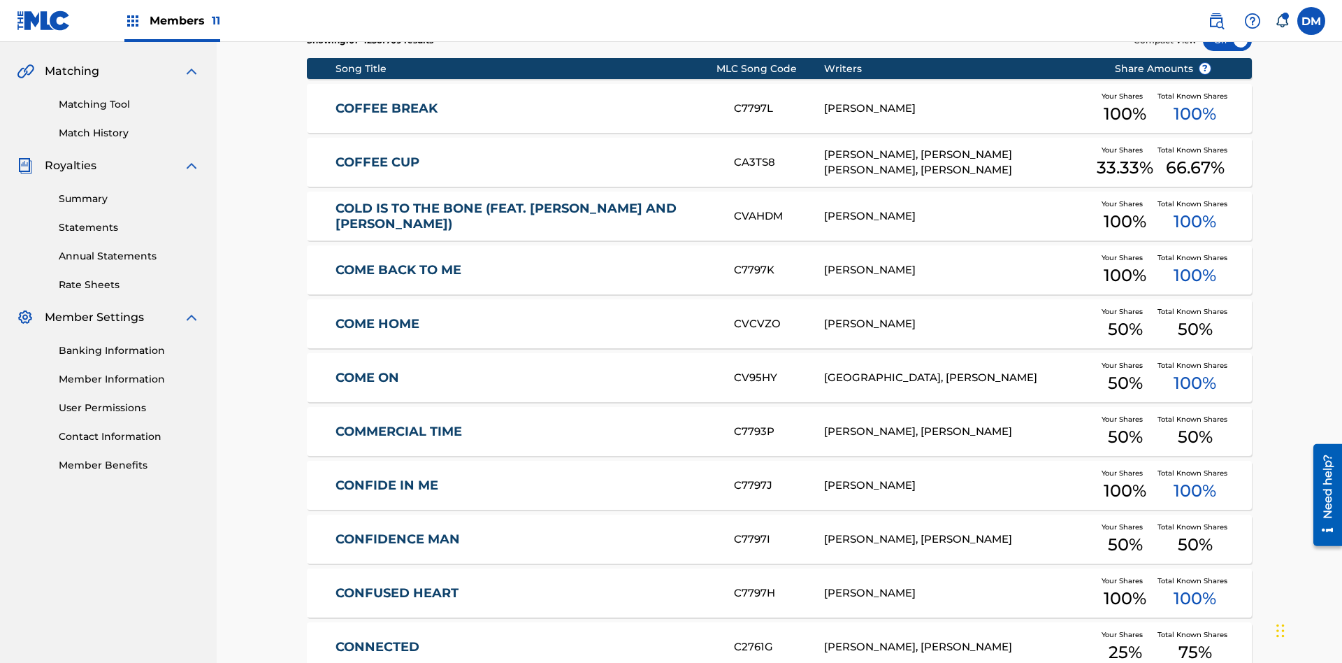
scroll to position [261, 0]
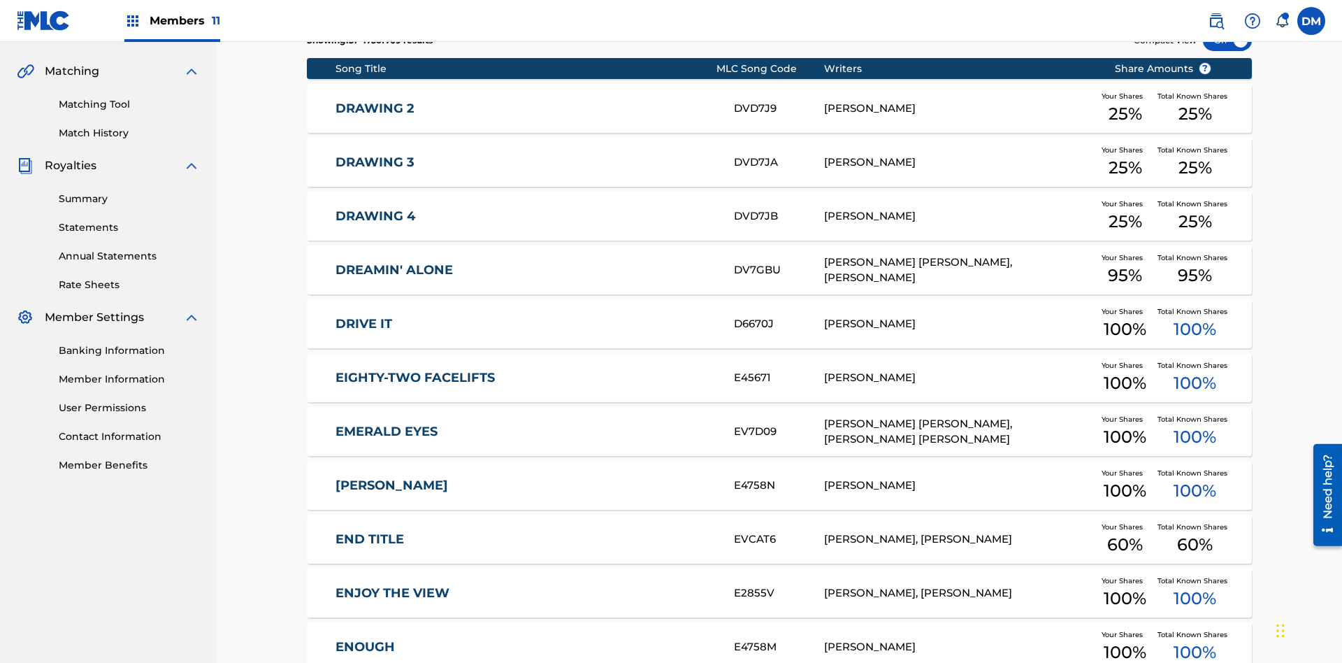
scroll to position [204, 0]
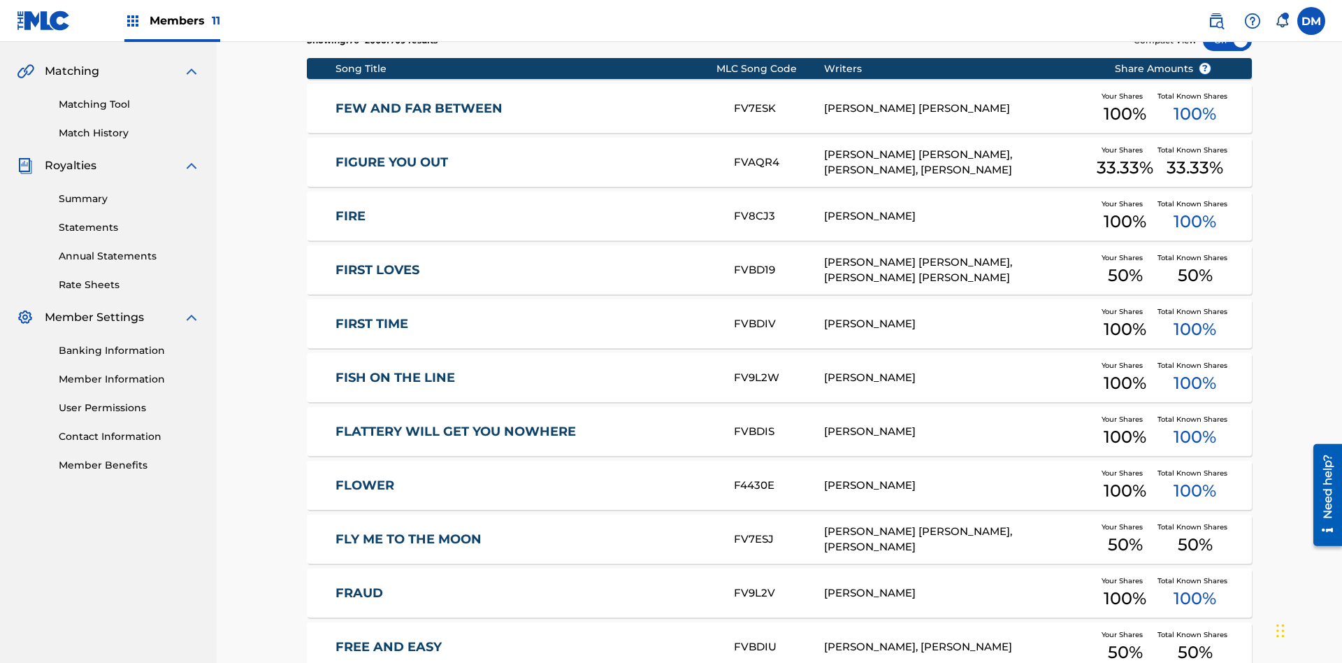
scroll to position [261, 0]
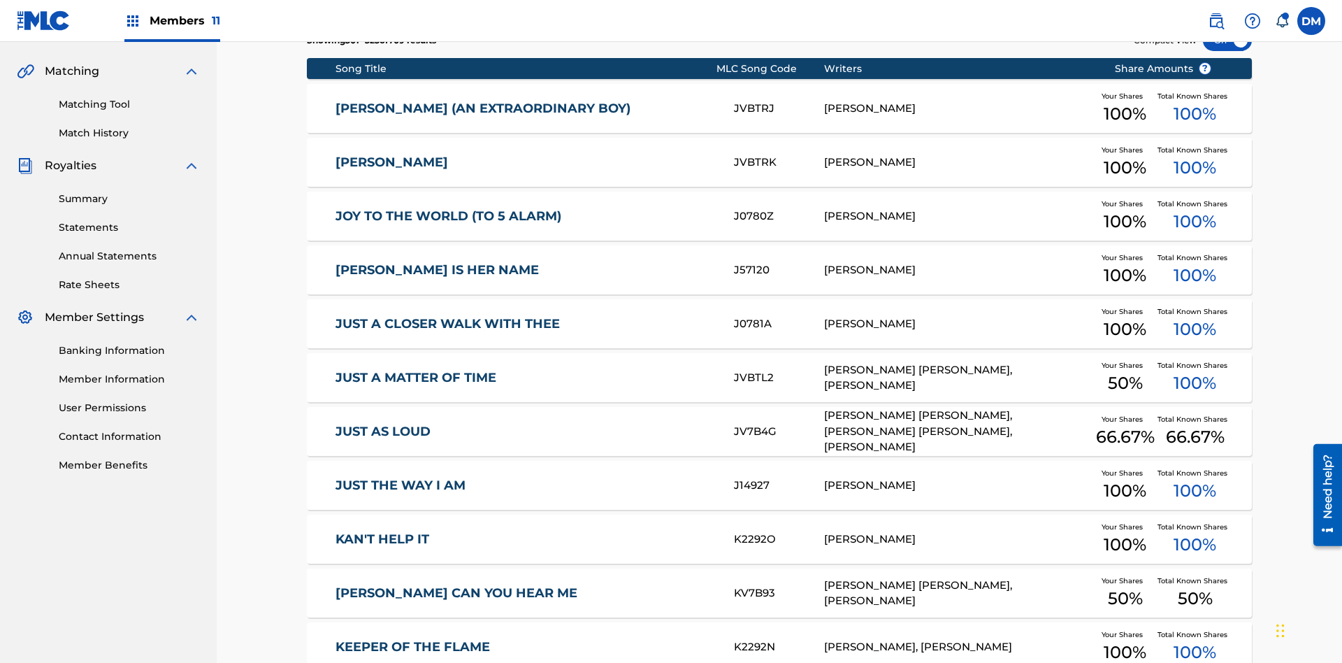
scroll to position [204, 0]
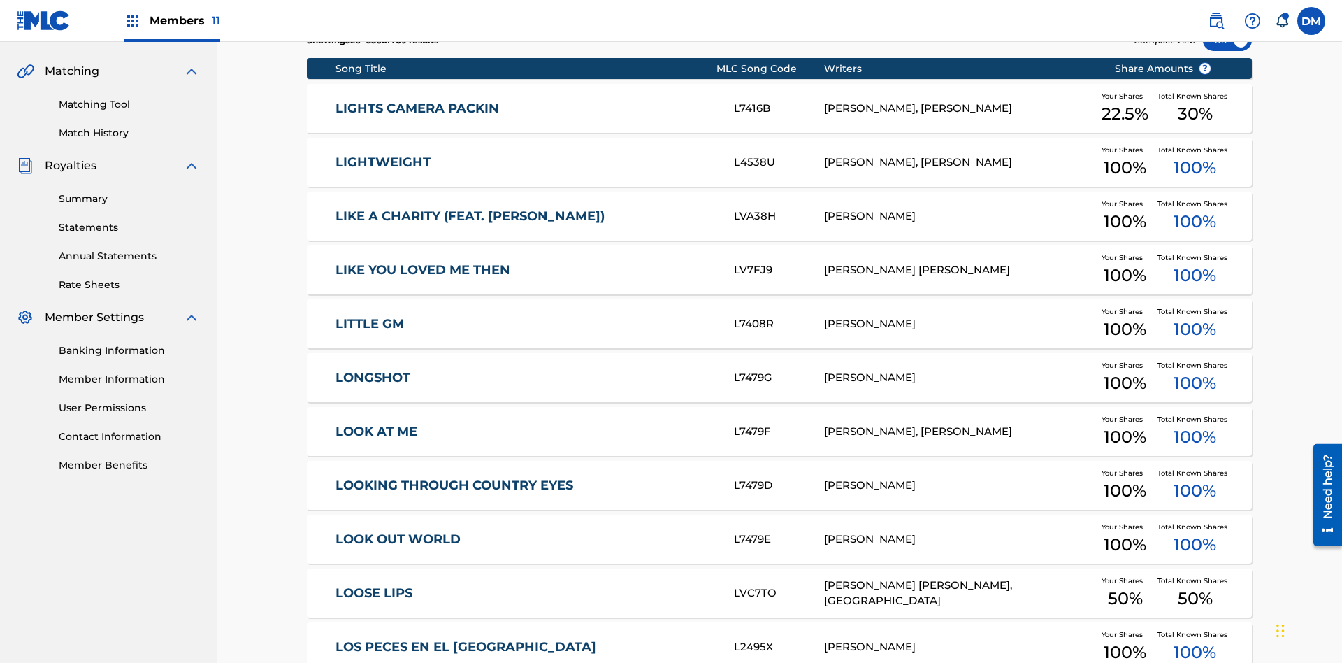
scroll to position [261, 0]
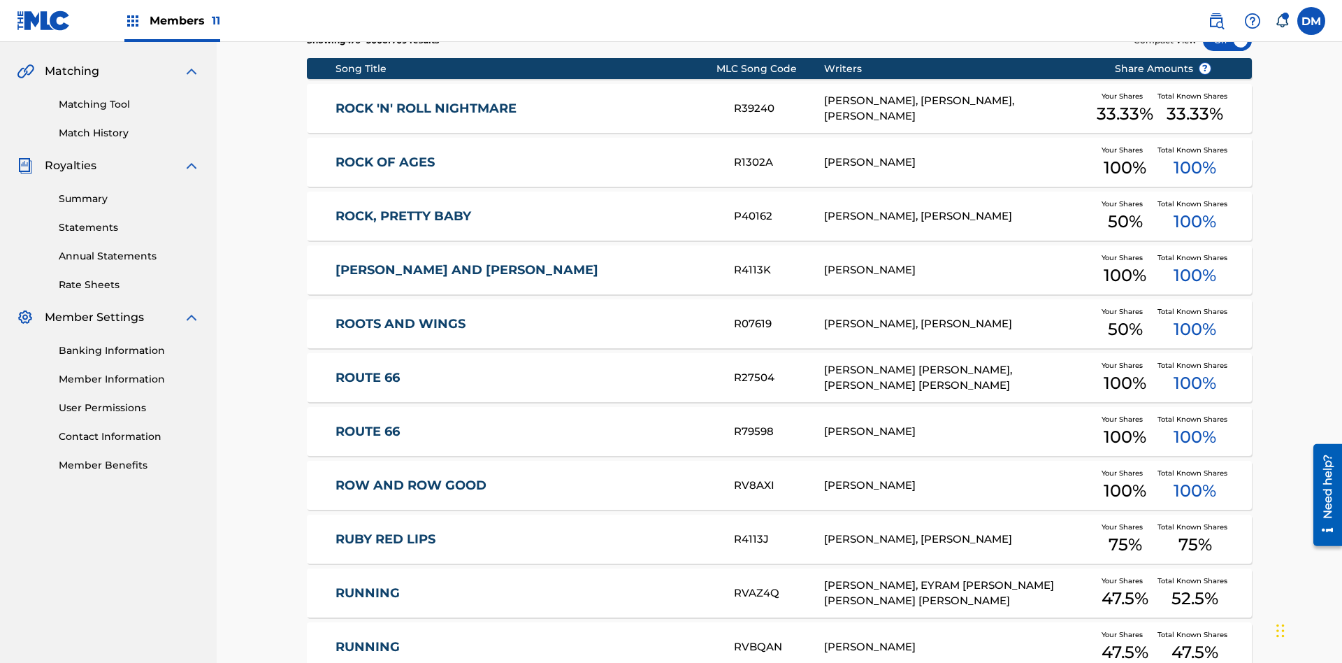
scroll to position [204, 0]
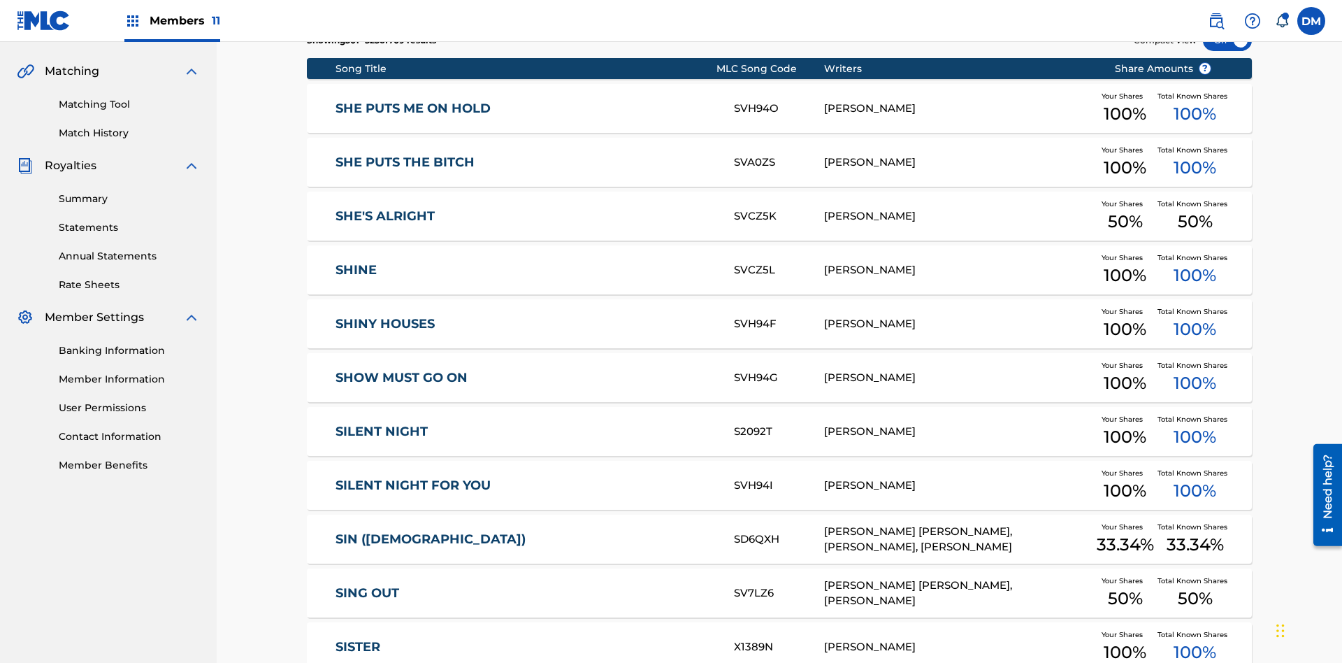
scroll to position [261, 0]
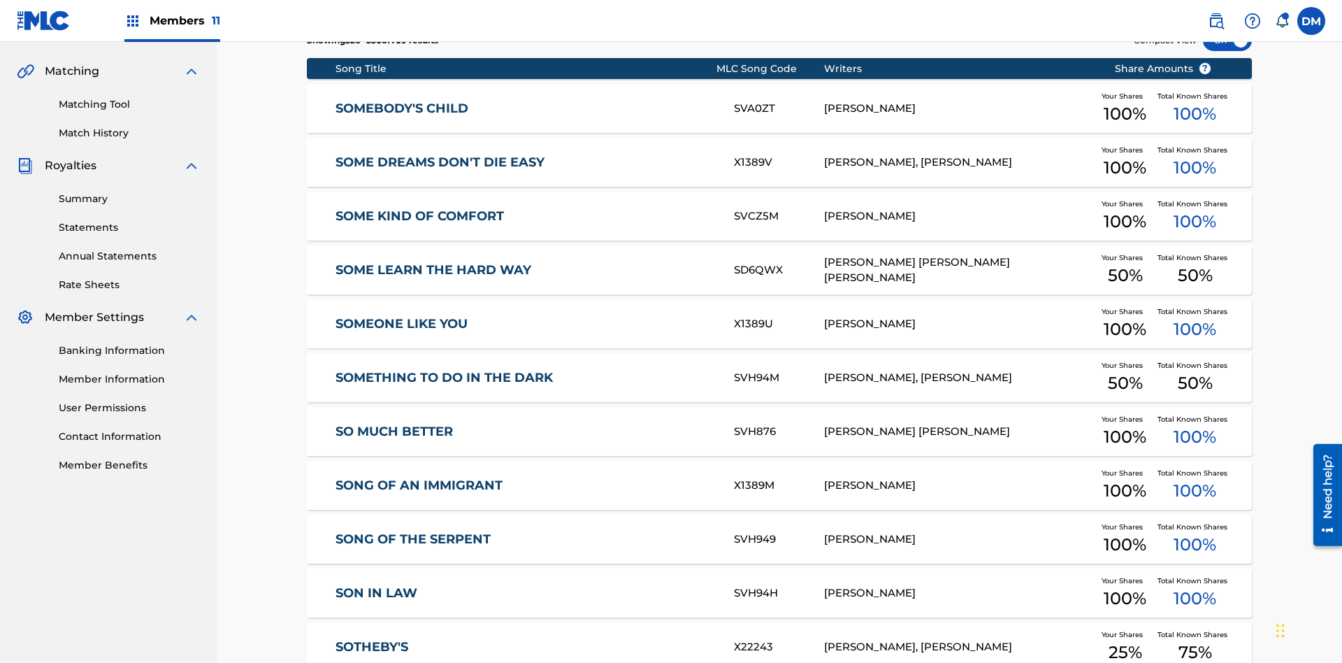
scroll to position [204, 0]
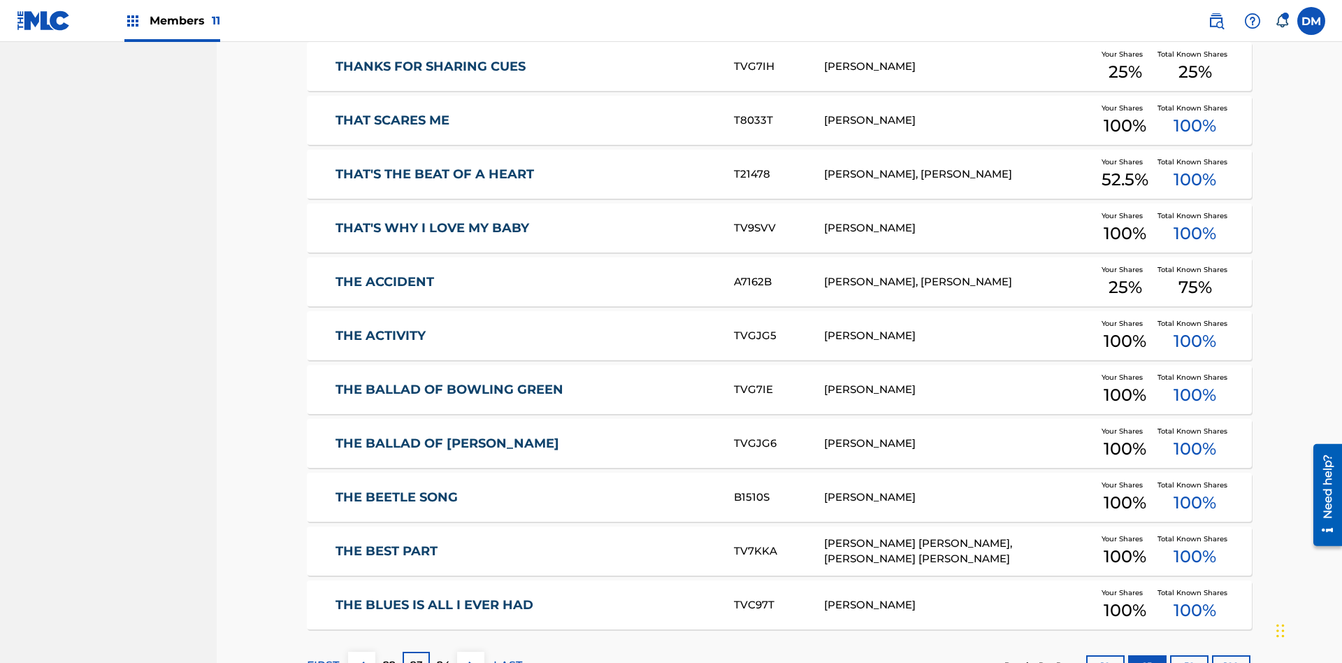
click at [471, 657] on img at bounding box center [471, 665] width 17 height 17
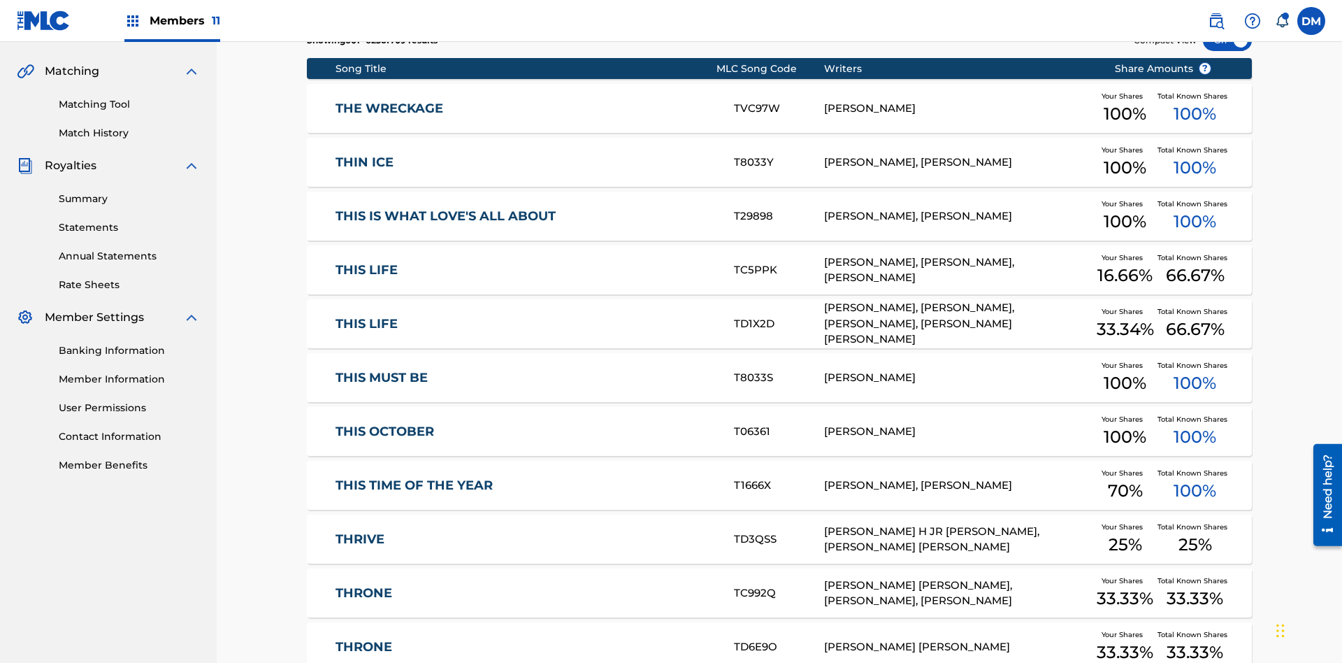
scroll to position [261, 0]
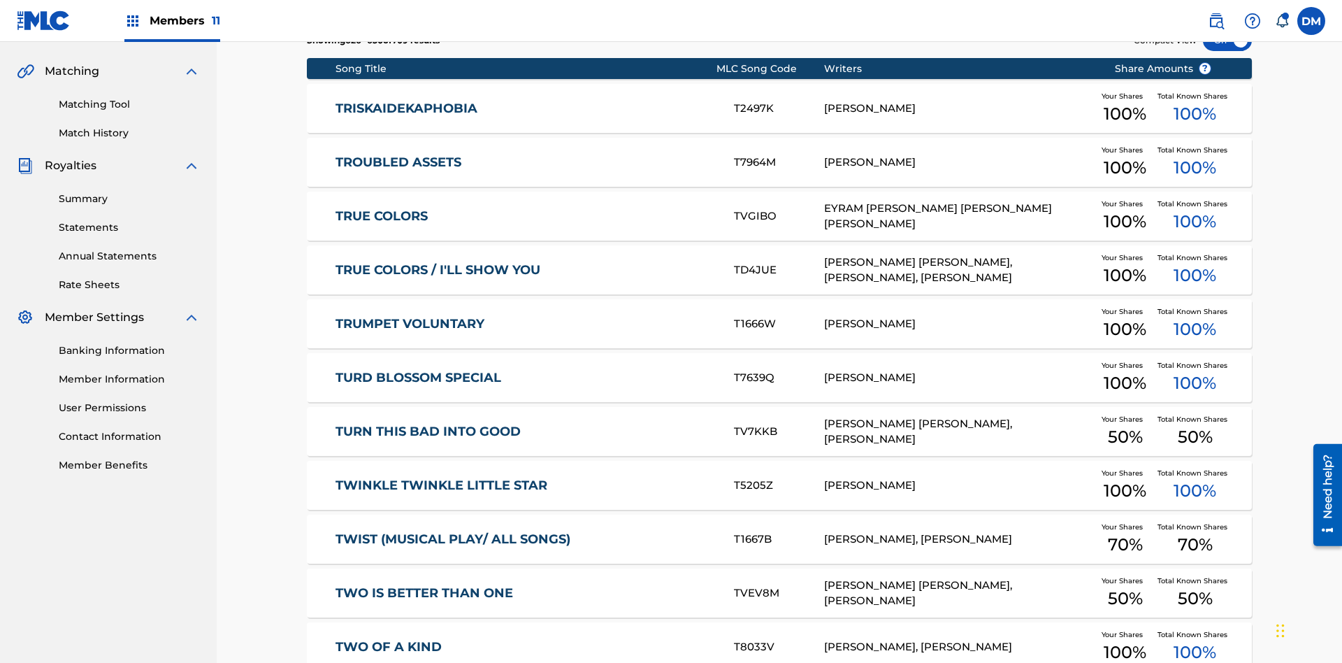
scroll to position [204, 0]
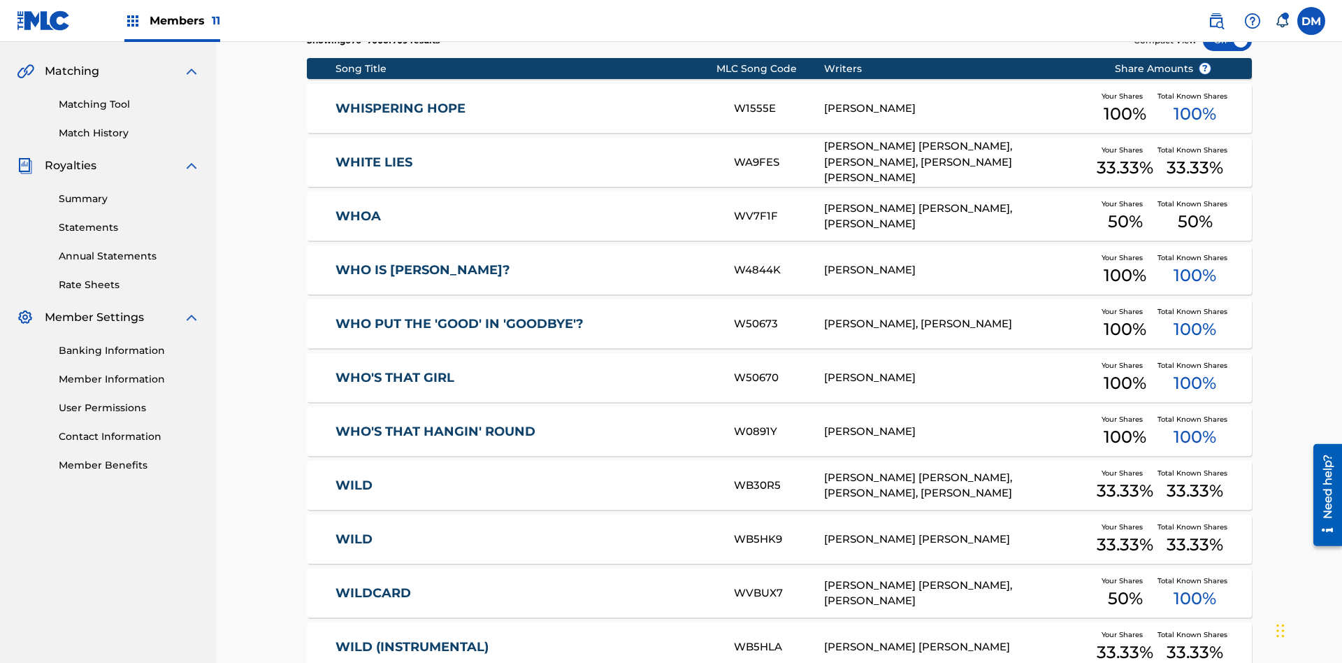
scroll to position [261, 0]
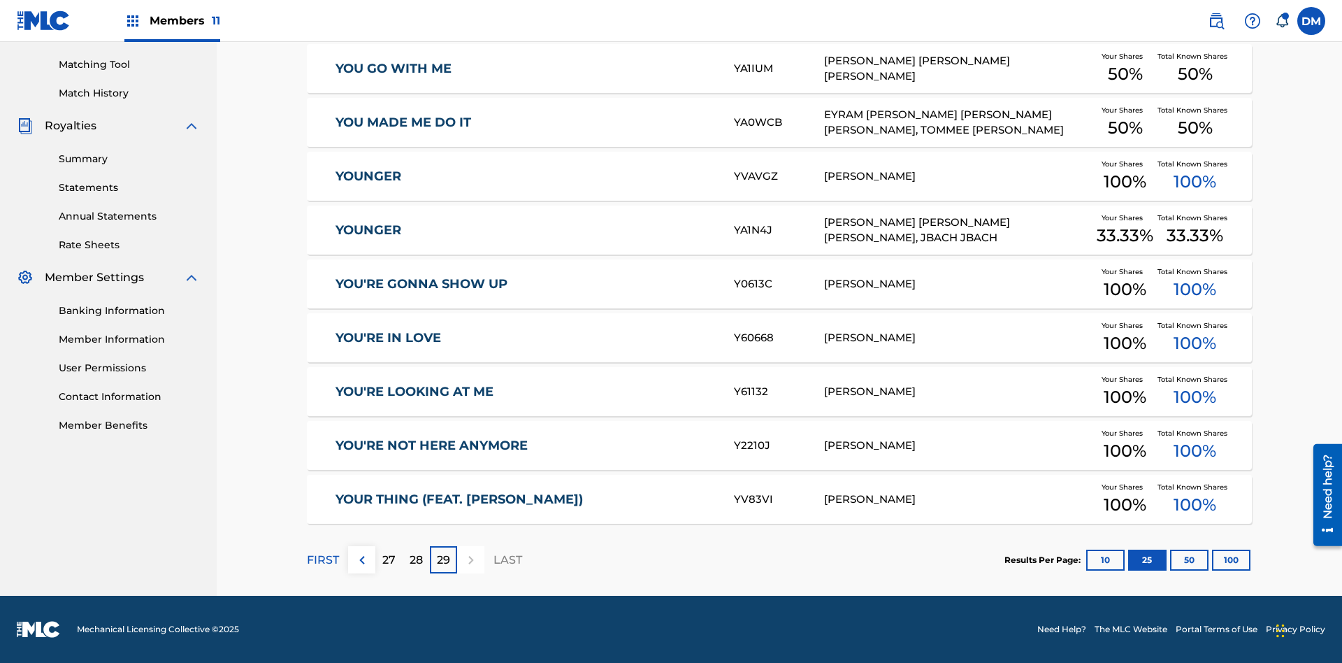
click at [1170, 559] on button "50" at bounding box center [1189, 560] width 38 height 21
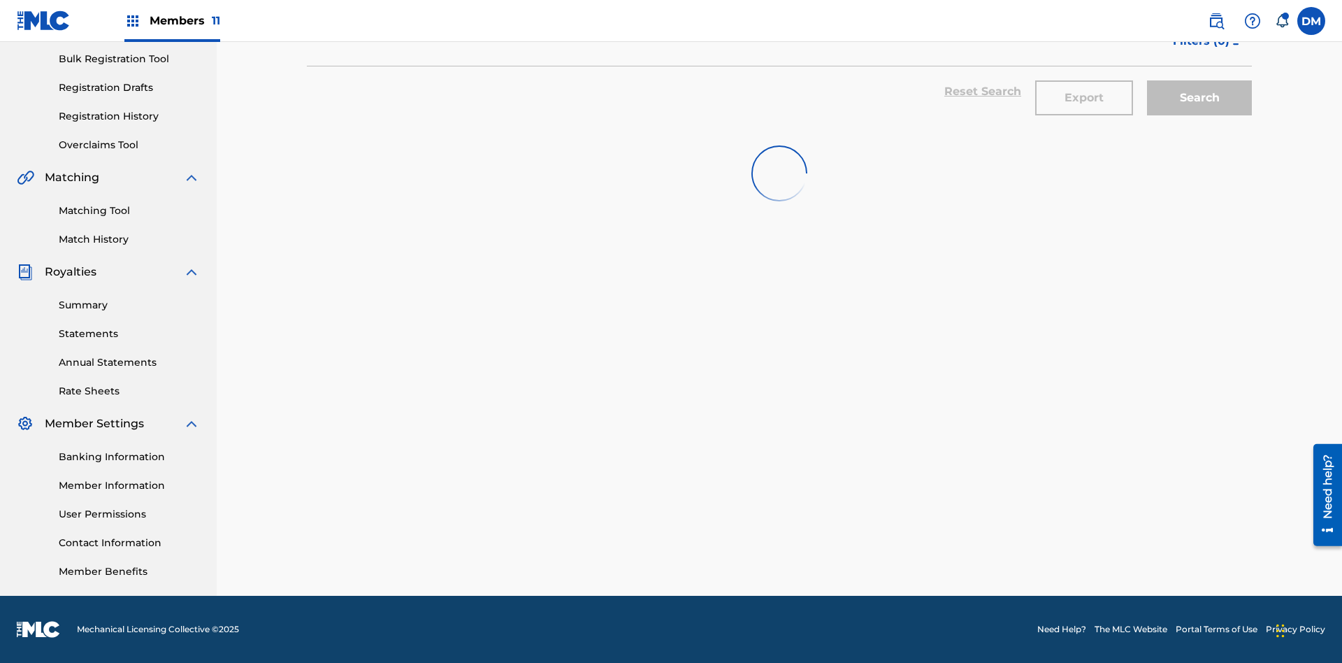
scroll to position [204, 0]
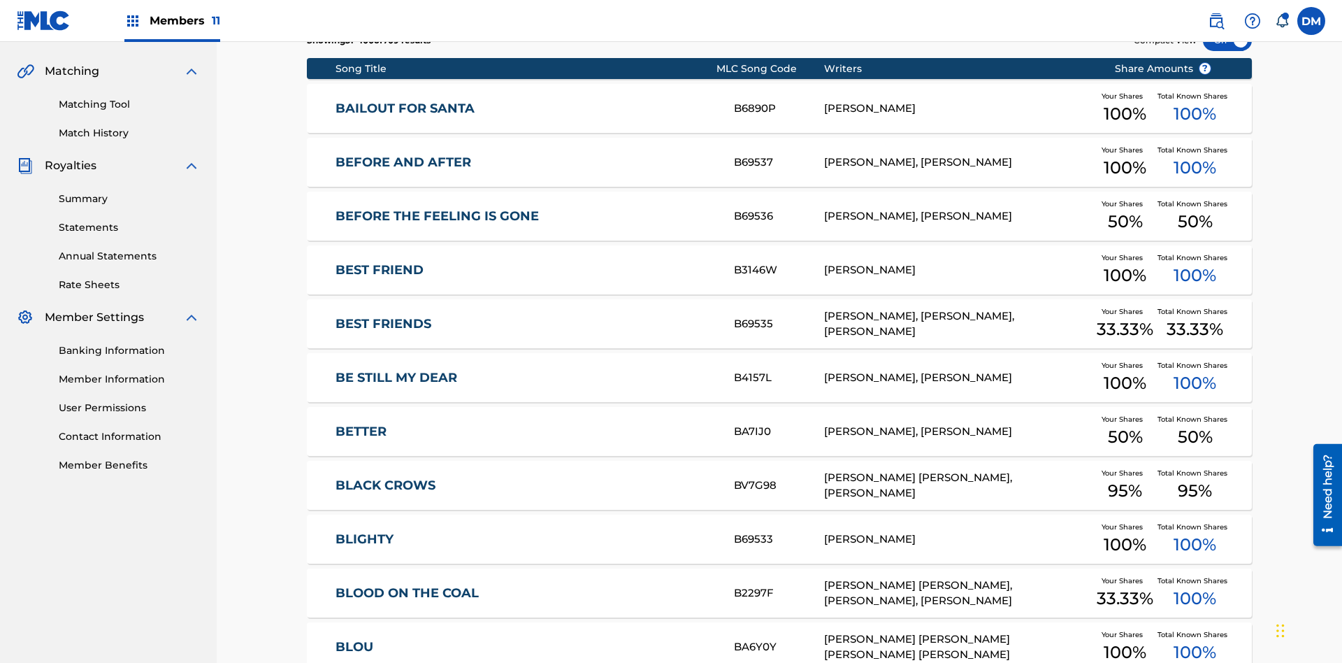
scroll to position [261, 0]
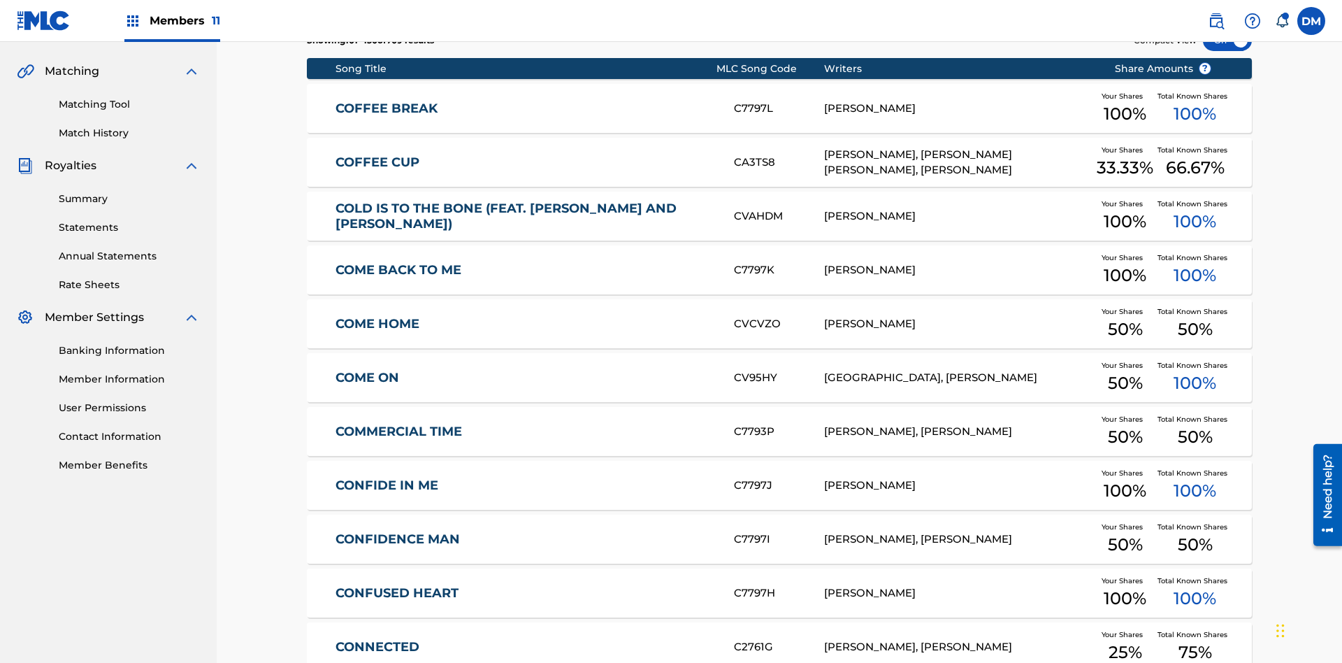
scroll to position [204, 0]
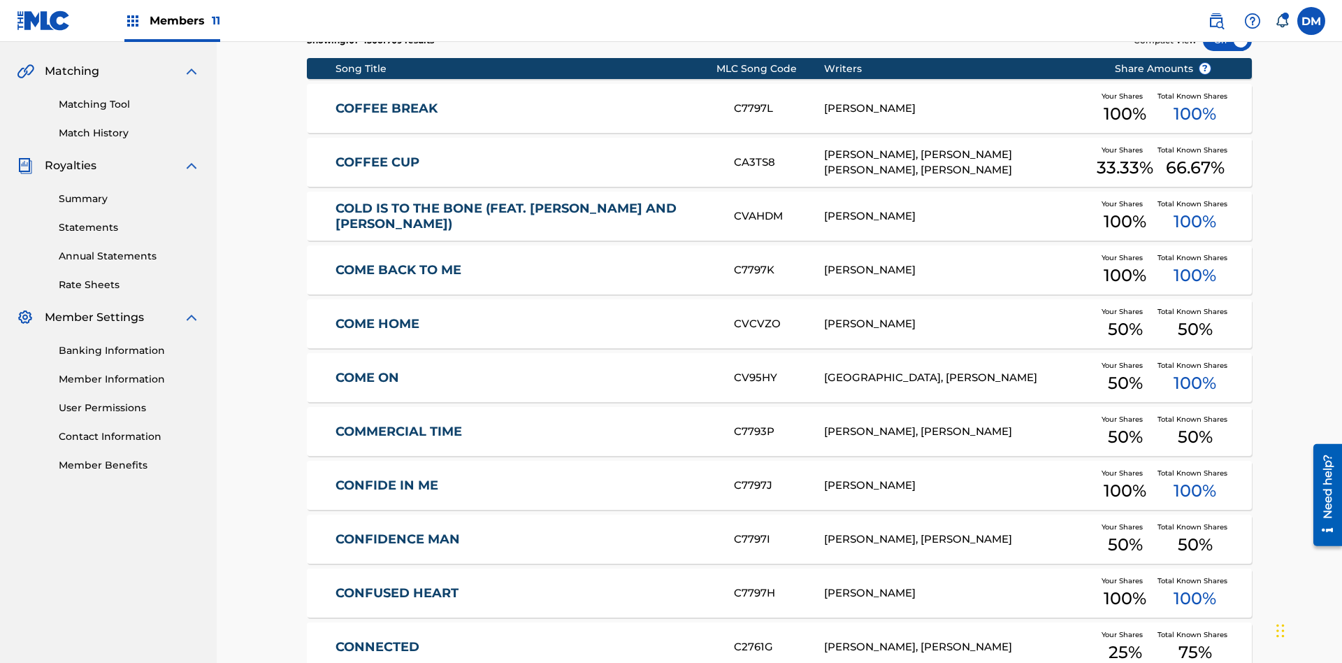
scroll to position [261, 0]
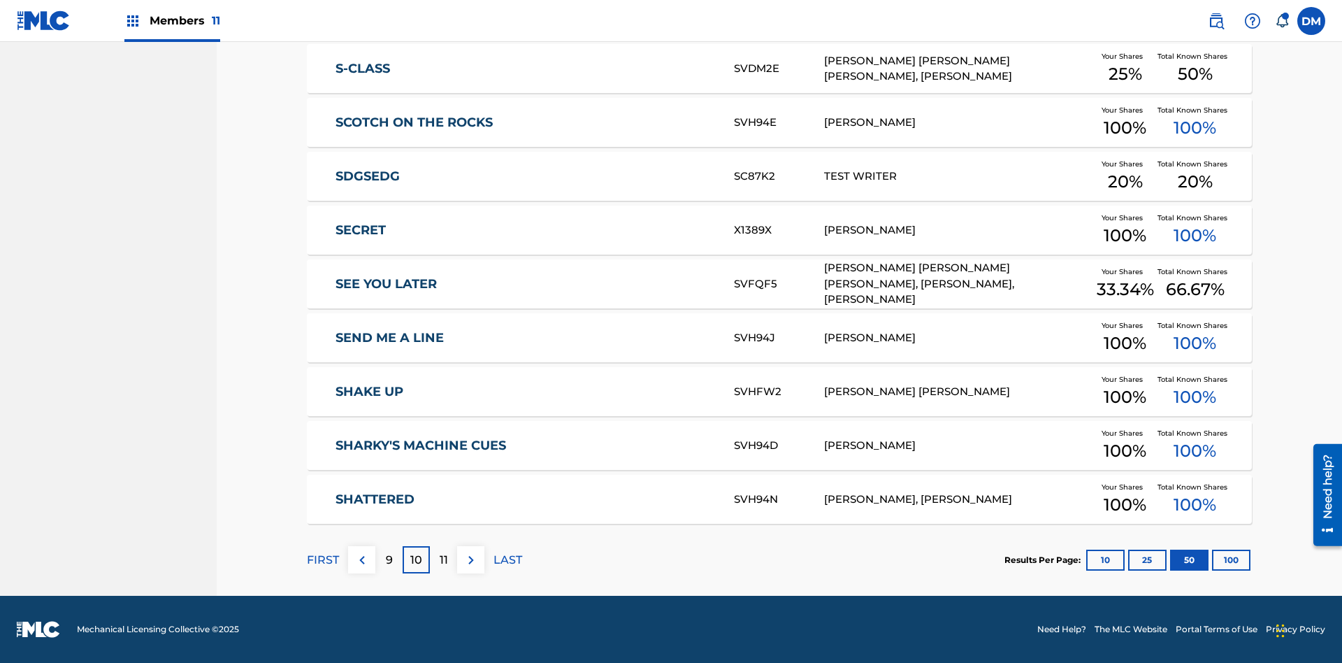
click at [471, 559] on img at bounding box center [471, 560] width 17 height 17
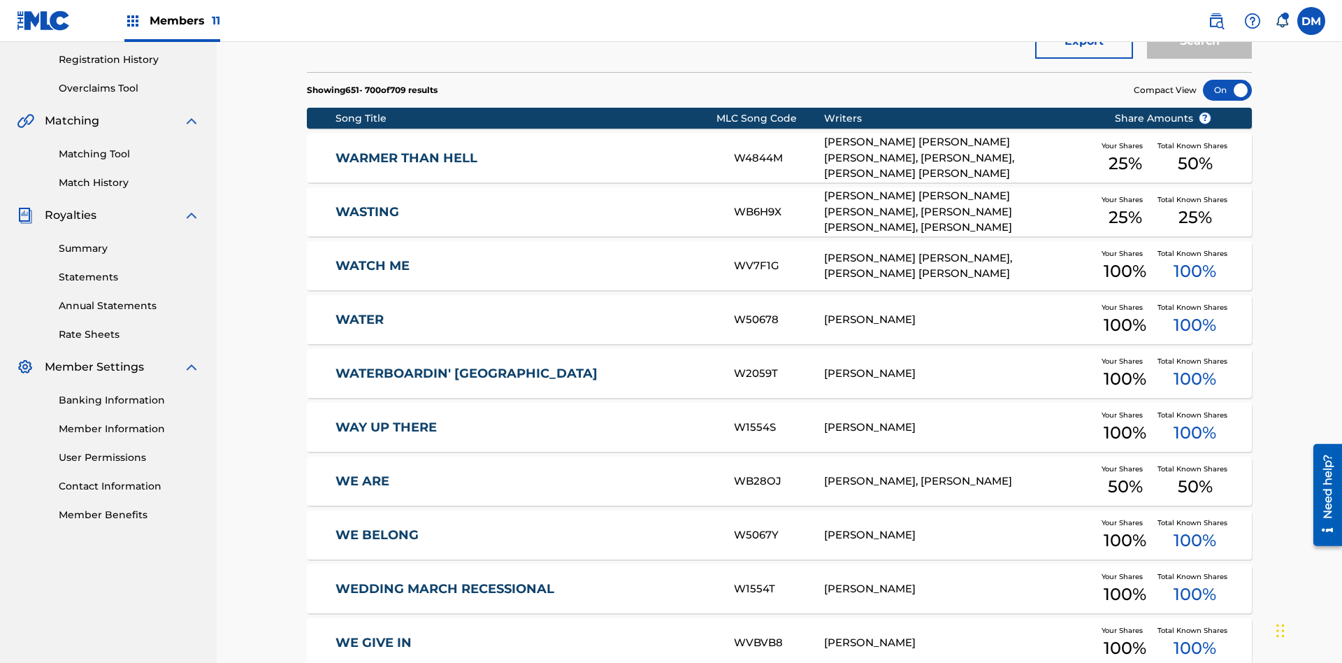
scroll to position [310, 0]
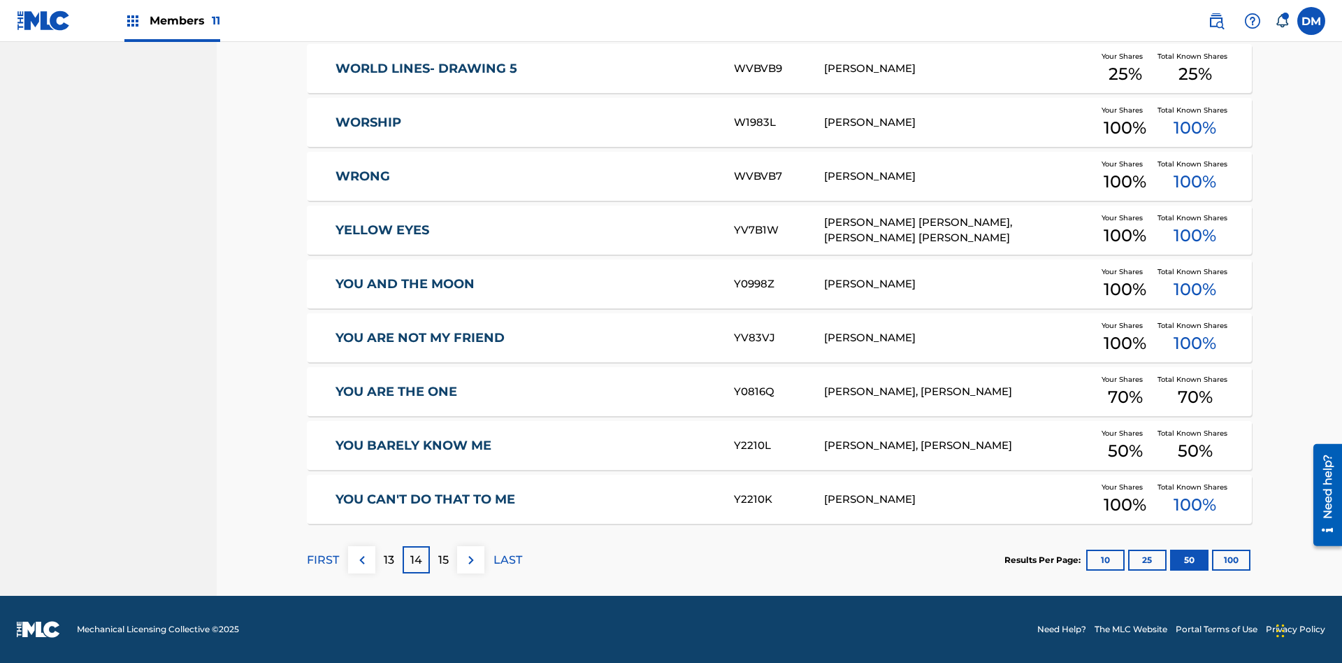
click at [1212, 559] on button "100" at bounding box center [1231, 560] width 38 height 21
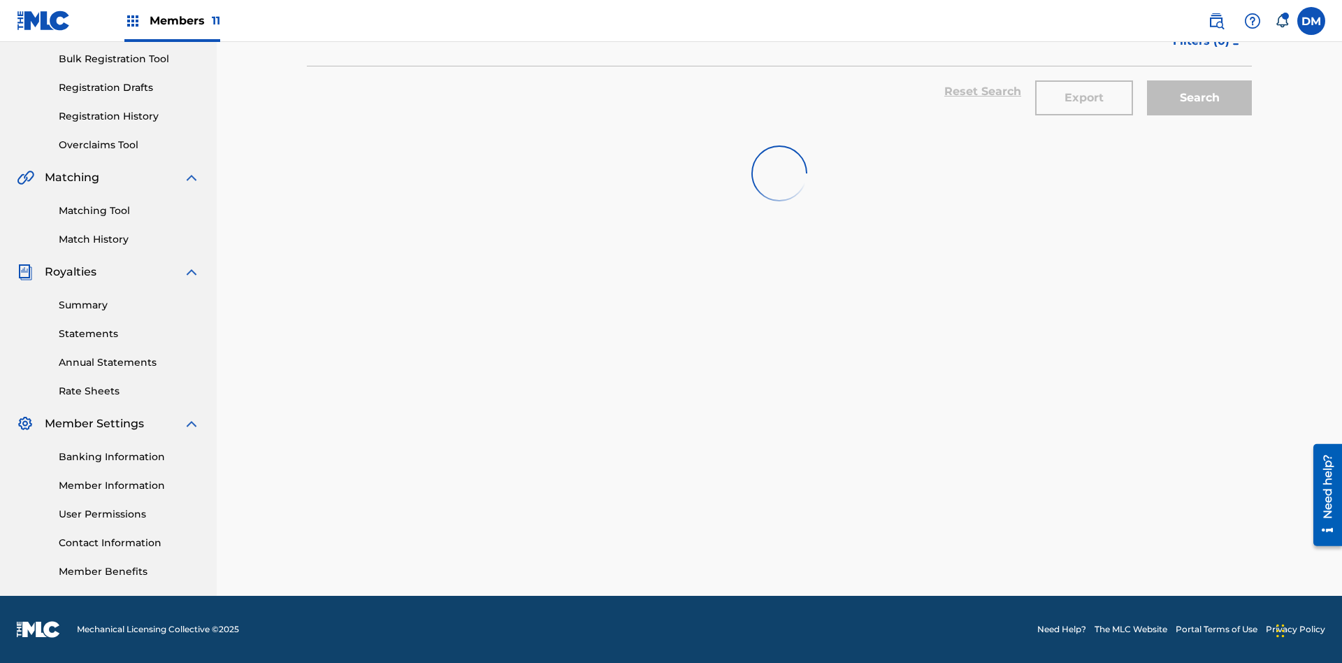
scroll to position [204, 0]
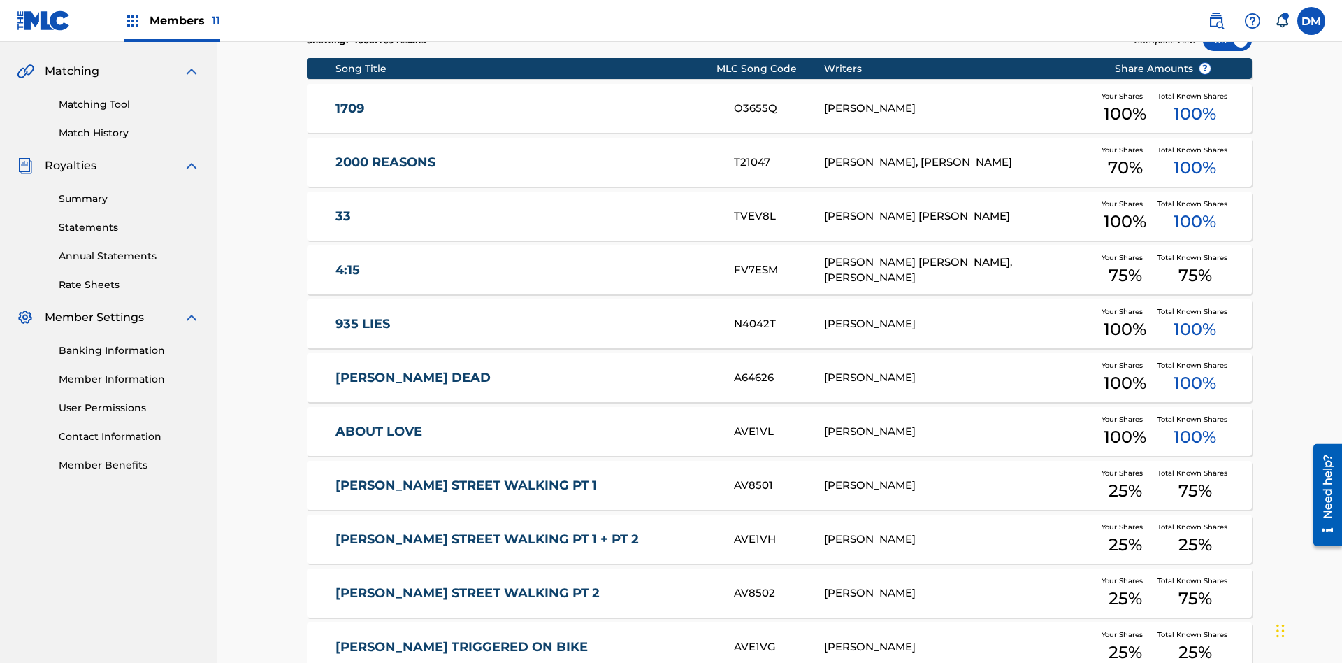
scroll to position [261, 0]
